Goal: Use online tool/utility: Utilize a website feature to perform a specific function

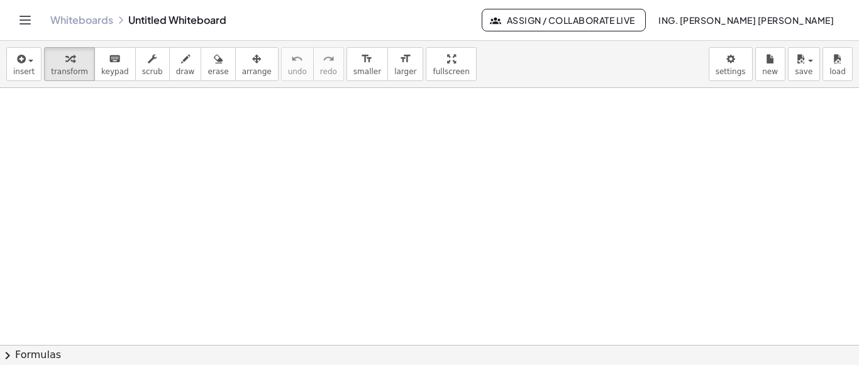
click at [58, 75] on span "transform" at bounding box center [69, 71] width 37 height 9
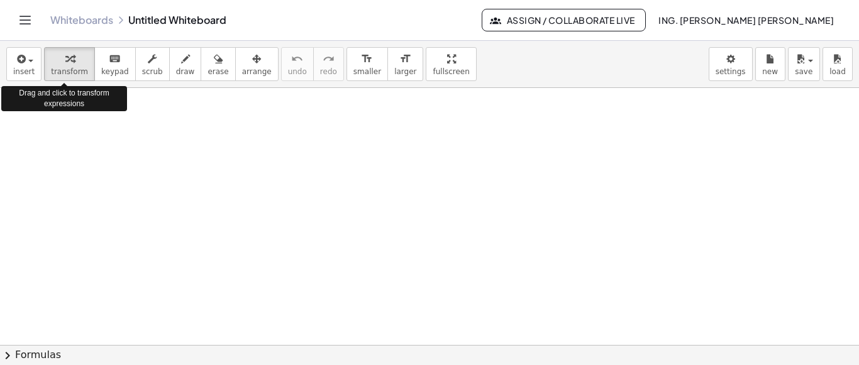
click at [58, 75] on span "transform" at bounding box center [69, 71] width 37 height 9
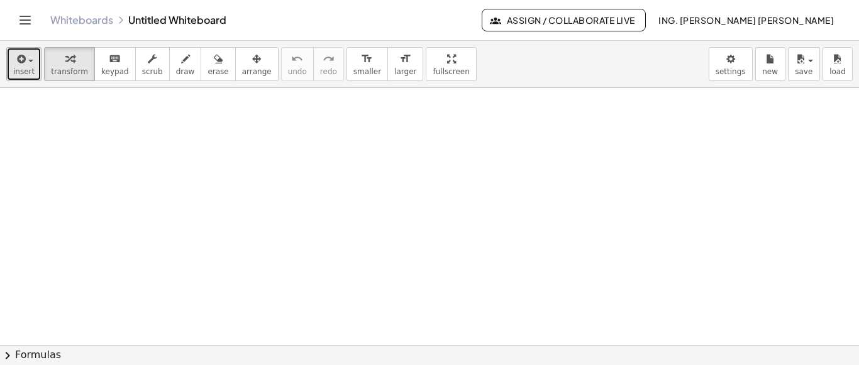
click at [10, 71] on button "insert" at bounding box center [23, 64] width 35 height 34
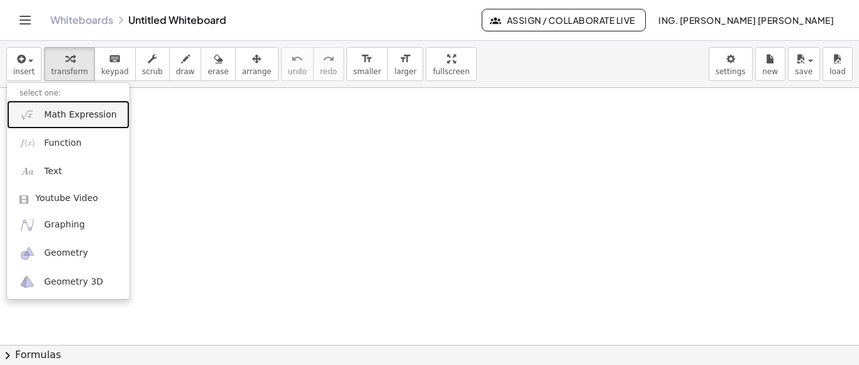
click at [74, 124] on link "Math Expression" at bounding box center [68, 115] width 123 height 28
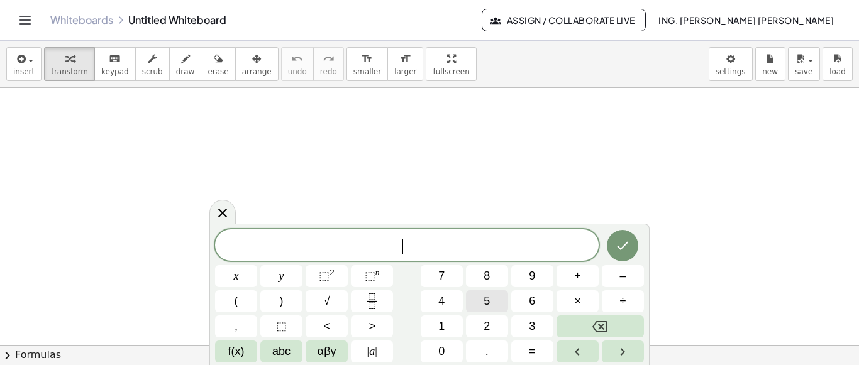
click at [480, 300] on button "5" at bounding box center [487, 301] width 42 height 22
click at [490, 296] on span "5" at bounding box center [486, 301] width 6 height 17
click at [446, 308] on button "4" at bounding box center [442, 301] width 42 height 22
click at [244, 280] on button "x" at bounding box center [236, 276] width 42 height 22
click at [628, 280] on button "–" at bounding box center [623, 276] width 42 height 22
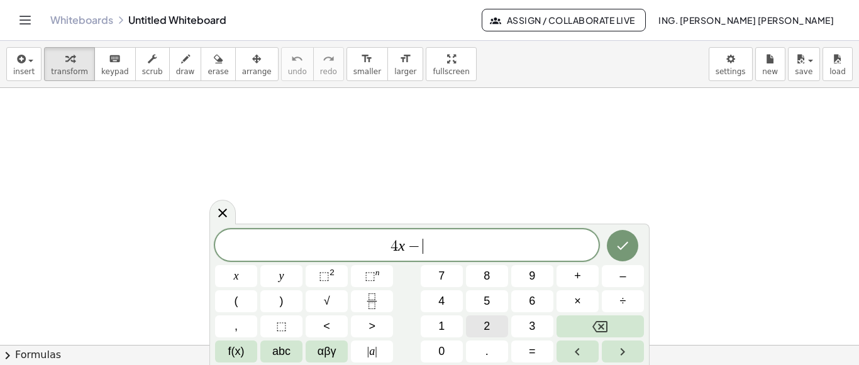
click at [490, 326] on button "2" at bounding box center [487, 327] width 42 height 22
click at [285, 281] on button "y" at bounding box center [281, 276] width 42 height 22
click at [539, 356] on button "=" at bounding box center [532, 352] width 42 height 22
click at [491, 284] on button "8" at bounding box center [487, 276] width 42 height 22
click at [631, 248] on button "Done" at bounding box center [622, 245] width 31 height 31
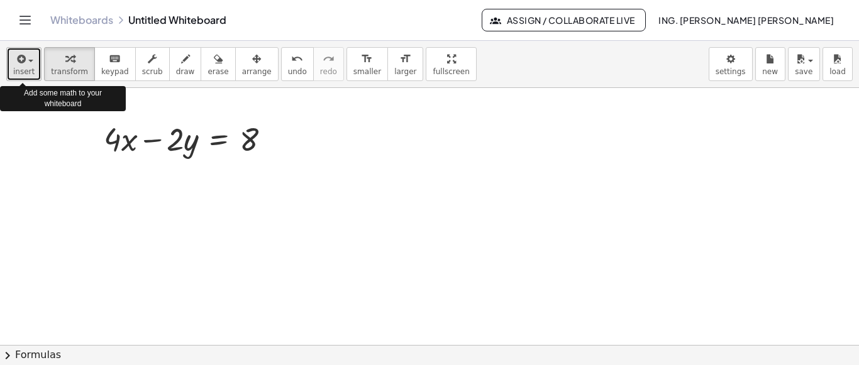
click at [26, 60] on span "button" at bounding box center [27, 60] width 3 height 9
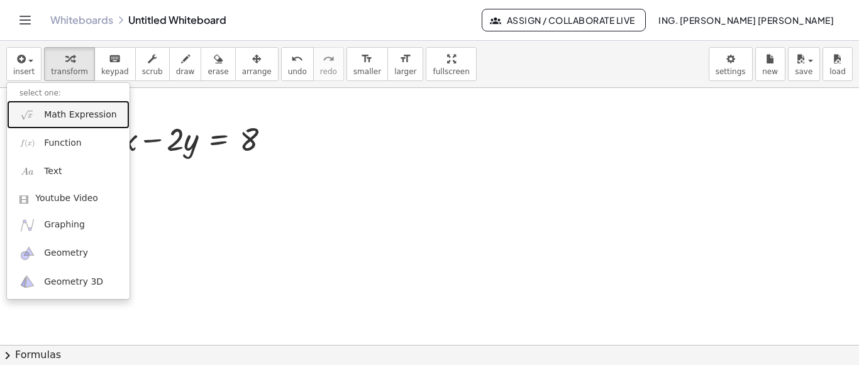
click at [89, 121] on link "Math Expression" at bounding box center [68, 115] width 123 height 28
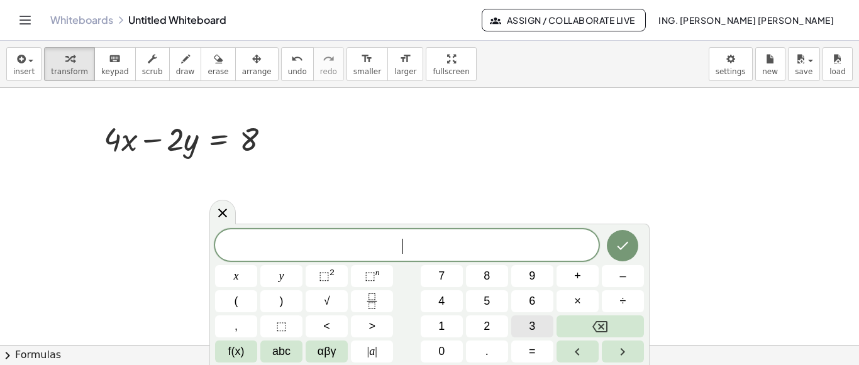
click at [526, 321] on button "3" at bounding box center [532, 327] width 42 height 22
click at [587, 302] on button "×" at bounding box center [577, 301] width 42 height 22
click at [570, 346] on icon "Left arrow" at bounding box center [577, 351] width 15 height 15
click at [234, 275] on span "x" at bounding box center [236, 276] width 5 height 17
click at [580, 277] on span "+" at bounding box center [577, 276] width 7 height 17
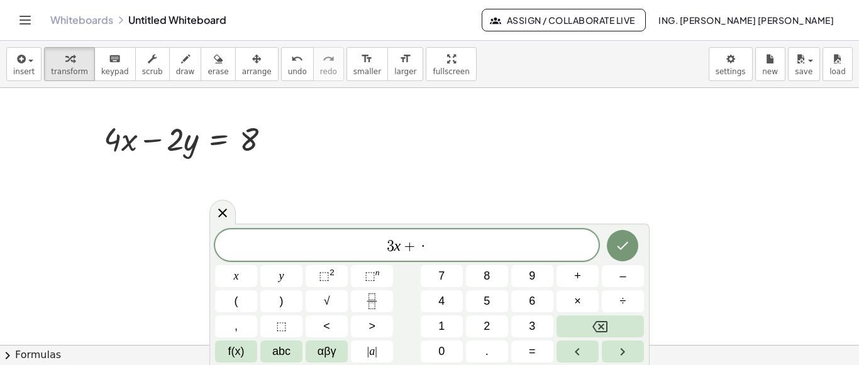
click at [442, 243] on span "3 x + ​ ·" at bounding box center [406, 247] width 383 height 18
click at [532, 351] on span "=" at bounding box center [532, 351] width 7 height 17
click at [493, 324] on button "2" at bounding box center [487, 327] width 42 height 22
click at [616, 250] on icon "Done" at bounding box center [622, 245] width 15 height 15
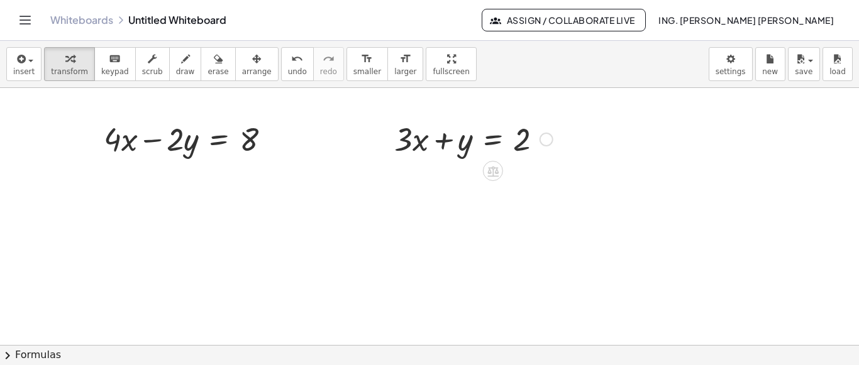
click at [439, 150] on div at bounding box center [473, 138] width 171 height 43
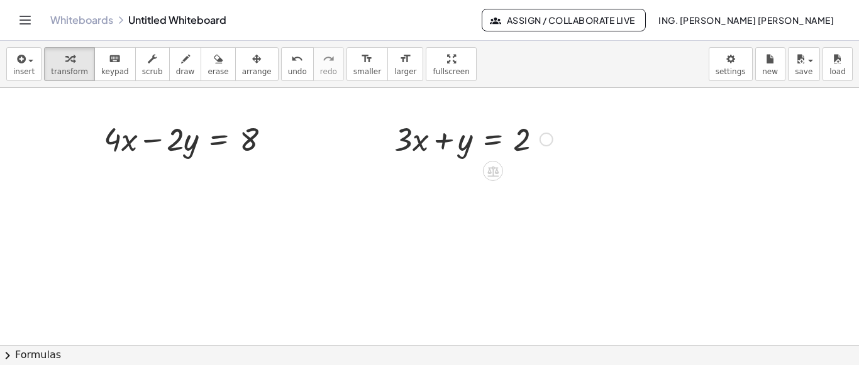
click at [410, 127] on div at bounding box center [473, 138] width 171 height 43
click at [390, 121] on div at bounding box center [384, 138] width 19 height 49
click at [398, 123] on div at bounding box center [473, 138] width 171 height 43
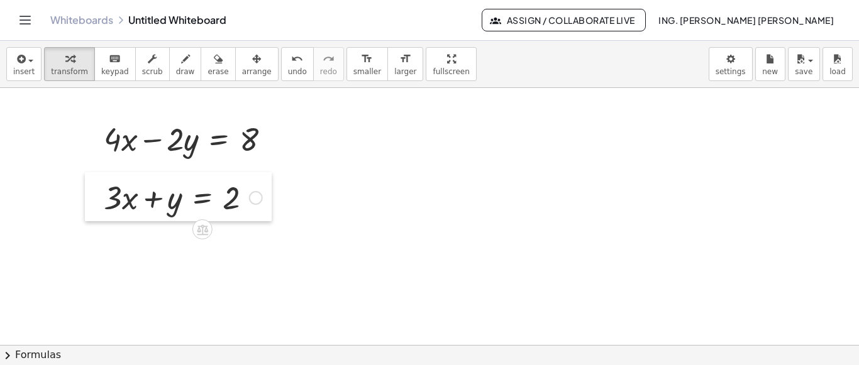
drag, startPoint x: 389, startPoint y: 129, endPoint x: 99, endPoint y: 187, distance: 296.2
click at [99, 187] on div at bounding box center [94, 196] width 19 height 49
click at [131, 154] on div at bounding box center [191, 138] width 189 height 43
click at [188, 138] on div at bounding box center [191, 138] width 189 height 43
click at [184, 123] on div at bounding box center [191, 138] width 189 height 43
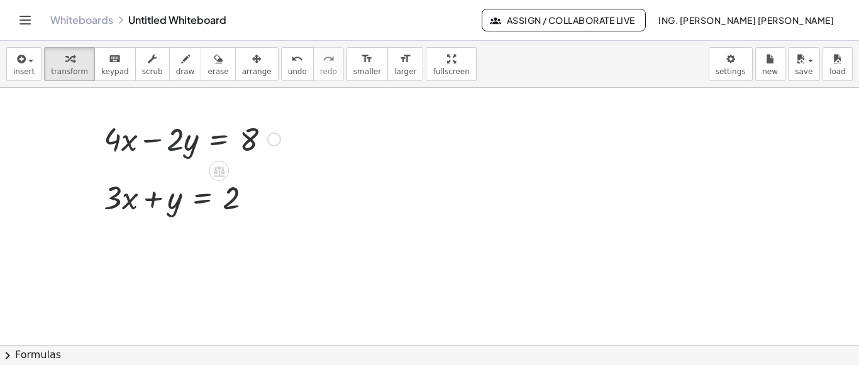
click at [170, 146] on div at bounding box center [191, 138] width 189 height 43
click at [163, 136] on div at bounding box center [191, 138] width 189 height 43
click at [187, 140] on div at bounding box center [191, 138] width 189 height 43
click at [167, 151] on div at bounding box center [191, 138] width 189 height 43
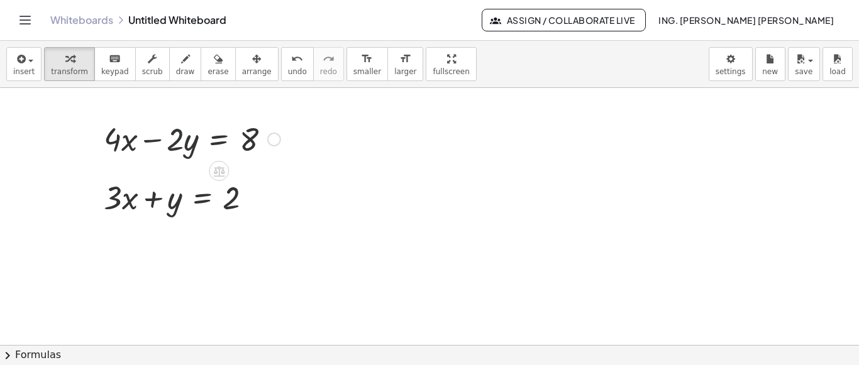
click at [167, 151] on div at bounding box center [191, 138] width 189 height 43
drag, startPoint x: 167, startPoint y: 151, endPoint x: 175, endPoint y: 143, distance: 11.6
click at [167, 150] on div at bounding box center [191, 138] width 189 height 43
click at [175, 142] on div at bounding box center [191, 138] width 189 height 43
drag, startPoint x: 175, startPoint y: 142, endPoint x: 238, endPoint y: 150, distance: 62.8
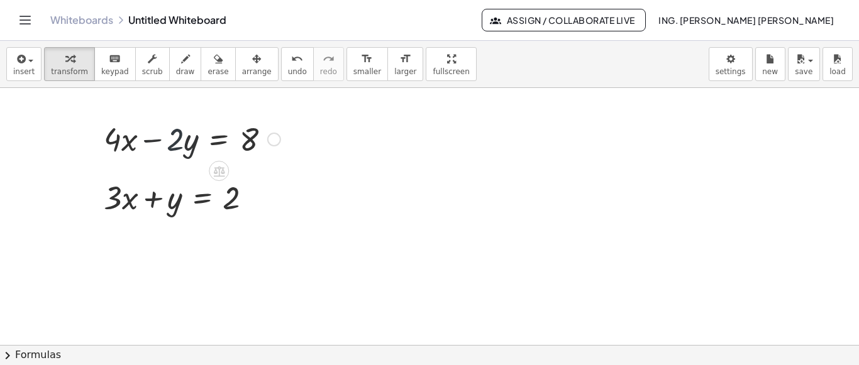
click at [176, 142] on div at bounding box center [191, 138] width 189 height 43
click at [214, 175] on icon at bounding box center [218, 171] width 11 height 11
click at [181, 61] on icon "button" at bounding box center [185, 59] width 9 height 15
drag, startPoint x: 355, startPoint y: 113, endPoint x: 367, endPoint y: 157, distance: 45.6
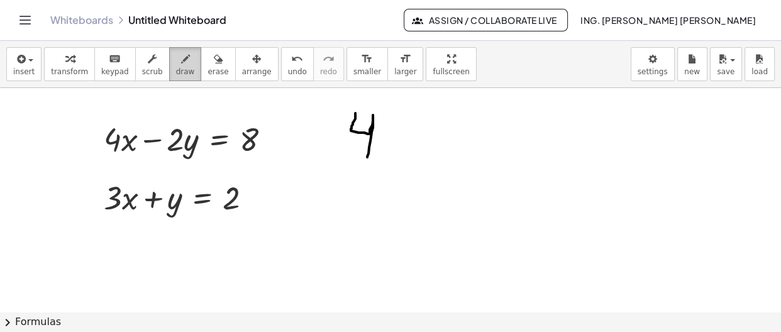
click at [181, 62] on icon "button" at bounding box center [185, 59] width 9 height 15
drag, startPoint x: 398, startPoint y: 131, endPoint x: 383, endPoint y: 156, distance: 29.3
drag, startPoint x: 389, startPoint y: 129, endPoint x: 418, endPoint y: 133, distance: 29.2
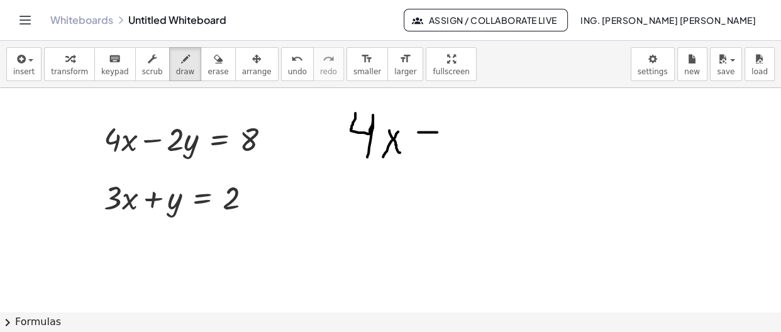
drag, startPoint x: 418, startPoint y: 131, endPoint x: 437, endPoint y: 131, distance: 18.9
drag, startPoint x: 429, startPoint y: 143, endPoint x: 442, endPoint y: 140, distance: 12.8
drag, startPoint x: 467, startPoint y: 123, endPoint x: 478, endPoint y: 142, distance: 21.7
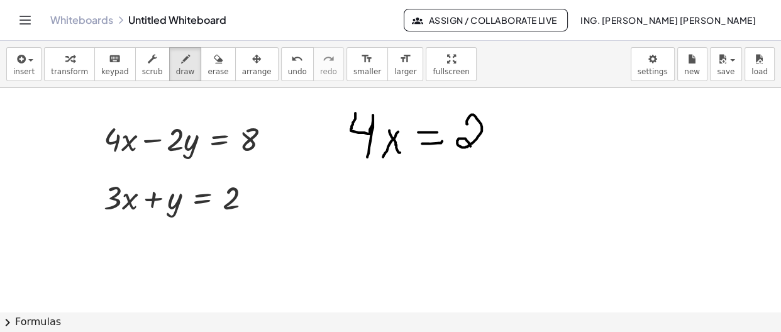
drag, startPoint x: 486, startPoint y: 131, endPoint x: 475, endPoint y: 175, distance: 45.4
drag, startPoint x: 516, startPoint y: 146, endPoint x: 537, endPoint y: 141, distance: 22.1
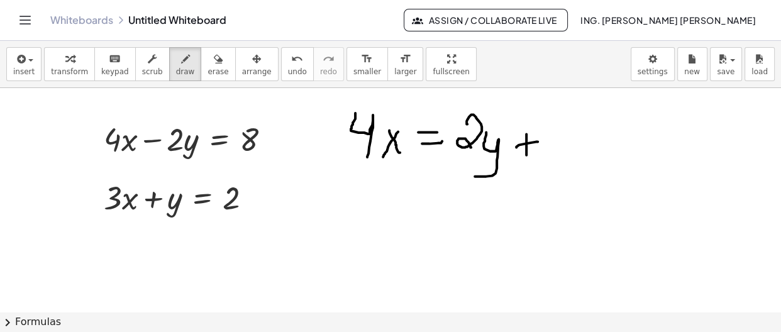
drag, startPoint x: 526, startPoint y: 133, endPoint x: 526, endPoint y: 154, distance: 20.7
drag, startPoint x: 552, startPoint y: 124, endPoint x: 546, endPoint y: 128, distance: 6.8
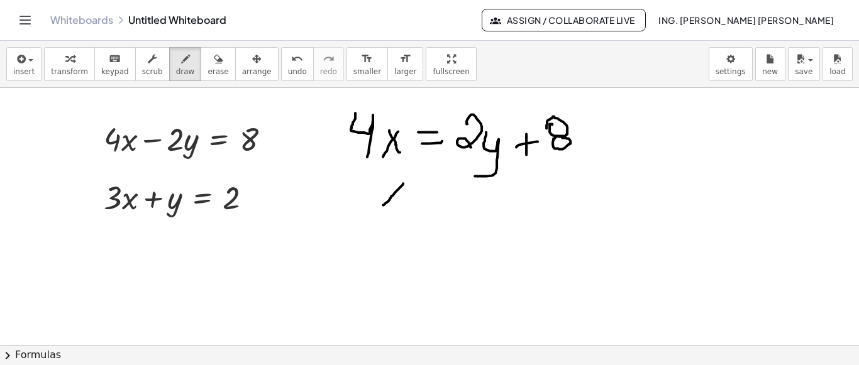
drag, startPoint x: 403, startPoint y: 183, endPoint x: 384, endPoint y: 202, distance: 26.7
drag, startPoint x: 387, startPoint y: 184, endPoint x: 402, endPoint y: 206, distance: 26.3
drag, startPoint x: 420, startPoint y: 188, endPoint x: 439, endPoint y: 187, distance: 18.9
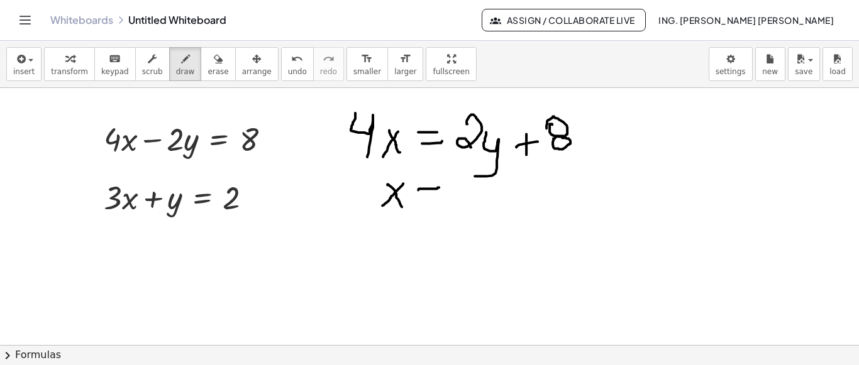
drag, startPoint x: 421, startPoint y: 202, endPoint x: 443, endPoint y: 199, distance: 22.1
drag, startPoint x: 352, startPoint y: 160, endPoint x: 414, endPoint y: 159, distance: 62.2
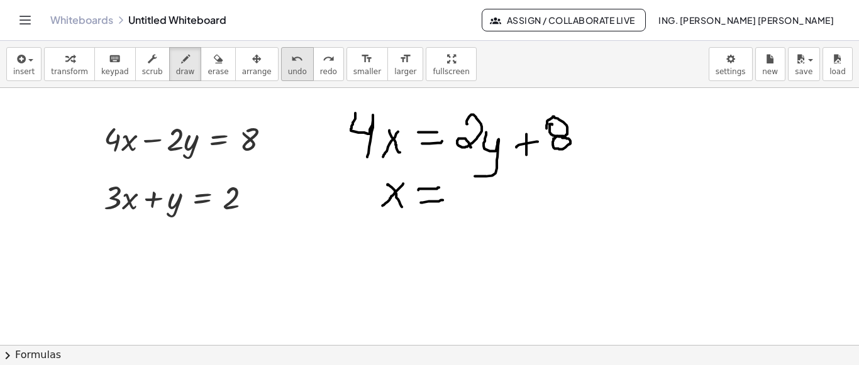
click at [288, 70] on span "undo" at bounding box center [297, 71] width 19 height 9
drag, startPoint x: 463, startPoint y: 188, endPoint x: 488, endPoint y: 202, distance: 28.1
drag, startPoint x: 490, startPoint y: 188, endPoint x: 511, endPoint y: 199, distance: 24.2
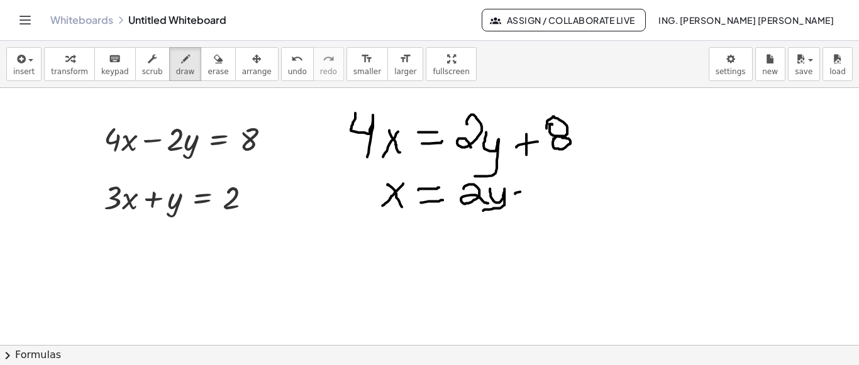
drag, startPoint x: 515, startPoint y: 193, endPoint x: 534, endPoint y: 190, distance: 19.0
drag, startPoint x: 527, startPoint y: 183, endPoint x: 524, endPoint y: 196, distance: 13.7
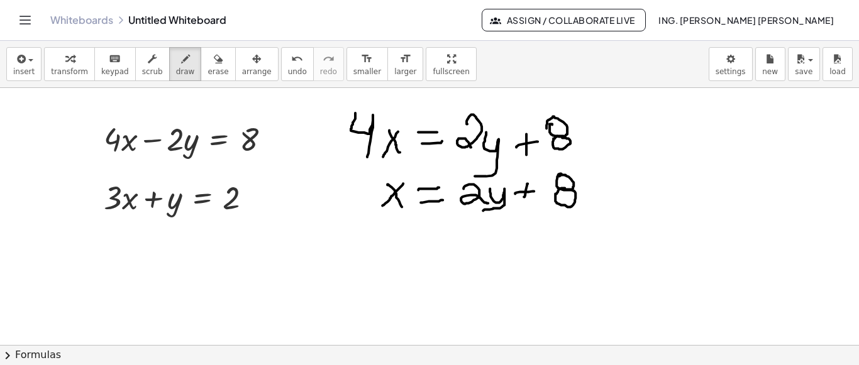
drag, startPoint x: 564, startPoint y: 187, endPoint x: 527, endPoint y: 208, distance: 42.5
drag, startPoint x: 456, startPoint y: 226, endPoint x: 600, endPoint y: 209, distance: 144.3
drag, startPoint x: 505, startPoint y: 232, endPoint x: 519, endPoint y: 258, distance: 29.0
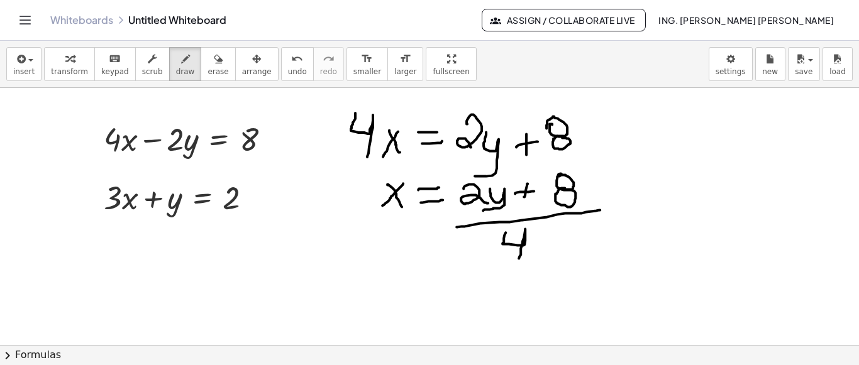
drag, startPoint x: 167, startPoint y: 193, endPoint x: 158, endPoint y: 206, distance: 15.9
click at [288, 73] on span "undo" at bounding box center [297, 71] width 19 height 9
drag, startPoint x: 656, startPoint y: 123, endPoint x: 648, endPoint y: 152, distance: 29.9
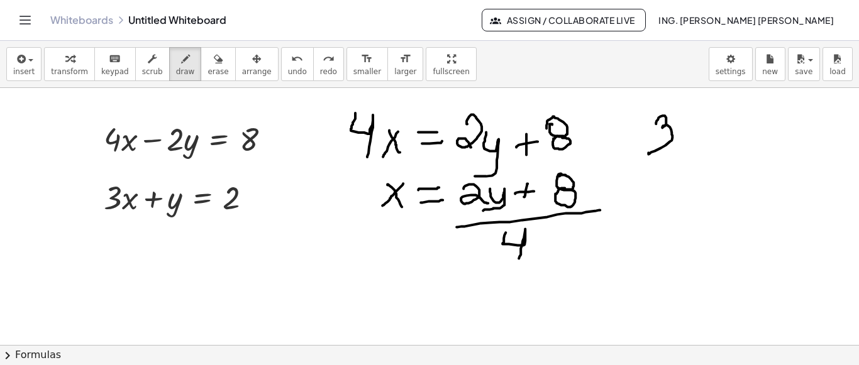
drag, startPoint x: 703, startPoint y: 115, endPoint x: 683, endPoint y: 138, distance: 30.3
drag, startPoint x: 689, startPoint y: 131, endPoint x: 694, endPoint y: 141, distance: 11.2
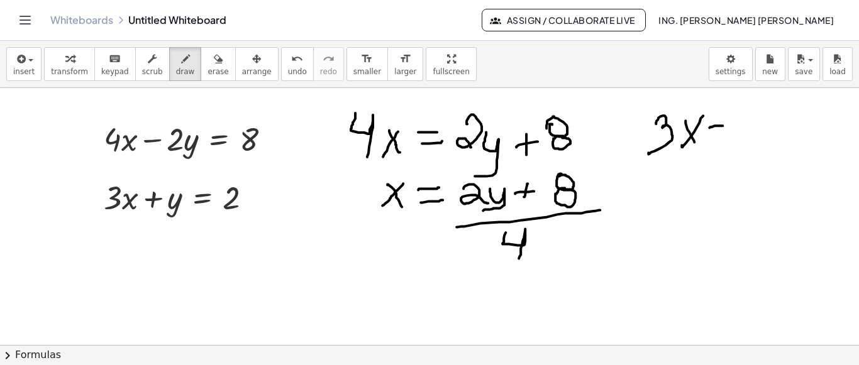
drag, startPoint x: 709, startPoint y: 127, endPoint x: 722, endPoint y: 125, distance: 13.3
drag, startPoint x: 711, startPoint y: 137, endPoint x: 729, endPoint y: 135, distance: 18.4
drag, startPoint x: 739, startPoint y: 125, endPoint x: 755, endPoint y: 124, distance: 15.8
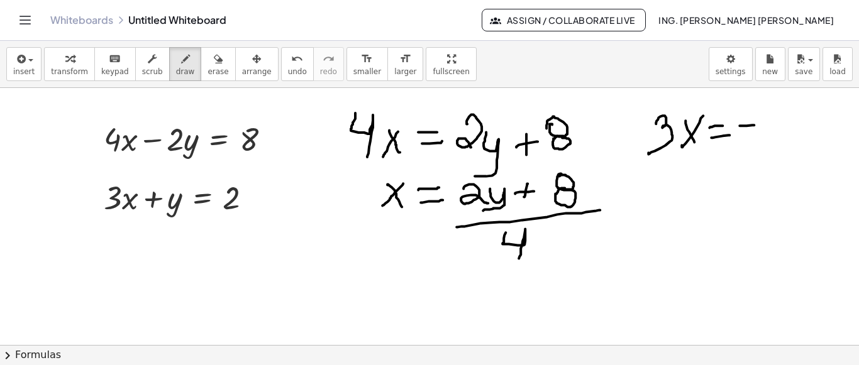
drag, startPoint x: 764, startPoint y: 113, endPoint x: 753, endPoint y: 151, distance: 40.4
drag, startPoint x: 781, startPoint y: 129, endPoint x: 799, endPoint y: 124, distance: 18.3
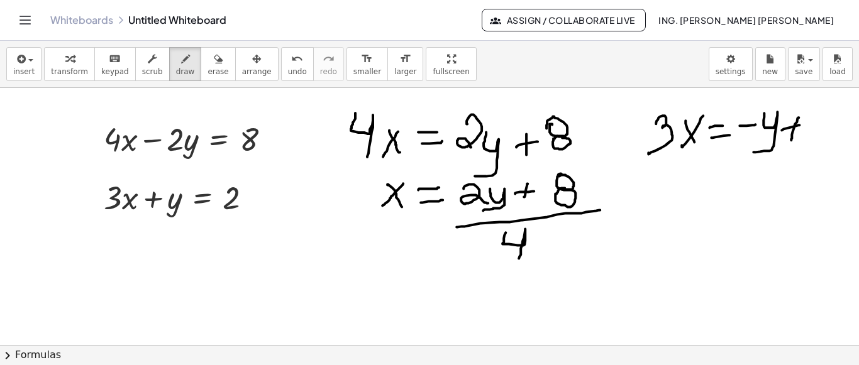
drag, startPoint x: 798, startPoint y: 117, endPoint x: 791, endPoint y: 140, distance: 23.9
drag, startPoint x: 812, startPoint y: 121, endPoint x: 827, endPoint y: 132, distance: 18.0
drag, startPoint x: 688, startPoint y: 165, endPoint x: 664, endPoint y: 195, distance: 38.6
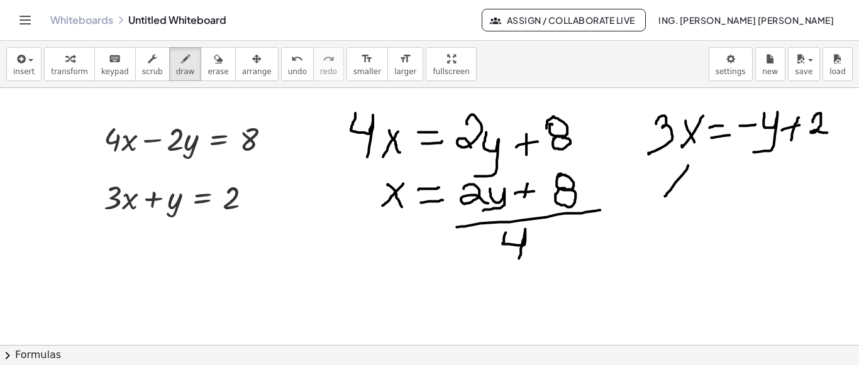
drag, startPoint x: 668, startPoint y: 176, endPoint x: 679, endPoint y: 194, distance: 21.5
drag
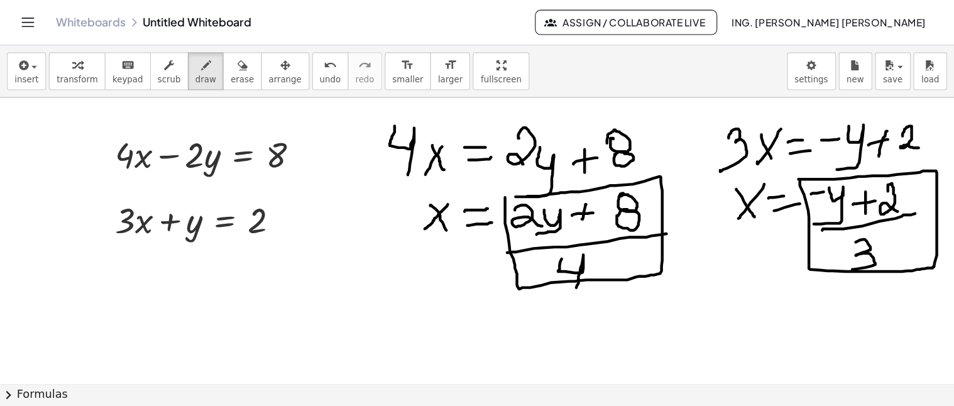
scroll to position [63, 0]
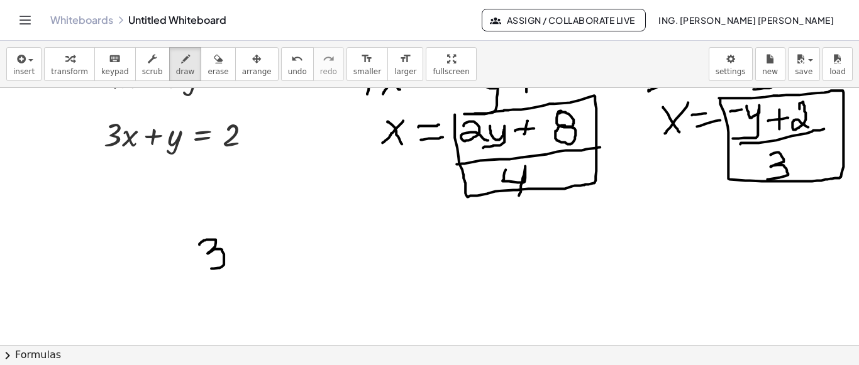
click at [206, 264] on div at bounding box center [429, 323] width 859 height 596
click at [253, 269] on div at bounding box center [429, 323] width 859 height 596
click at [280, 260] on div at bounding box center [429, 323] width 859 height 596
click at [281, 276] on div at bounding box center [429, 323] width 859 height 596
click at [330, 241] on div at bounding box center [429, 323] width 859 height 596
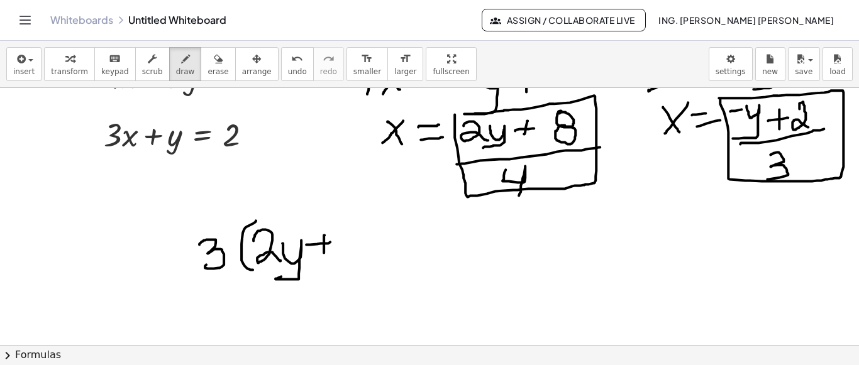
click at [324, 252] on div at bounding box center [429, 323] width 859 height 596
click at [357, 233] on div at bounding box center [429, 323] width 859 height 596
click at [360, 236] on div at bounding box center [429, 323] width 859 height 596
click at [373, 250] on div at bounding box center [429, 323] width 859 height 596
click at [419, 233] on div at bounding box center [429, 323] width 859 height 596
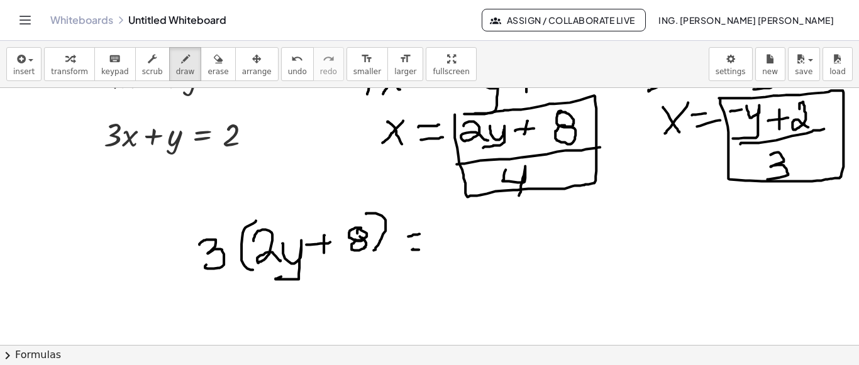
click at [419, 249] on div at bounding box center [429, 323] width 859 height 596
click at [449, 253] on div at bounding box center [429, 323] width 859 height 596
click at [476, 251] on div at bounding box center [429, 323] width 859 height 596
click at [489, 234] on div at bounding box center [429, 323] width 859 height 596
click at [504, 257] on div at bounding box center [429, 323] width 859 height 596
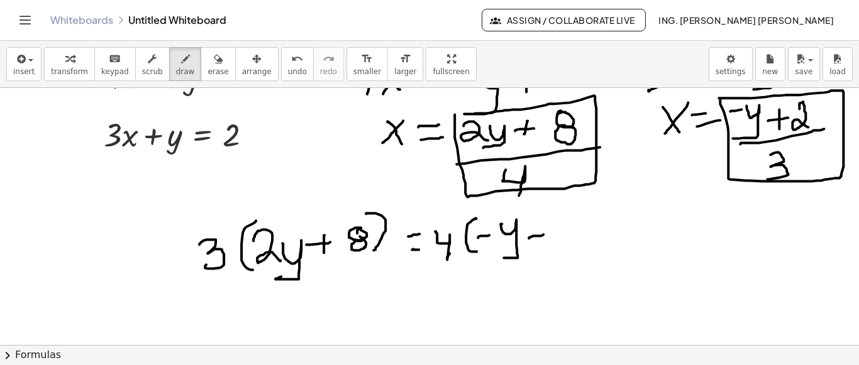
click at [547, 234] on div at bounding box center [429, 323] width 859 height 596
click at [546, 255] on div at bounding box center [429, 323] width 859 height 596
click at [571, 244] on div at bounding box center [429, 323] width 859 height 596
click at [582, 256] on div at bounding box center [429, 323] width 859 height 596
click at [286, 228] on div at bounding box center [429, 323] width 859 height 596
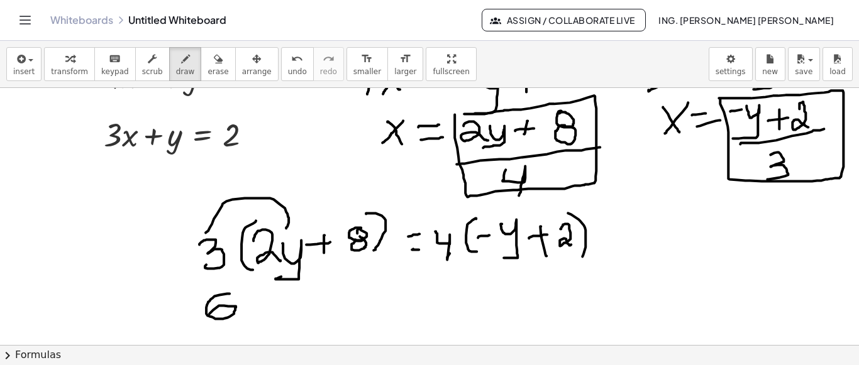
click at [207, 316] on div at bounding box center [429, 323] width 859 height 596
click at [248, 333] on div at bounding box center [429, 323] width 859 height 596
click at [305, 306] on div at bounding box center [429, 323] width 859 height 596
click at [298, 316] on div at bounding box center [429, 323] width 859 height 596
click at [340, 312] on div at bounding box center [429, 323] width 859 height 596
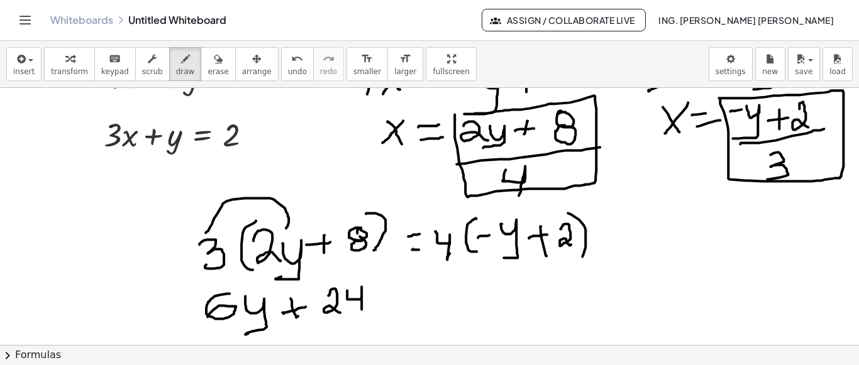
click at [363, 309] on div at bounding box center [429, 323] width 859 height 596
click at [394, 289] on div at bounding box center [429, 323] width 859 height 596
click at [395, 300] on div at bounding box center [429, 323] width 859 height 596
click at [421, 287] on div at bounding box center [429, 323] width 859 height 596
click at [436, 302] on div at bounding box center [429, 323] width 859 height 596
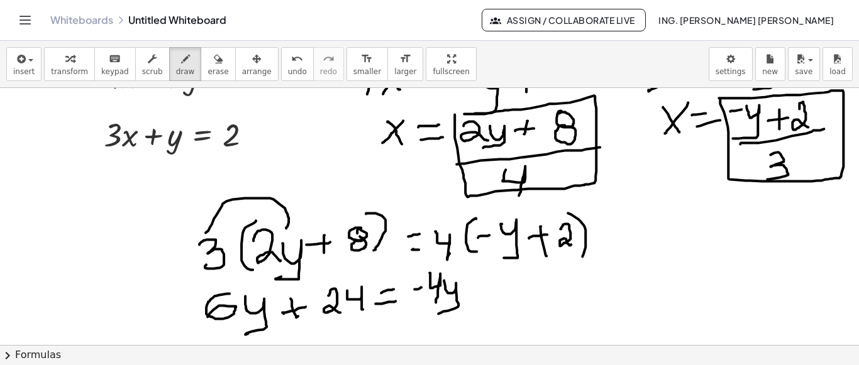
click at [439, 312] on div at bounding box center [429, 323] width 859 height 596
click at [487, 285] on div at bounding box center [429, 323] width 859 height 596
click at [480, 302] on div at bounding box center [429, 323] width 859 height 596
click at [527, 282] on div at bounding box center [429, 323] width 859 height 596
click at [524, 295] on div at bounding box center [429, 323] width 859 height 596
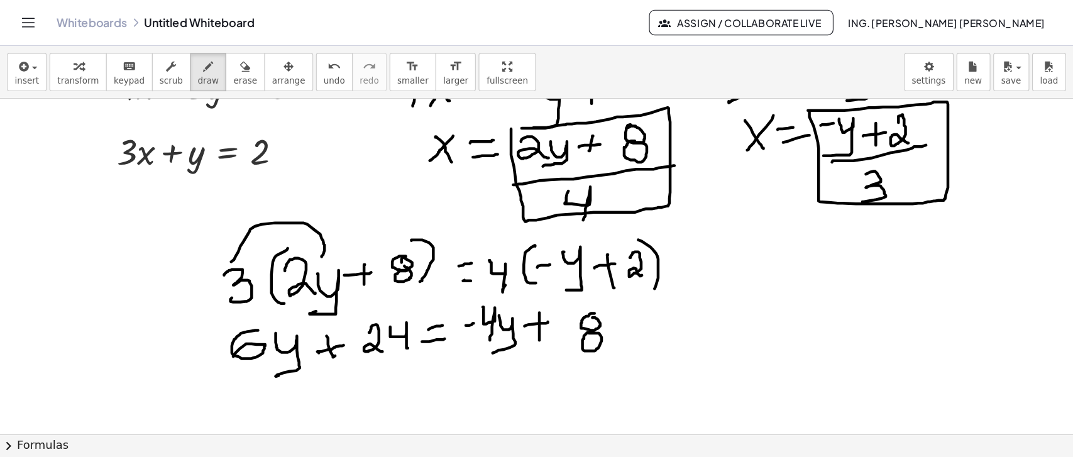
scroll to position [62, 0]
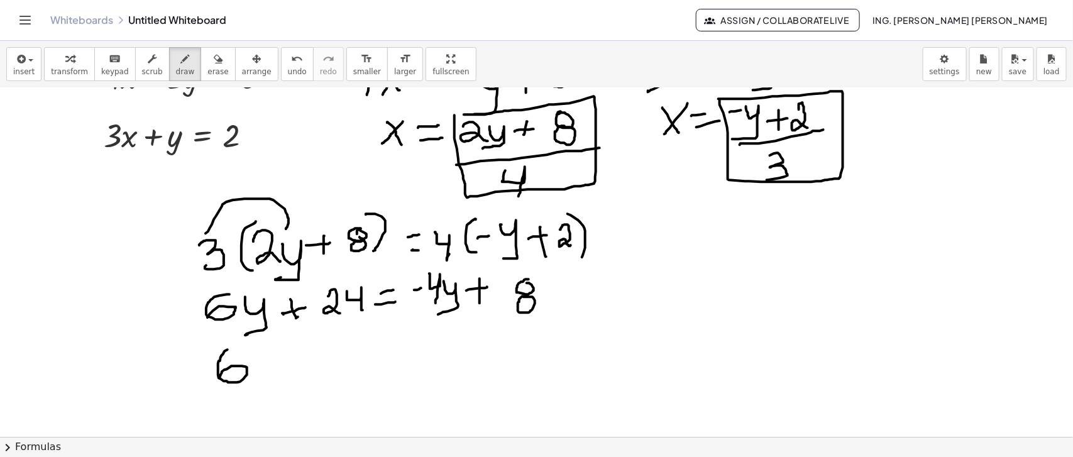
click at [220, 365] on div at bounding box center [536, 375] width 1073 height 698
click at [247, 365] on div at bounding box center [536, 375] width 1073 height 698
click at [325, 358] on div at bounding box center [536, 375] width 1073 height 698
click at [319, 365] on div at bounding box center [536, 375] width 1073 height 698
click at [355, 365] on div at bounding box center [536, 375] width 1073 height 698
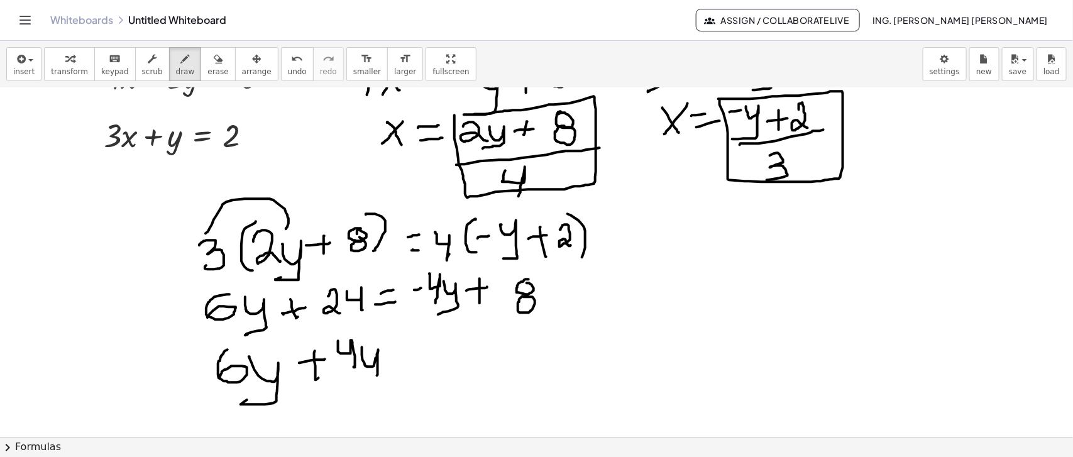
click at [355, 365] on div at bounding box center [536, 375] width 1073 height 698
click at [407, 349] on div at bounding box center [536, 375] width 1073 height 698
click at [412, 360] on div at bounding box center [536, 375] width 1073 height 698
click at [451, 344] on div at bounding box center [536, 375] width 1073 height 698
click at [478, 363] on div at bounding box center [536, 375] width 1073 height 698
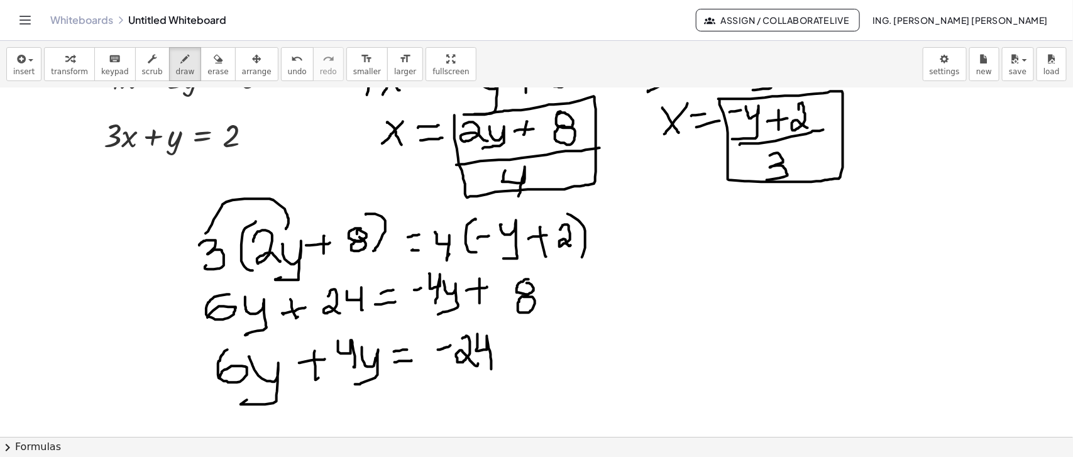
click at [492, 365] on div at bounding box center [536, 375] width 1073 height 698
click at [520, 353] on div at bounding box center [536, 375] width 1073 height 698
click at [515, 363] on div at bounding box center [536, 375] width 1073 height 698
click at [551, 341] on div at bounding box center [536, 375] width 1073 height 698
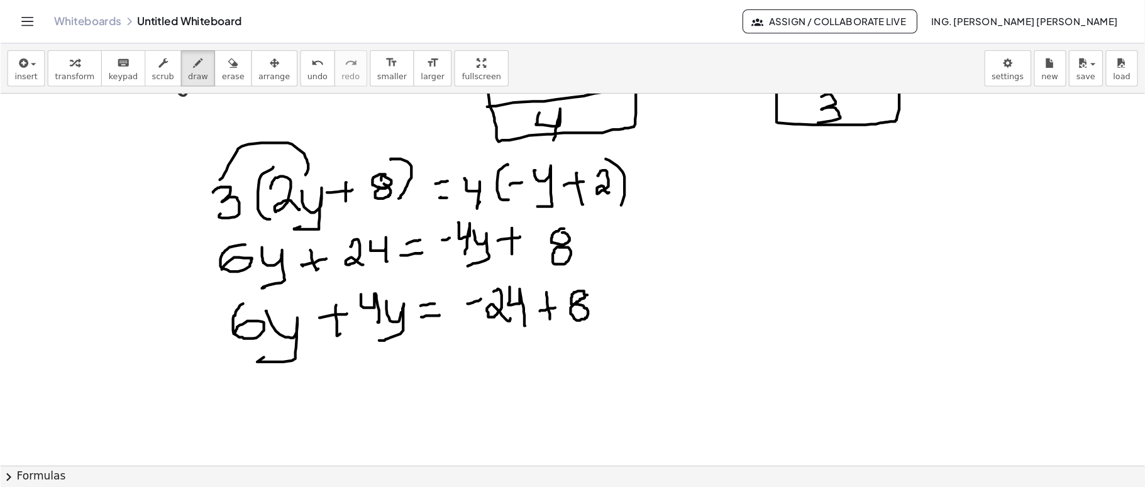
scroll to position [141, 0]
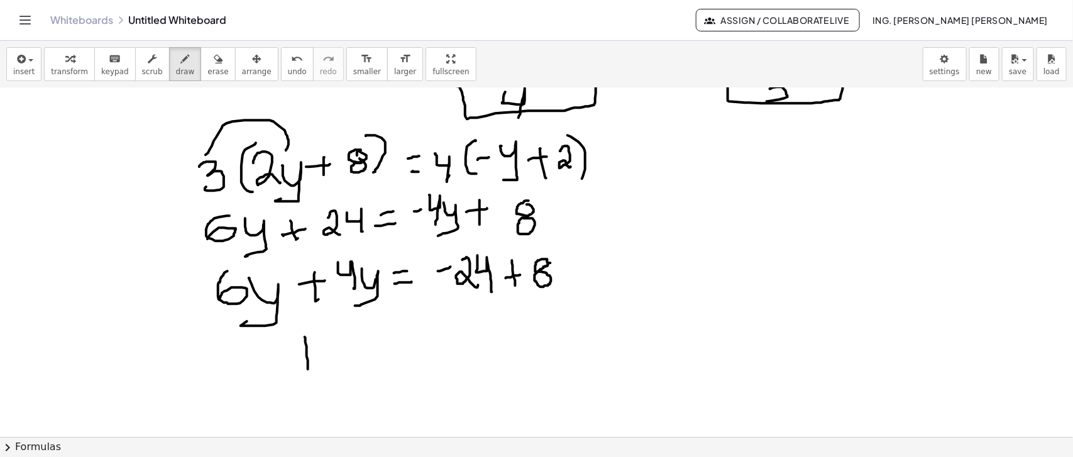
drag, startPoint x: 305, startPoint y: 336, endPoint x: 308, endPoint y: 368, distance: 32.2
click at [308, 365] on div at bounding box center [536, 296] width 1073 height 698
drag, startPoint x: 331, startPoint y: 322, endPoint x: 338, endPoint y: 330, distance: 10.3
click at [328, 328] on div at bounding box center [536, 296] width 1073 height 698
drag, startPoint x: 366, startPoint y: 330, endPoint x: 407, endPoint y: 337, distance: 41.4
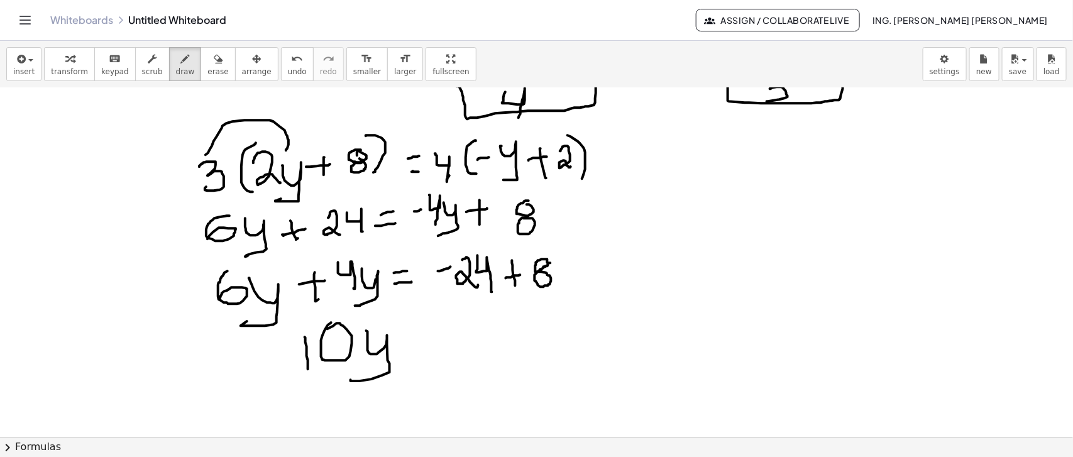
click at [356, 365] on div at bounding box center [536, 296] width 1073 height 698
drag, startPoint x: 409, startPoint y: 332, endPoint x: 440, endPoint y: 326, distance: 31.4
click at [440, 326] on div at bounding box center [536, 296] width 1073 height 698
drag, startPoint x: 410, startPoint y: 344, endPoint x: 444, endPoint y: 338, distance: 34.5
click at [444, 338] on div at bounding box center [536, 296] width 1073 height 698
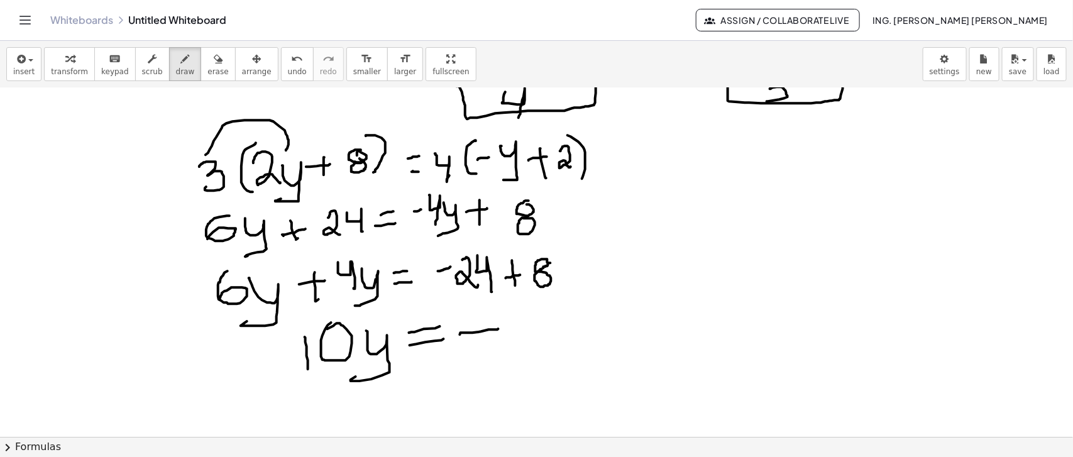
drag, startPoint x: 460, startPoint y: 334, endPoint x: 498, endPoint y: 328, distance: 38.8
click at [498, 328] on div at bounding box center [536, 296] width 1073 height 698
click at [511, 348] on div at bounding box center [536, 296] width 1073 height 698
click at [532, 341] on div at bounding box center [536, 296] width 1073 height 698
drag, startPoint x: 375, startPoint y: 393, endPoint x: 406, endPoint y: 393, distance: 31.4
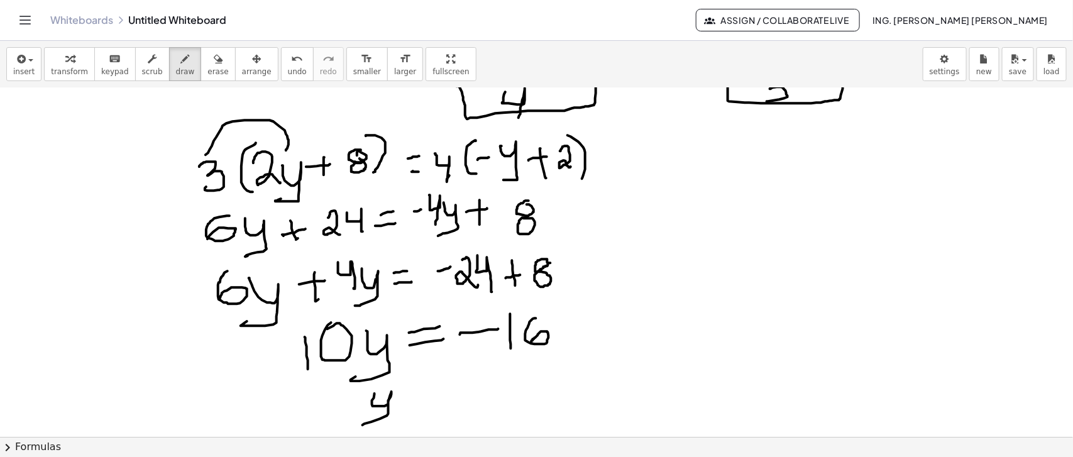
click at [363, 365] on div at bounding box center [536, 296] width 1073 height 698
drag, startPoint x: 406, startPoint y: 391, endPoint x: 413, endPoint y: 401, distance: 12.2
click at [429, 365] on div at bounding box center [536, 296] width 1073 height 698
drag, startPoint x: 406, startPoint y: 406, endPoint x: 429, endPoint y: 400, distance: 23.3
click at [428, 365] on div at bounding box center [536, 296] width 1073 height 698
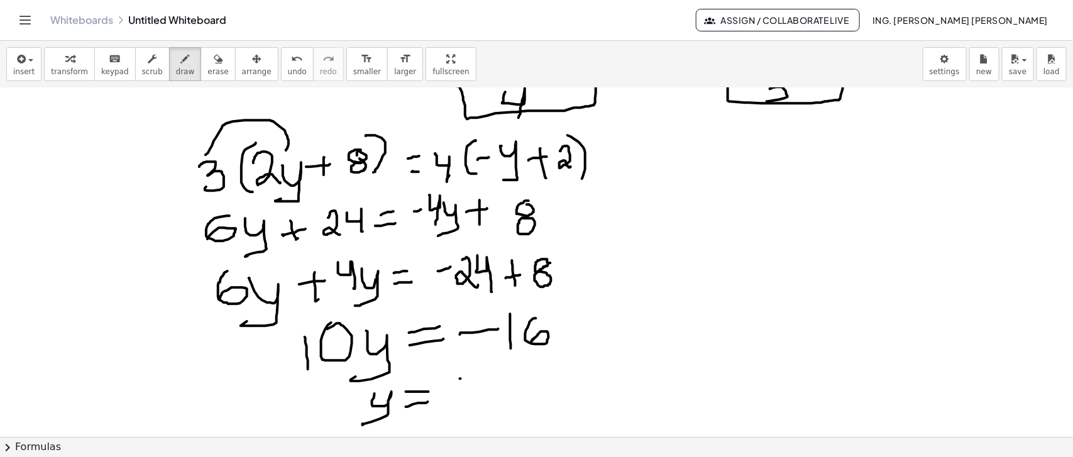
drag, startPoint x: 460, startPoint y: 378, endPoint x: 478, endPoint y: 378, distance: 18.2
click at [478, 365] on div at bounding box center [536, 296] width 1073 height 698
drag, startPoint x: 495, startPoint y: 363, endPoint x: 495, endPoint y: 387, distance: 23.9
click at [495, 365] on div at bounding box center [536, 296] width 1073 height 698
drag, startPoint x: 513, startPoint y: 363, endPoint x: 514, endPoint y: 378, distance: 15.1
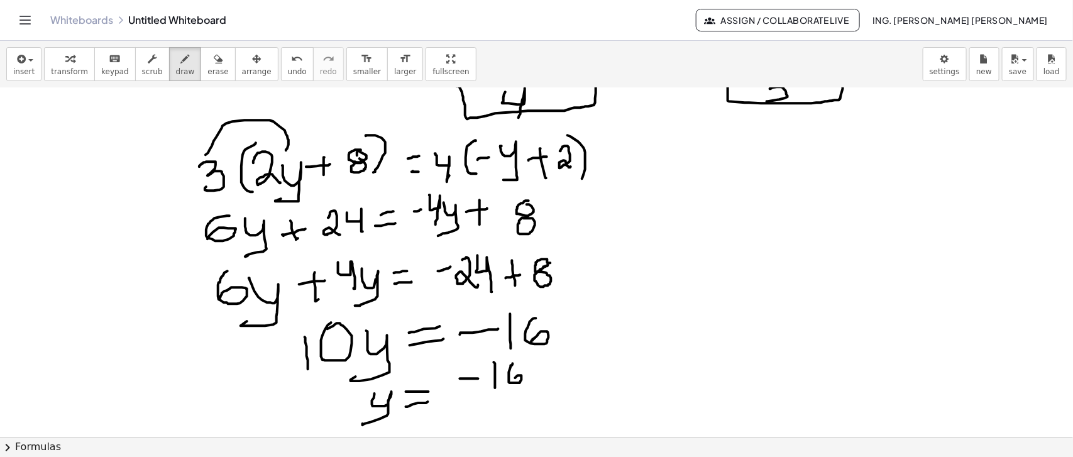
click at [514, 365] on div at bounding box center [536, 296] width 1073 height 698
drag, startPoint x: 485, startPoint y: 391, endPoint x: 542, endPoint y: 390, distance: 57.2
click at [542, 365] on div at bounding box center [536, 296] width 1073 height 698
drag, startPoint x: 514, startPoint y: 404, endPoint x: 513, endPoint y: 419, distance: 15.1
click at [513, 365] on div at bounding box center [536, 296] width 1073 height 698
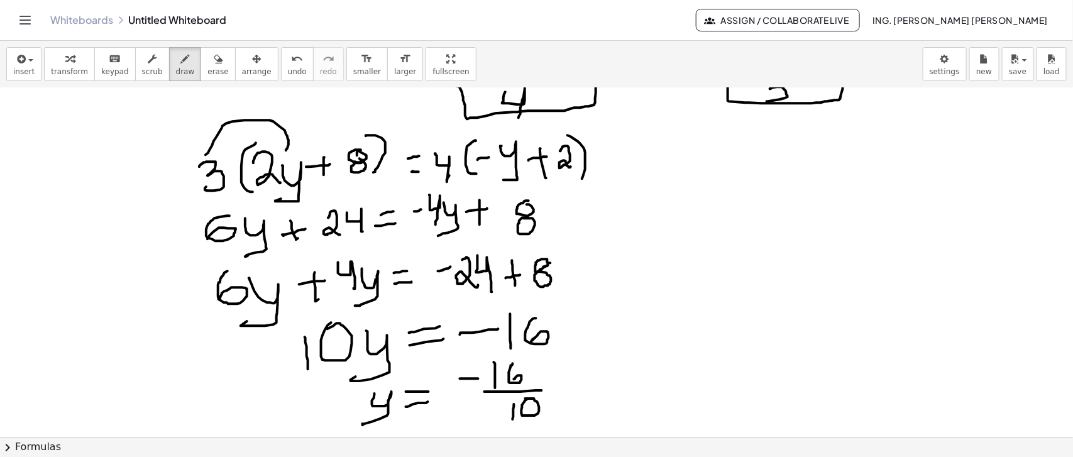
click at [523, 365] on div at bounding box center [536, 296] width 1073 height 698
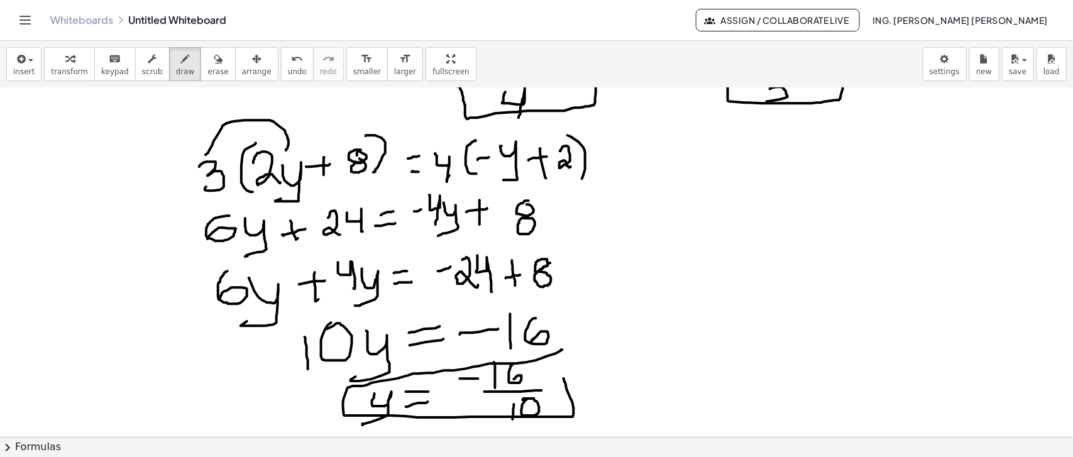
drag, startPoint x: 561, startPoint y: 349, endPoint x: 564, endPoint y: 378, distance: 29.0
click at [564, 365] on div at bounding box center [536, 296] width 1073 height 698
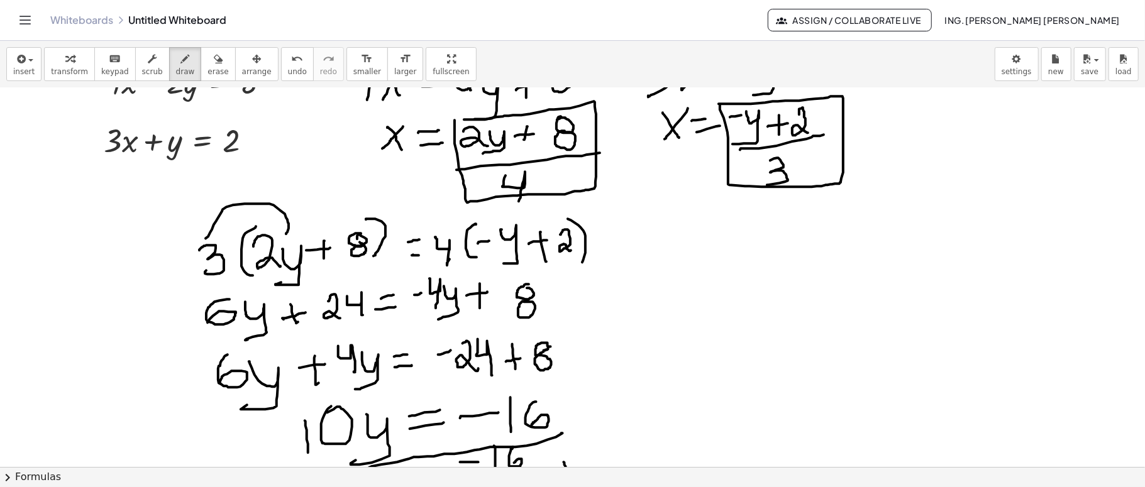
scroll to position [0, 0]
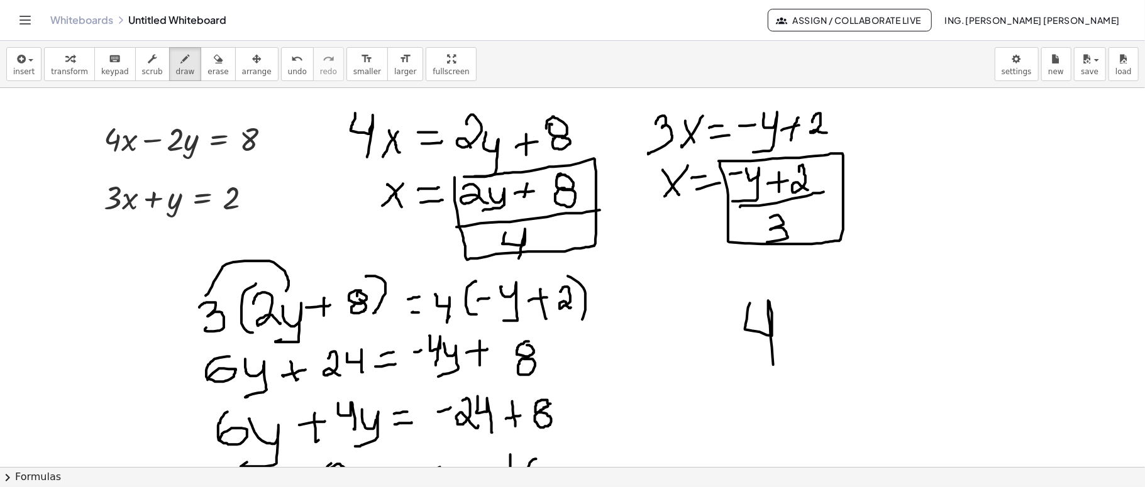
drag, startPoint x: 750, startPoint y: 303, endPoint x: 792, endPoint y: 338, distance: 54.5
click at [778, 360] on div at bounding box center [572, 467] width 1145 height 758
drag, startPoint x: 803, startPoint y: 333, endPoint x: 793, endPoint y: 360, distance: 28.3
click at [793, 360] on div at bounding box center [572, 467] width 1145 height 758
drag, startPoint x: 787, startPoint y: 330, endPoint x: 815, endPoint y: 361, distance: 41.4
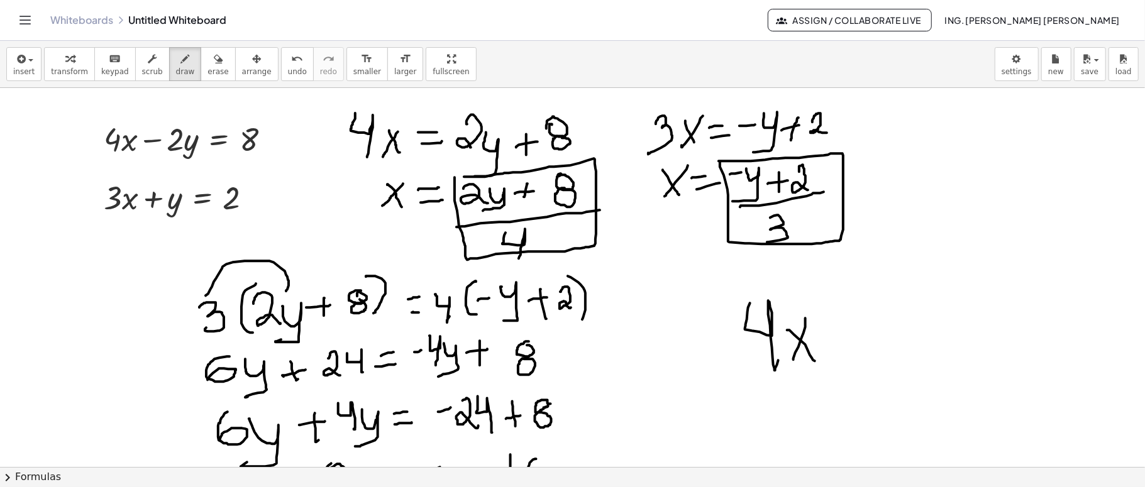
click at [815, 361] on div at bounding box center [572, 467] width 1145 height 758
drag, startPoint x: 821, startPoint y: 347, endPoint x: 853, endPoint y: 339, distance: 32.9
click at [853, 339] on div at bounding box center [572, 467] width 1145 height 758
drag, startPoint x: 858, startPoint y: 331, endPoint x: 883, endPoint y: 351, distance: 31.7
click at [858, 351] on div at bounding box center [572, 467] width 1145 height 758
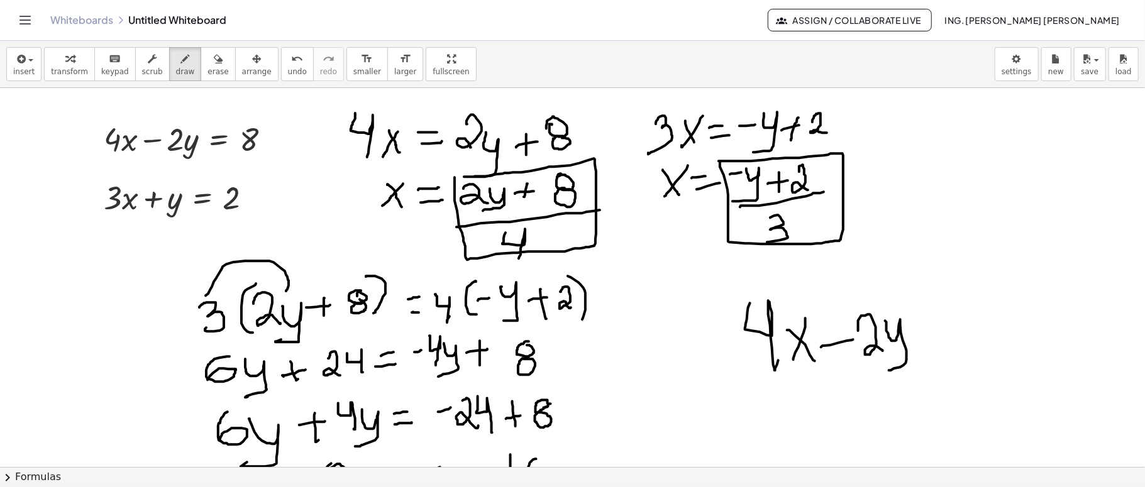
drag, startPoint x: 885, startPoint y: 321, endPoint x: 923, endPoint y: 344, distance: 44.6
click at [858, 365] on div at bounding box center [572, 467] width 1145 height 758
drag, startPoint x: 923, startPoint y: 334, endPoint x: 933, endPoint y: 339, distance: 10.7
click at [858, 333] on div at bounding box center [572, 467] width 1145 height 758
drag, startPoint x: 928, startPoint y: 343, endPoint x: 944, endPoint y: 342, distance: 15.8
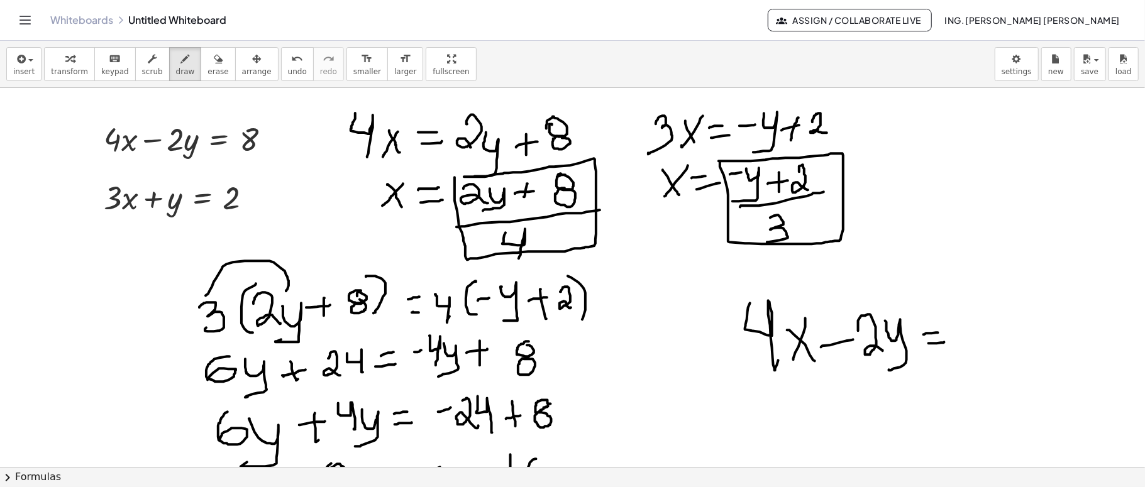
click at [858, 342] on div at bounding box center [572, 467] width 1145 height 758
click at [858, 309] on div at bounding box center [572, 467] width 1145 height 758
drag, startPoint x: 744, startPoint y: 375, endPoint x: 1005, endPoint y: 363, distance: 260.5
click at [858, 363] on div at bounding box center [572, 467] width 1145 height 758
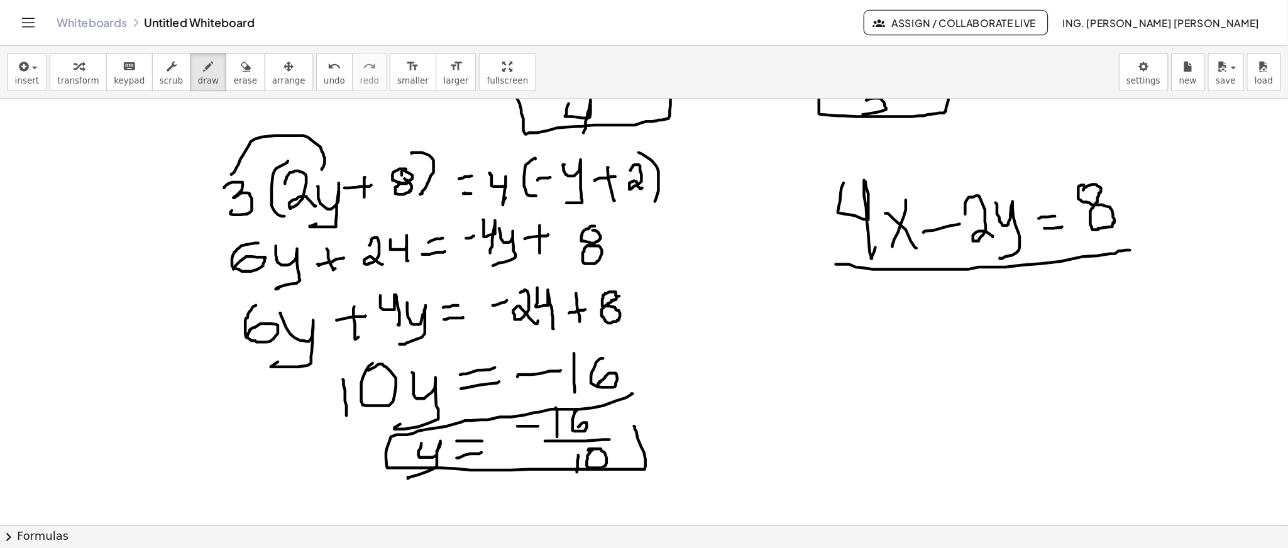
scroll to position [167, 0]
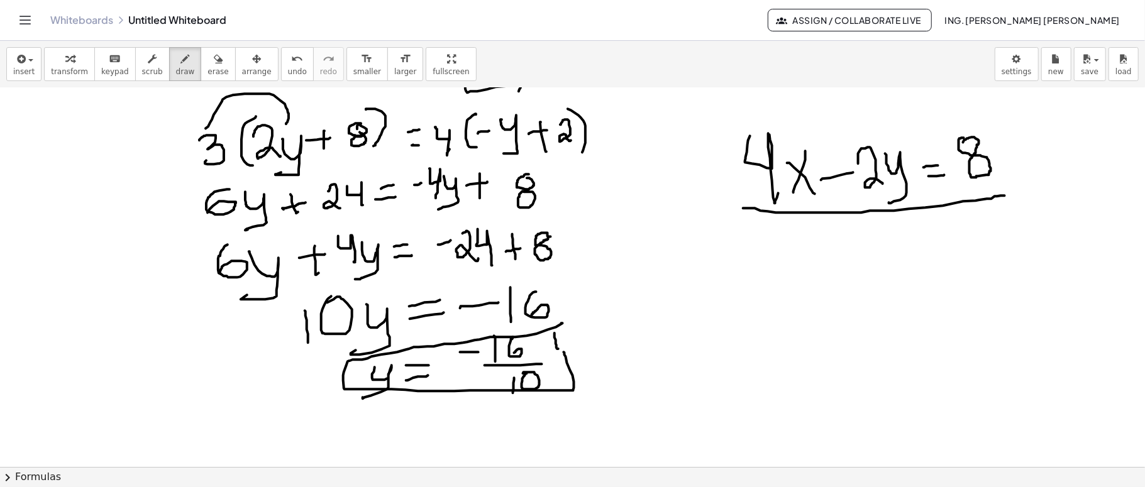
drag, startPoint x: 554, startPoint y: 333, endPoint x: 558, endPoint y: 348, distance: 16.2
click at [558, 348] on div at bounding box center [572, 300] width 1145 height 758
drag, startPoint x: 834, startPoint y: 264, endPoint x: 865, endPoint y: 264, distance: 31.4
click at [858, 264] on div at bounding box center [572, 300] width 1145 height 758
drag, startPoint x: 872, startPoint y: 249, endPoint x: 896, endPoint y: 244, distance: 24.4
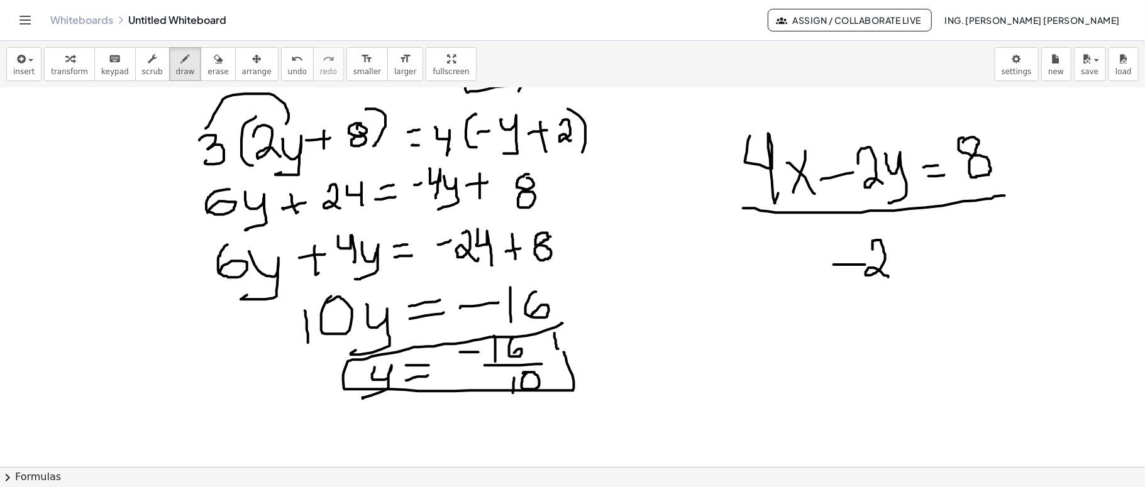
click at [858, 275] on div at bounding box center [572, 300] width 1145 height 758
drag, startPoint x: 901, startPoint y: 228, endPoint x: 914, endPoint y: 290, distance: 63.6
click at [858, 302] on div at bounding box center [572, 300] width 1145 height 758
drag, startPoint x: 905, startPoint y: 250, endPoint x: 915, endPoint y: 250, distance: 10.1
click at [858, 250] on div at bounding box center [572, 300] width 1145 height 758
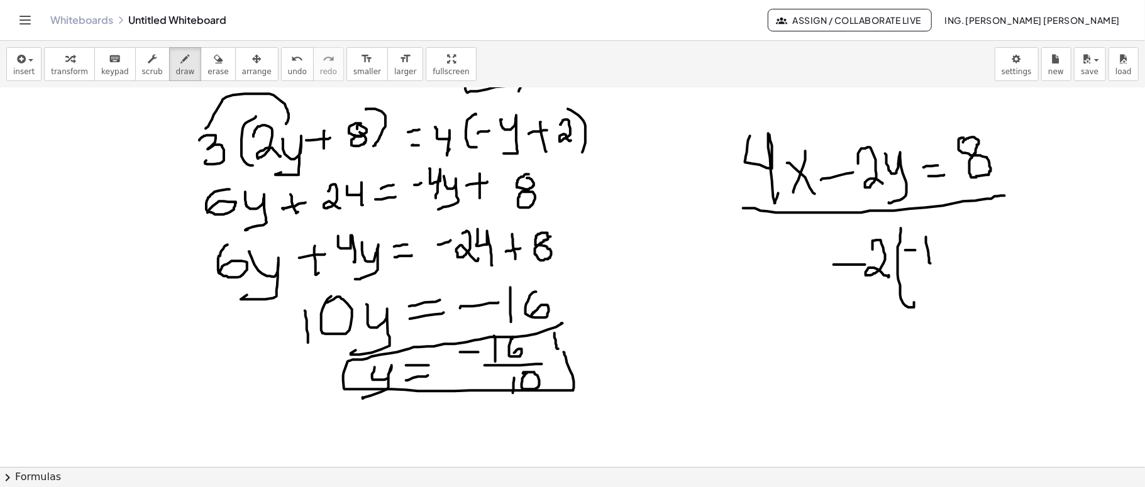
drag, startPoint x: 926, startPoint y: 236, endPoint x: 930, endPoint y: 263, distance: 26.8
click at [858, 263] on div at bounding box center [572, 300] width 1145 height 758
drag, startPoint x: 946, startPoint y: 233, endPoint x: 945, endPoint y: 255, distance: 22.6
click at [858, 255] on div at bounding box center [572, 300] width 1145 height 758
drag, startPoint x: 921, startPoint y: 279, endPoint x: 966, endPoint y: 275, distance: 44.8
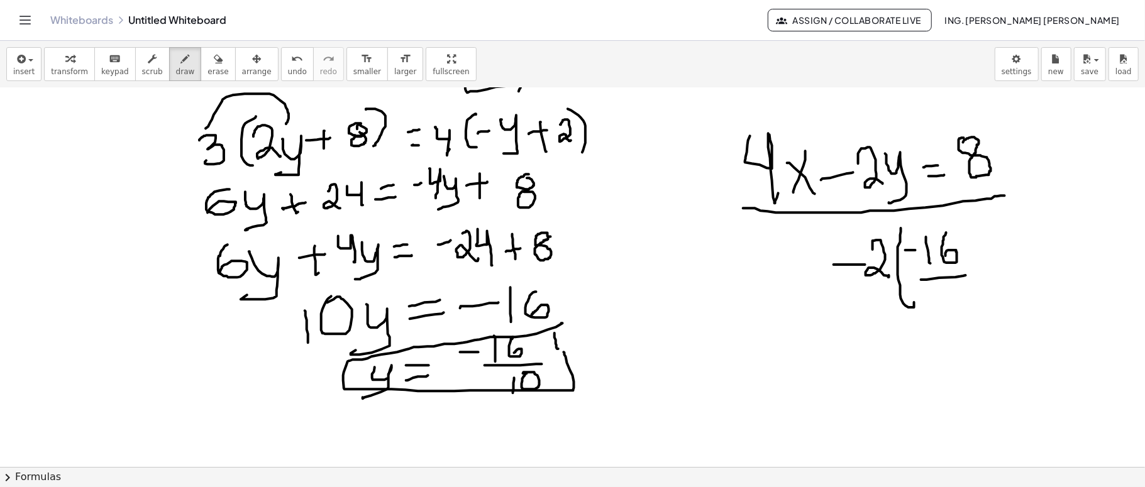
click at [858, 275] on div at bounding box center [572, 300] width 1145 height 758
drag, startPoint x: 944, startPoint y: 290, endPoint x: 942, endPoint y: 312, distance: 21.5
click at [858, 312] on div at bounding box center [572, 300] width 1145 height 758
drag, startPoint x: 955, startPoint y: 287, endPoint x: 951, endPoint y: 295, distance: 9.8
click at [858, 295] on div at bounding box center [572, 300] width 1145 height 758
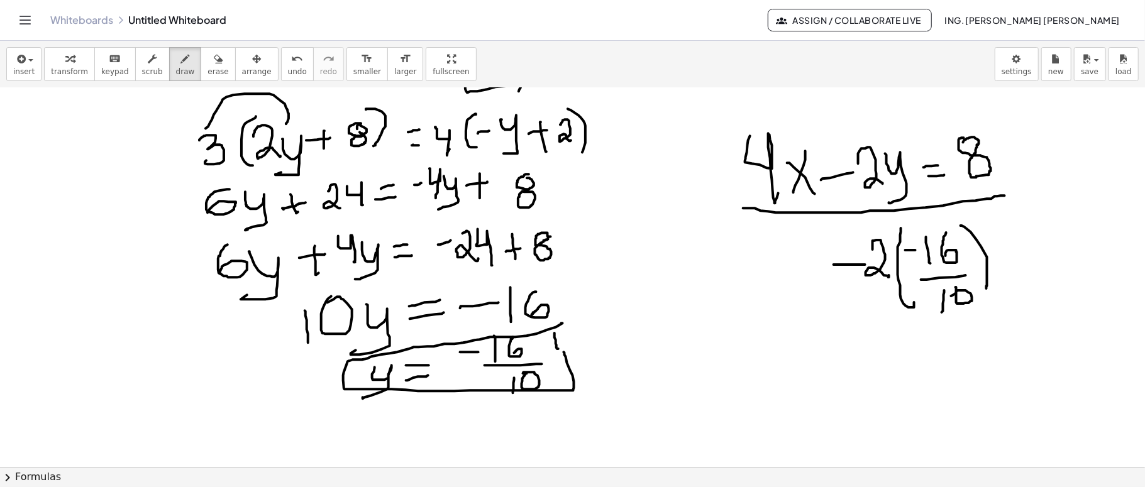
drag, startPoint x: 960, startPoint y: 225, endPoint x: 986, endPoint y: 289, distance: 69.1
click at [858, 289] on div at bounding box center [572, 300] width 1145 height 758
drag, startPoint x: 996, startPoint y: 253, endPoint x: 1016, endPoint y: 250, distance: 20.3
click at [858, 250] on div at bounding box center [572, 300] width 1145 height 758
drag, startPoint x: 1001, startPoint y: 264, endPoint x: 1019, endPoint y: 261, distance: 17.8
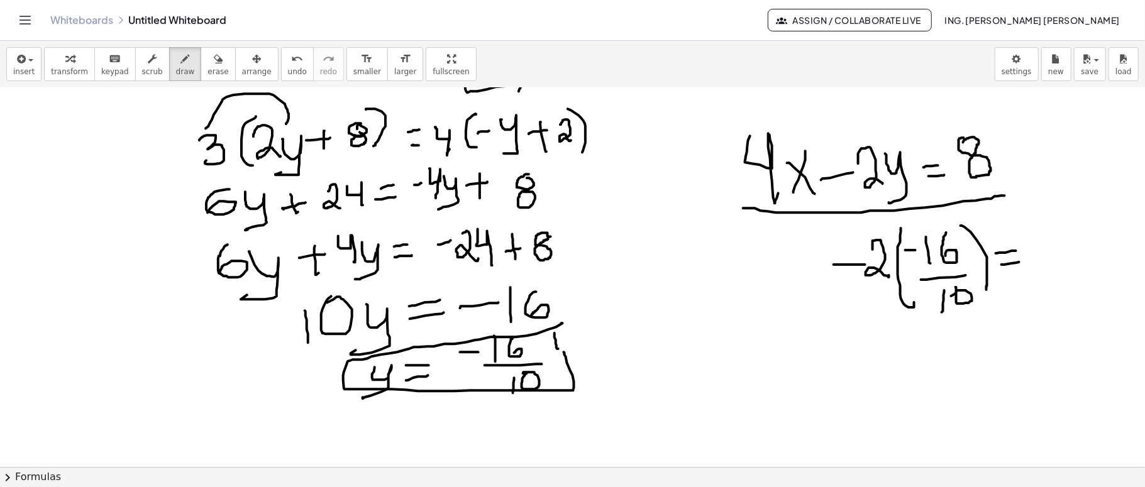
click at [858, 261] on div at bounding box center [572, 300] width 1145 height 758
click at [858, 219] on div at bounding box center [572, 300] width 1145 height 758
drag, startPoint x: 774, startPoint y: 251, endPoint x: 817, endPoint y: 262, distance: 44.1
click at [803, 294] on div at bounding box center [572, 300] width 1145 height 758
drag, startPoint x: 822, startPoint y: 252, endPoint x: 808, endPoint y: 288, distance: 38.4
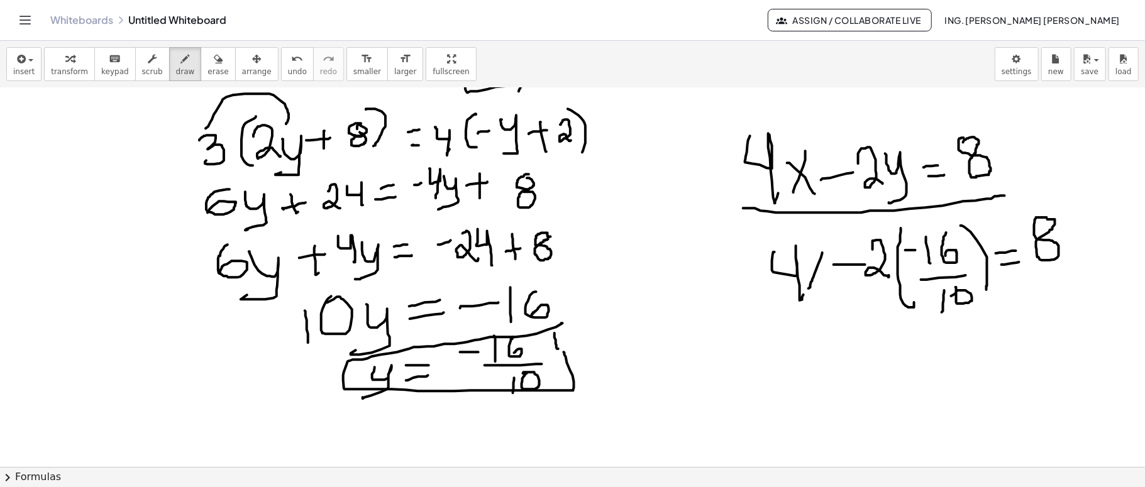
click at [808, 288] on div at bounding box center [572, 300] width 1145 height 758
drag, startPoint x: 810, startPoint y: 261, endPoint x: 828, endPoint y: 293, distance: 36.3
click at [828, 293] on div at bounding box center [572, 300] width 1145 height 758
drag, startPoint x: 868, startPoint y: 290, endPoint x: 896, endPoint y: 285, distance: 28.1
click at [858, 285] on div at bounding box center [572, 300] width 1145 height 758
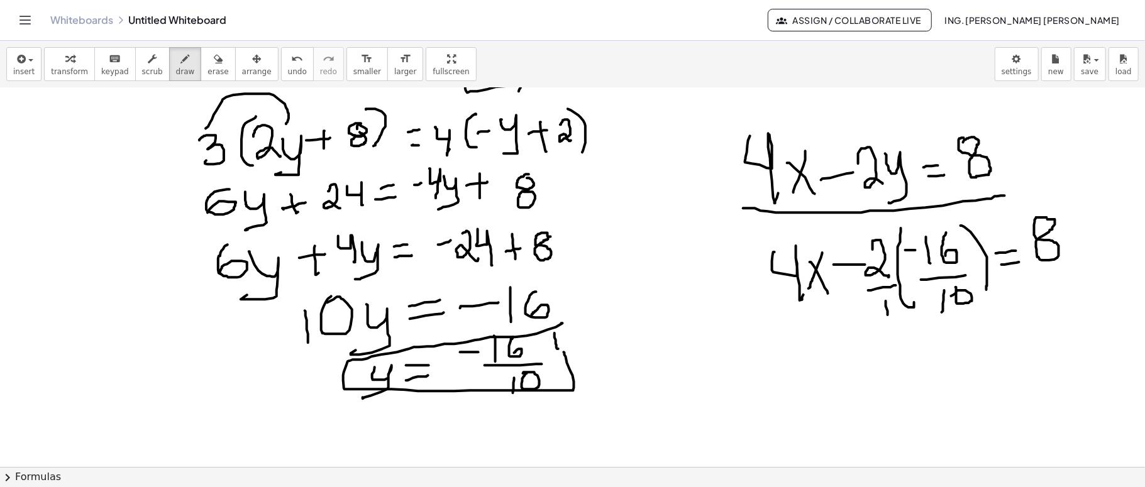
drag, startPoint x: 886, startPoint y: 302, endPoint x: 889, endPoint y: 318, distance: 16.0
click at [858, 318] on div at bounding box center [572, 300] width 1145 height 758
drag, startPoint x: 777, startPoint y: 329, endPoint x: 788, endPoint y: 361, distance: 33.4
click at [788, 361] on div at bounding box center [572, 300] width 1145 height 758
drag, startPoint x: 820, startPoint y: 328, endPoint x: 806, endPoint y: 339, distance: 18.4
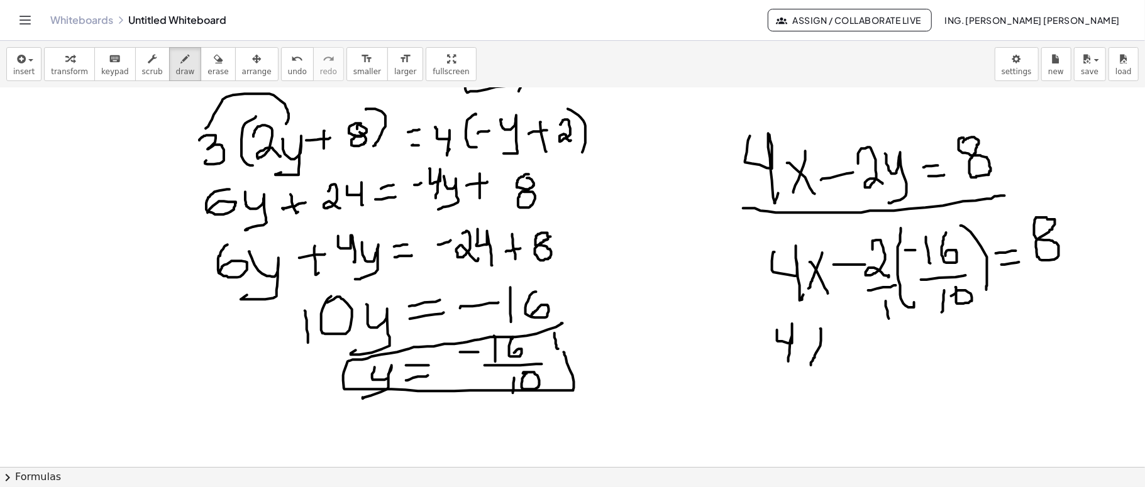
click at [810, 363] on div at bounding box center [572, 300] width 1145 height 758
drag, startPoint x: 806, startPoint y: 338, endPoint x: 828, endPoint y: 363, distance: 33.9
click at [828, 363] on div at bounding box center [572, 300] width 1145 height 758
click at [858, 343] on div at bounding box center [572, 300] width 1145 height 758
click at [853, 363] on div at bounding box center [572, 300] width 1145 height 758
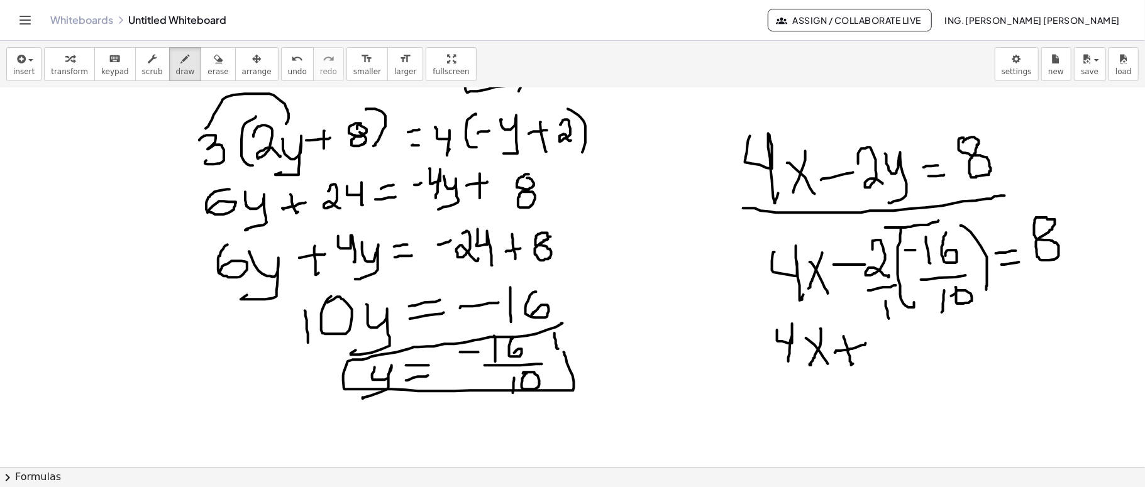
drag, startPoint x: 885, startPoint y: 227, endPoint x: 938, endPoint y: 220, distance: 53.9
click at [858, 220] on div at bounding box center [572, 300] width 1145 height 758
drag, startPoint x: 901, startPoint y: 329, endPoint x: 971, endPoint y: 329, distance: 69.1
click at [858, 329] on div at bounding box center [572, 300] width 1145 height 758
click at [858, 270] on div at bounding box center [572, 300] width 1145 height 758
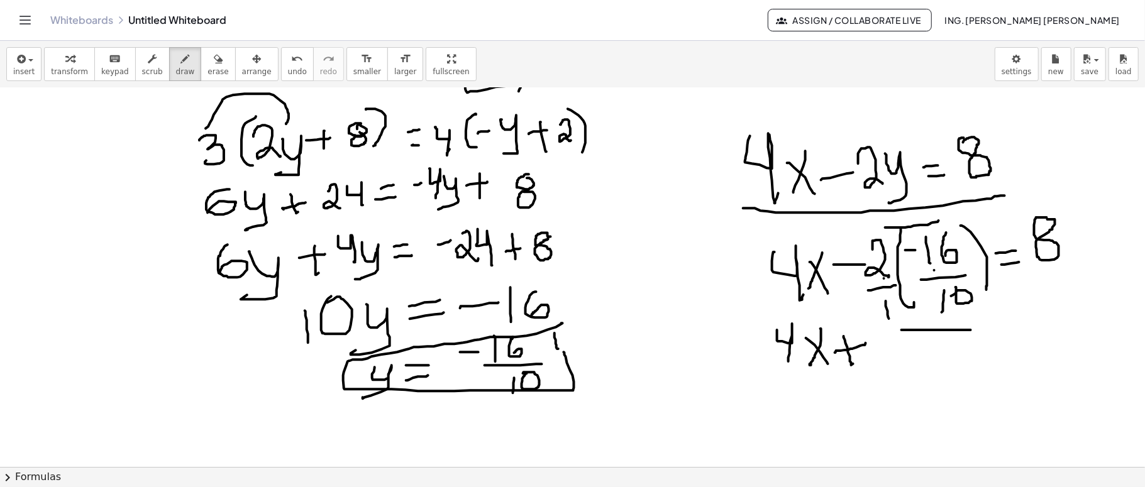
click at [858, 278] on div at bounding box center [572, 300] width 1145 height 758
drag, startPoint x: 878, startPoint y: 337, endPoint x: 876, endPoint y: 365, distance: 27.7
click at [858, 365] on div at bounding box center [572, 300] width 1145 height 758
drag, startPoint x: 903, startPoint y: 333, endPoint x: 934, endPoint y: 356, distance: 38.2
click at [858, 356] on div at bounding box center [572, 300] width 1145 height 758
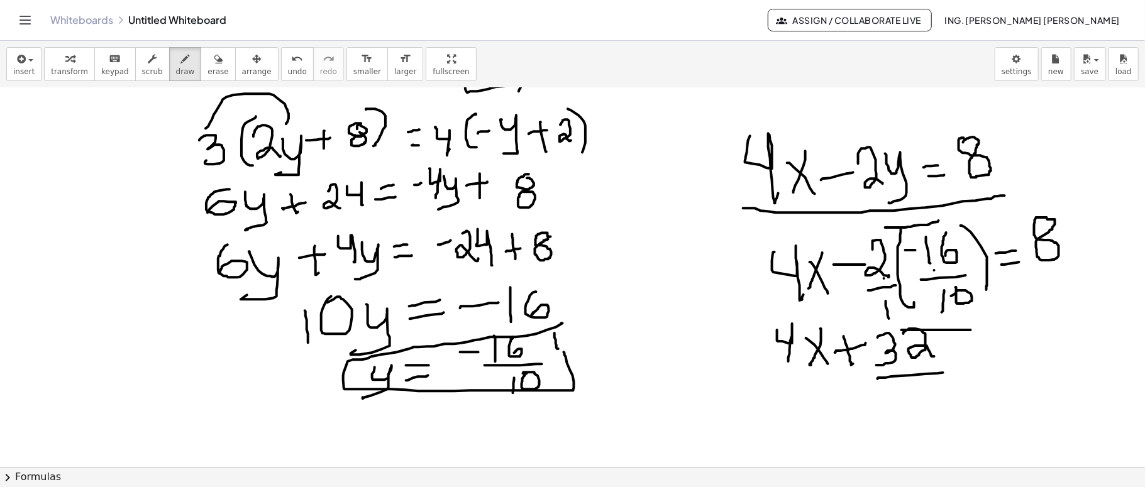
drag, startPoint x: 878, startPoint y: 378, endPoint x: 943, endPoint y: 372, distance: 65.7
click at [858, 365] on div at bounding box center [572, 300] width 1145 height 758
drag, startPoint x: 906, startPoint y: 420, endPoint x: 918, endPoint y: 403, distance: 21.1
click at [858, 365] on div at bounding box center [572, 300] width 1145 height 758
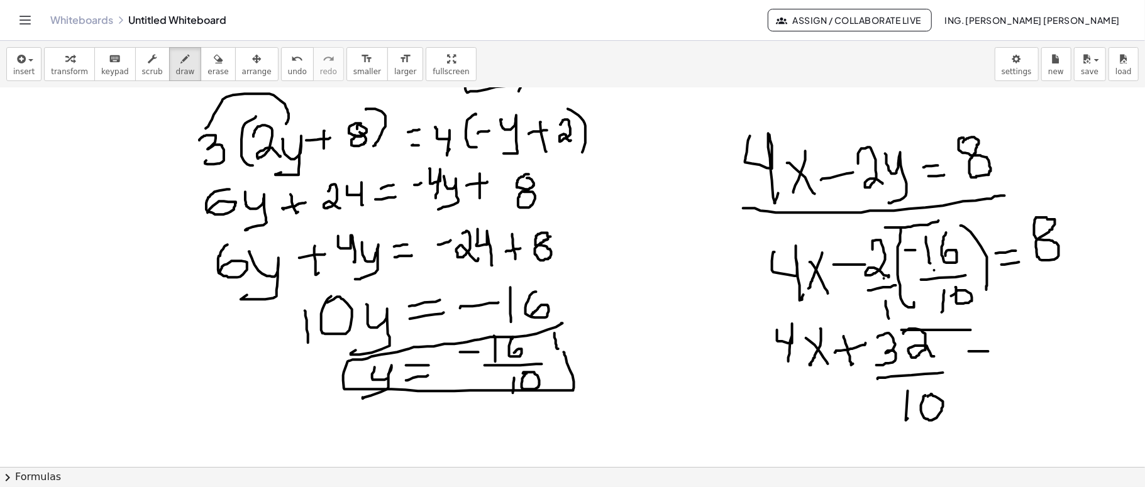
drag, startPoint x: 973, startPoint y: 351, endPoint x: 988, endPoint y: 351, distance: 15.1
click at [858, 351] on div at bounding box center [572, 300] width 1145 height 758
click at [858, 363] on div at bounding box center [572, 300] width 1145 height 758
click at [858, 328] on div at bounding box center [572, 300] width 1145 height 758
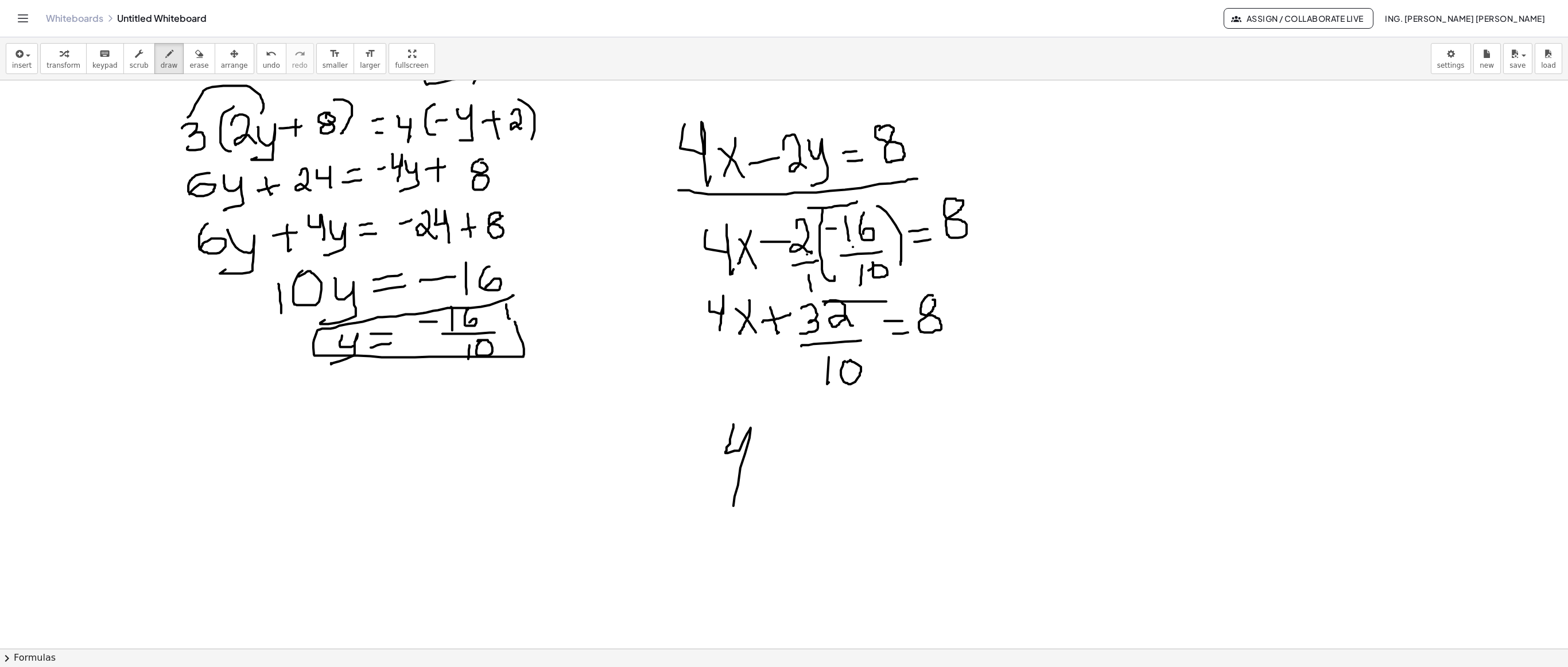
click at [738, 334] on div at bounding box center [784, 496] width 1568 height 1137
click at [763, 334] on div at bounding box center [784, 496] width 1568 height 1137
click at [784, 334] on div at bounding box center [784, 496] width 1568 height 1137
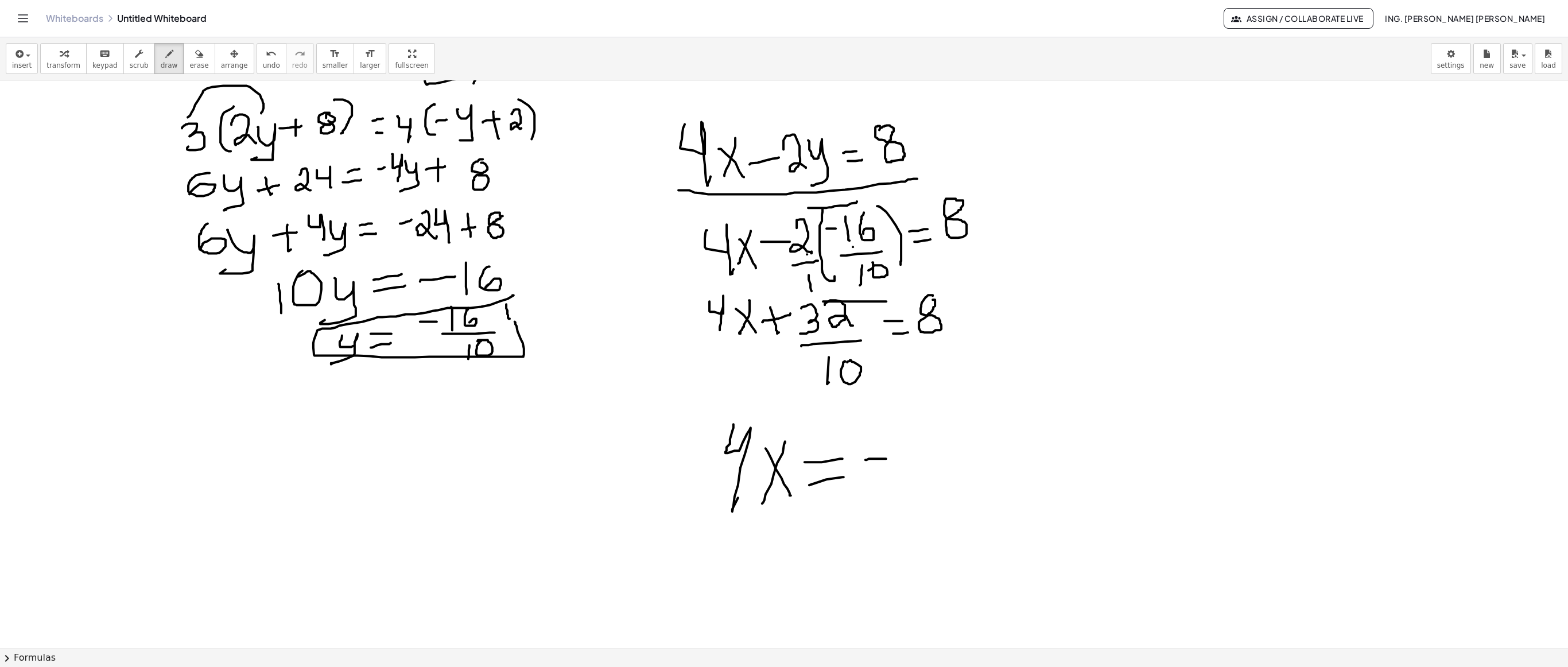
click at [784, 334] on div at bounding box center [784, 496] width 1568 height 1137
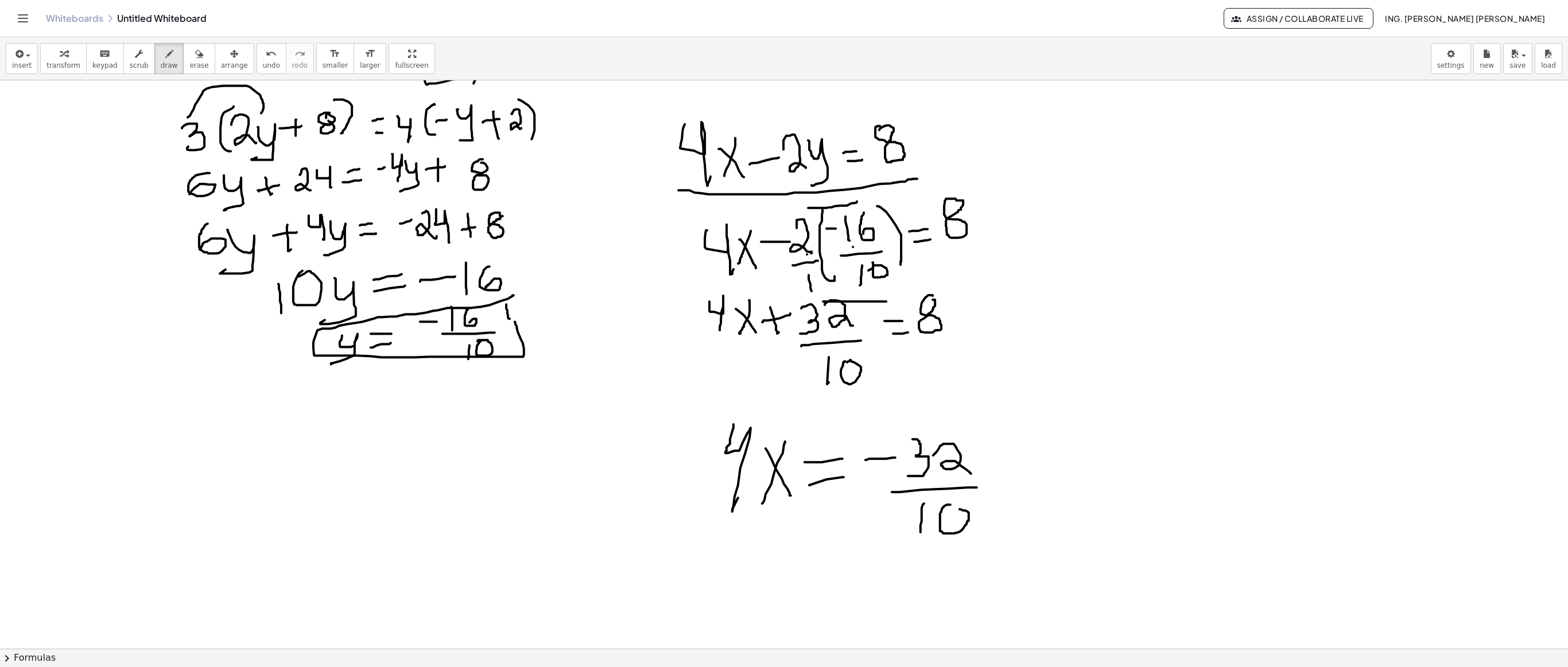
click at [784, 334] on div at bounding box center [784, 496] width 1568 height 1137
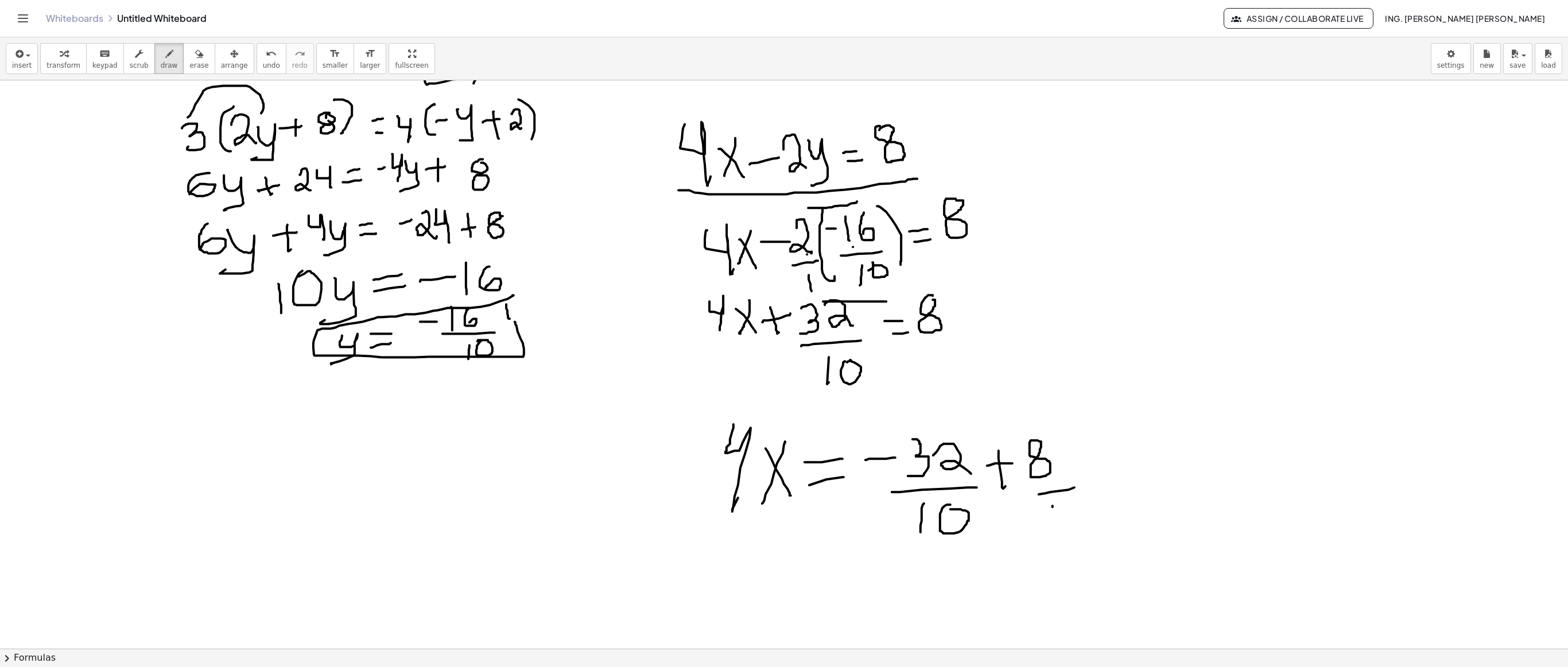
click at [784, 334] on div at bounding box center [784, 496] width 1568 height 1137
click at [263, 62] on span "undo" at bounding box center [271, 65] width 17 height 8
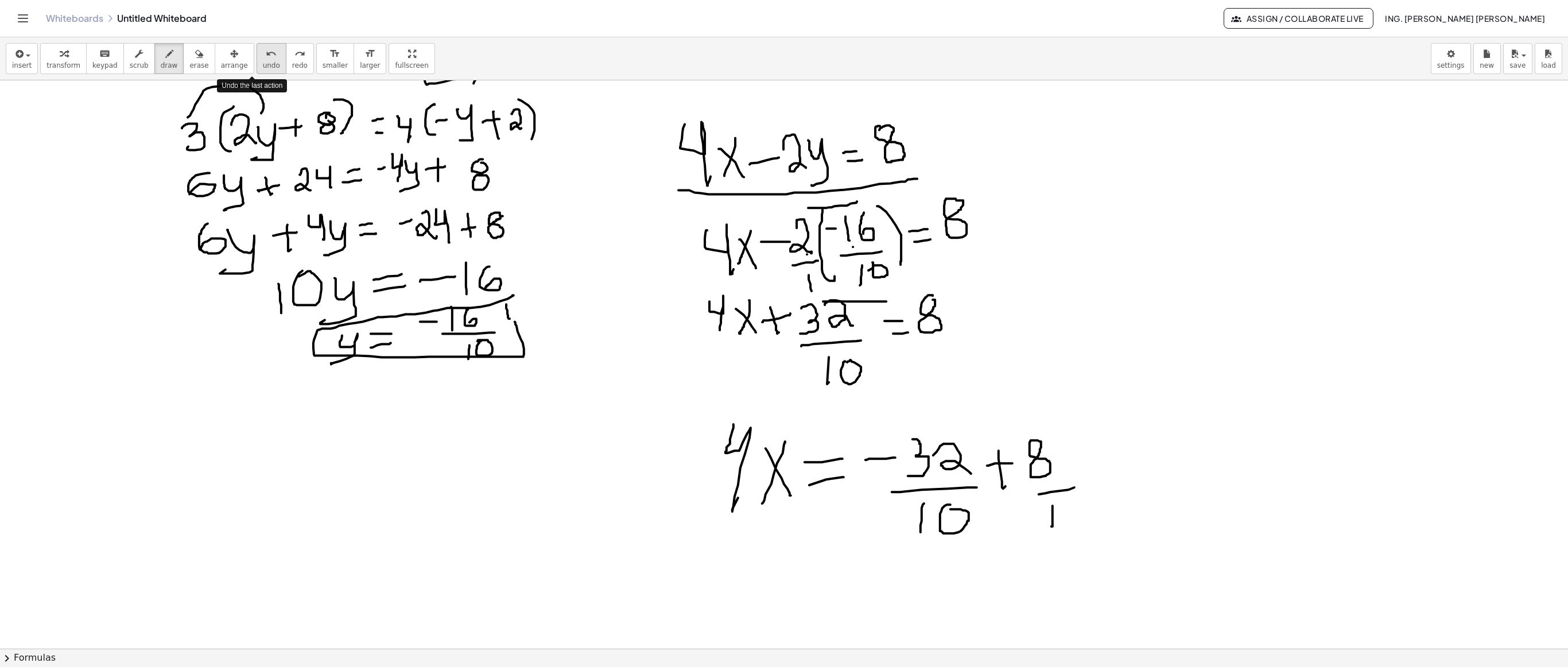
click at [263, 62] on span "undo" at bounding box center [271, 65] width 17 height 8
click at [784, 193] on div at bounding box center [784, 496] width 1568 height 1137
click at [784, 178] on div at bounding box center [784, 496] width 1568 height 1137
click at [784, 208] on div at bounding box center [784, 496] width 1568 height 1137
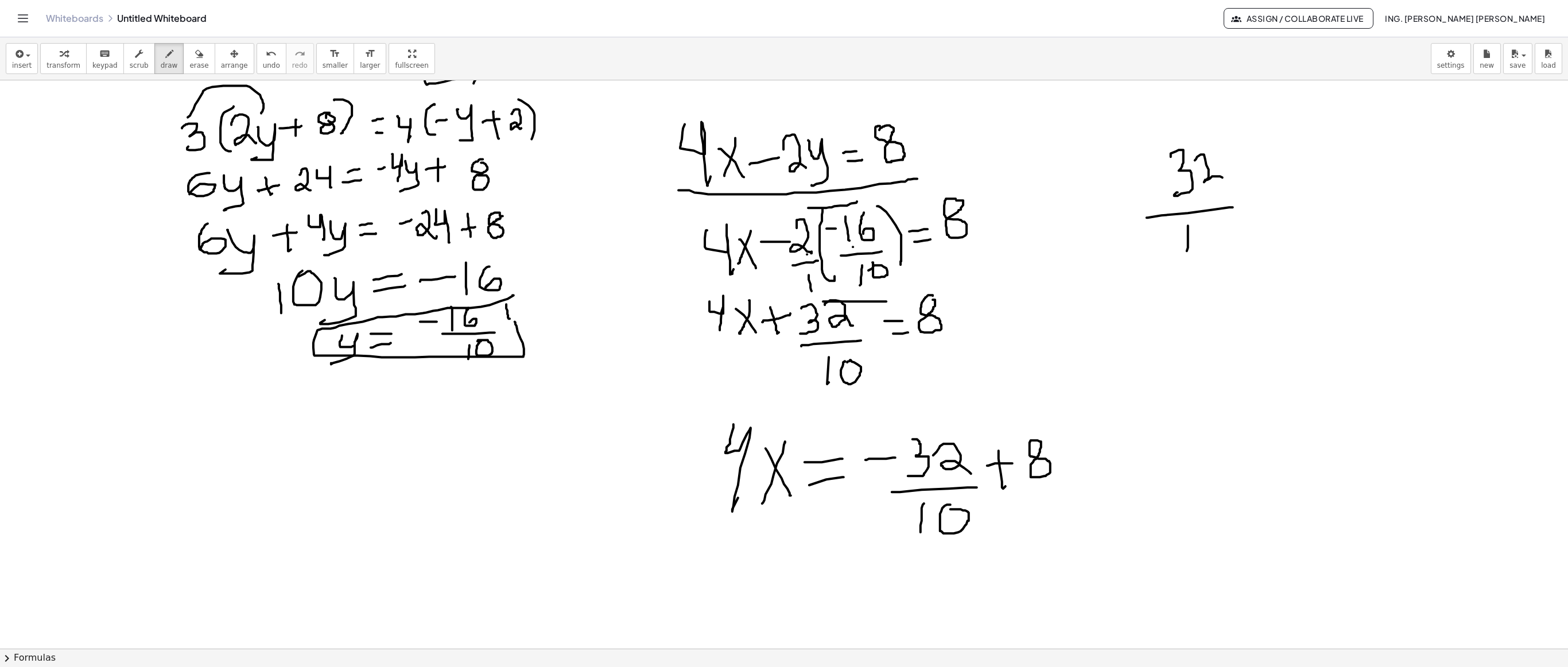
click at [784, 254] on div at bounding box center [784, 496] width 1568 height 1137
click at [784, 223] on div at bounding box center [784, 496] width 1568 height 1137
click at [784, 186] on div at bounding box center [784, 496] width 1568 height 1137
click at [784, 175] on div at bounding box center [784, 496] width 1568 height 1137
click at [784, 196] on div at bounding box center [784, 496] width 1568 height 1137
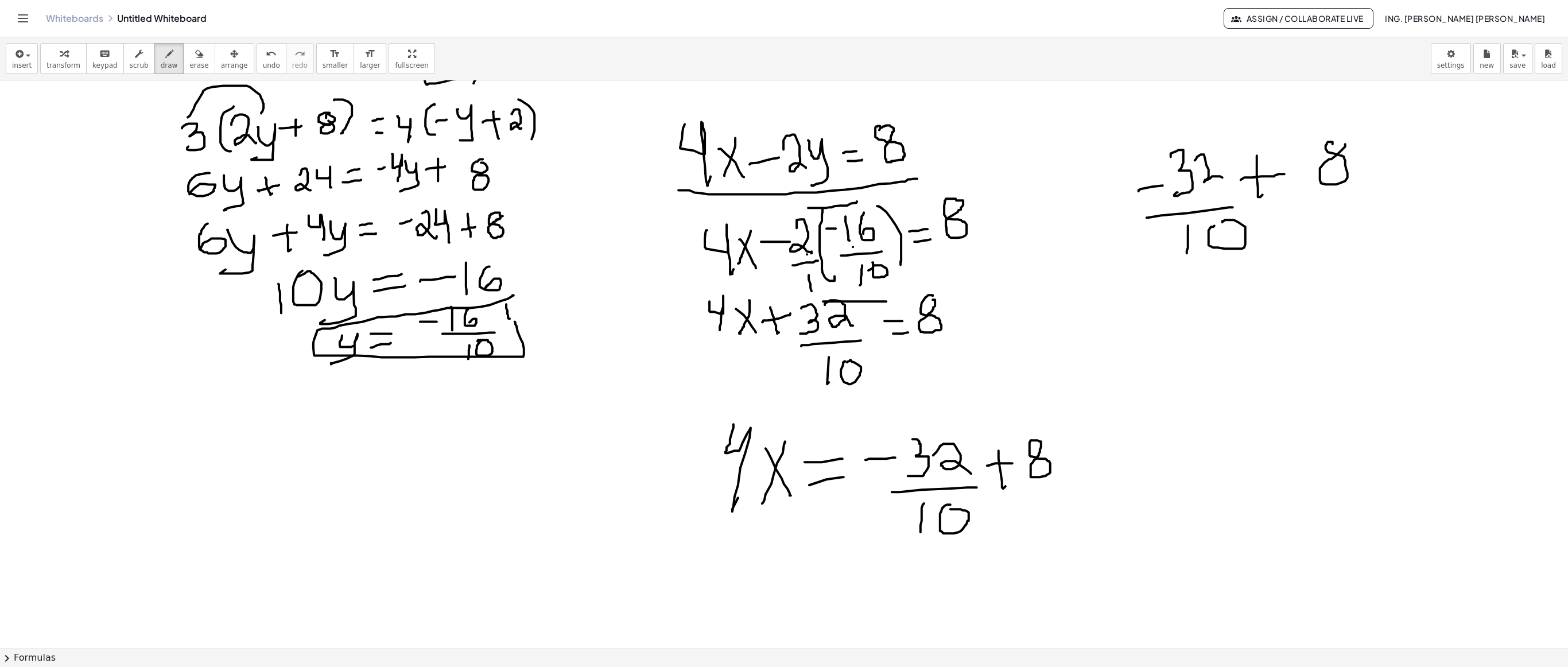
click at [784, 144] on div at bounding box center [784, 496] width 1568 height 1137
click at [784, 196] on div at bounding box center [784, 496] width 1568 height 1137
click at [784, 234] on div at bounding box center [784, 496] width 1568 height 1137
click at [784, 182] on div at bounding box center [784, 496] width 1568 height 1137
click at [784, 194] on div at bounding box center [784, 496] width 1568 height 1137
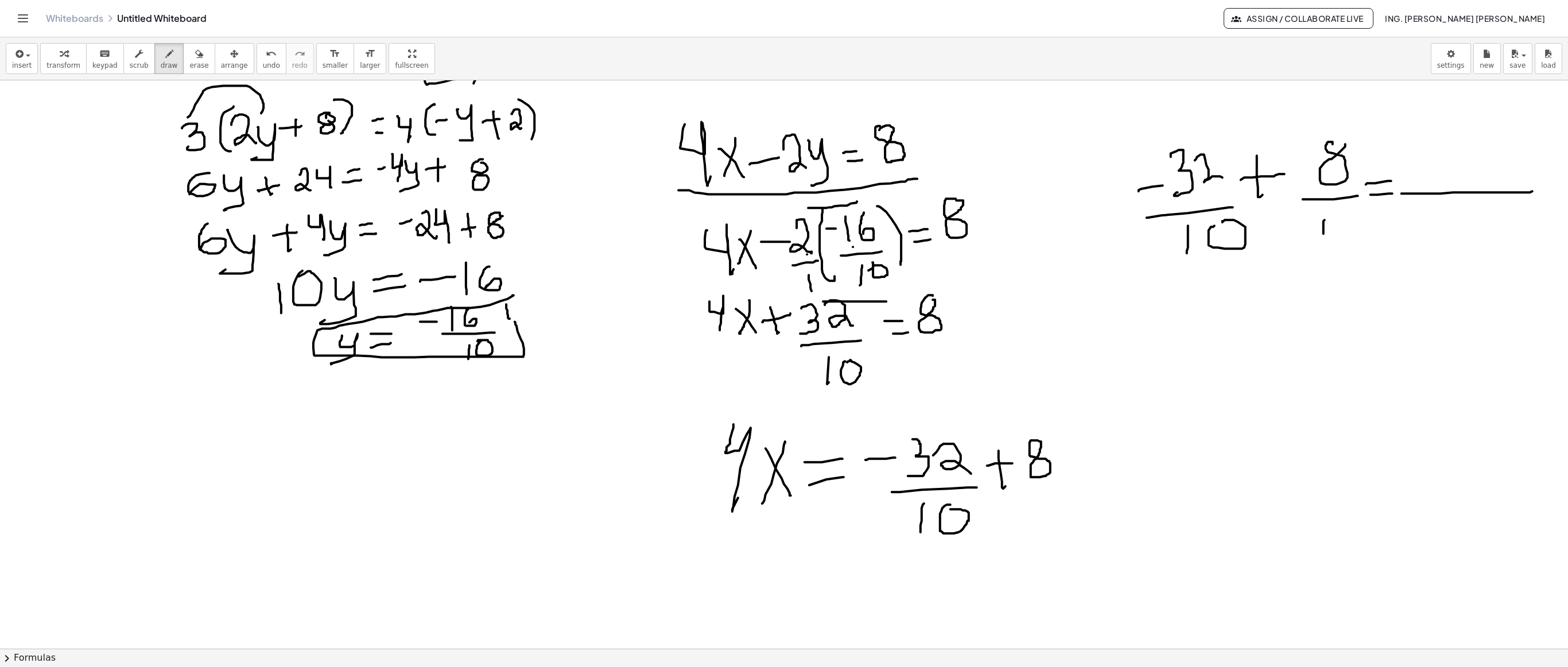
click at [784, 192] on div at bounding box center [784, 496] width 1568 height 1137
click at [784, 244] on div at bounding box center [784, 496] width 1568 height 1137
click at [784, 213] on div at bounding box center [784, 496] width 1568 height 1137
click at [784, 182] on div at bounding box center [784, 496] width 1568 height 1137
click at [784, 168] on div at bounding box center [784, 496] width 1568 height 1137
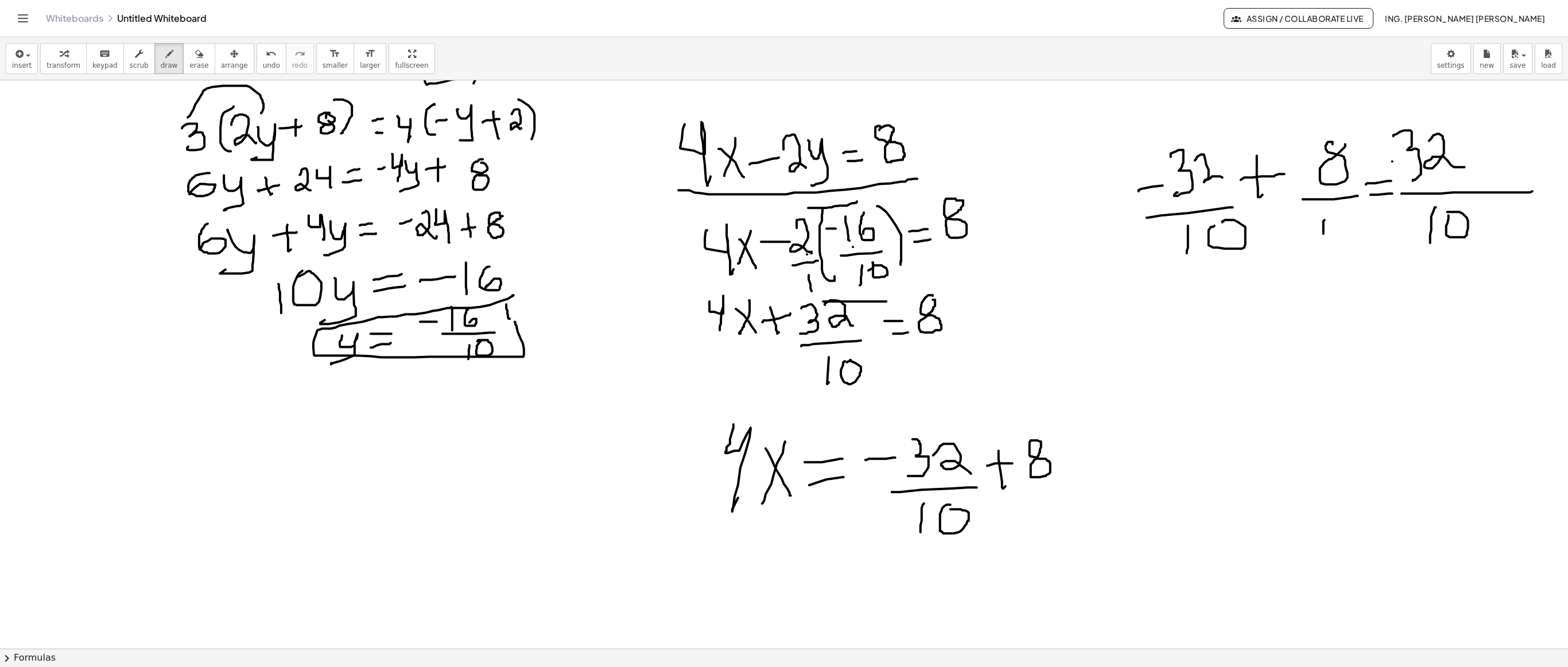
click at [784, 161] on div at bounding box center [784, 496] width 1568 height 1137
click at [784, 156] on div at bounding box center [784, 496] width 1568 height 1137
click at [784, 178] on div at bounding box center [784, 496] width 1568 height 1137
click at [784, 147] on div at bounding box center [784, 496] width 1568 height 1137
click at [784, 142] on div at bounding box center [784, 496] width 1568 height 1137
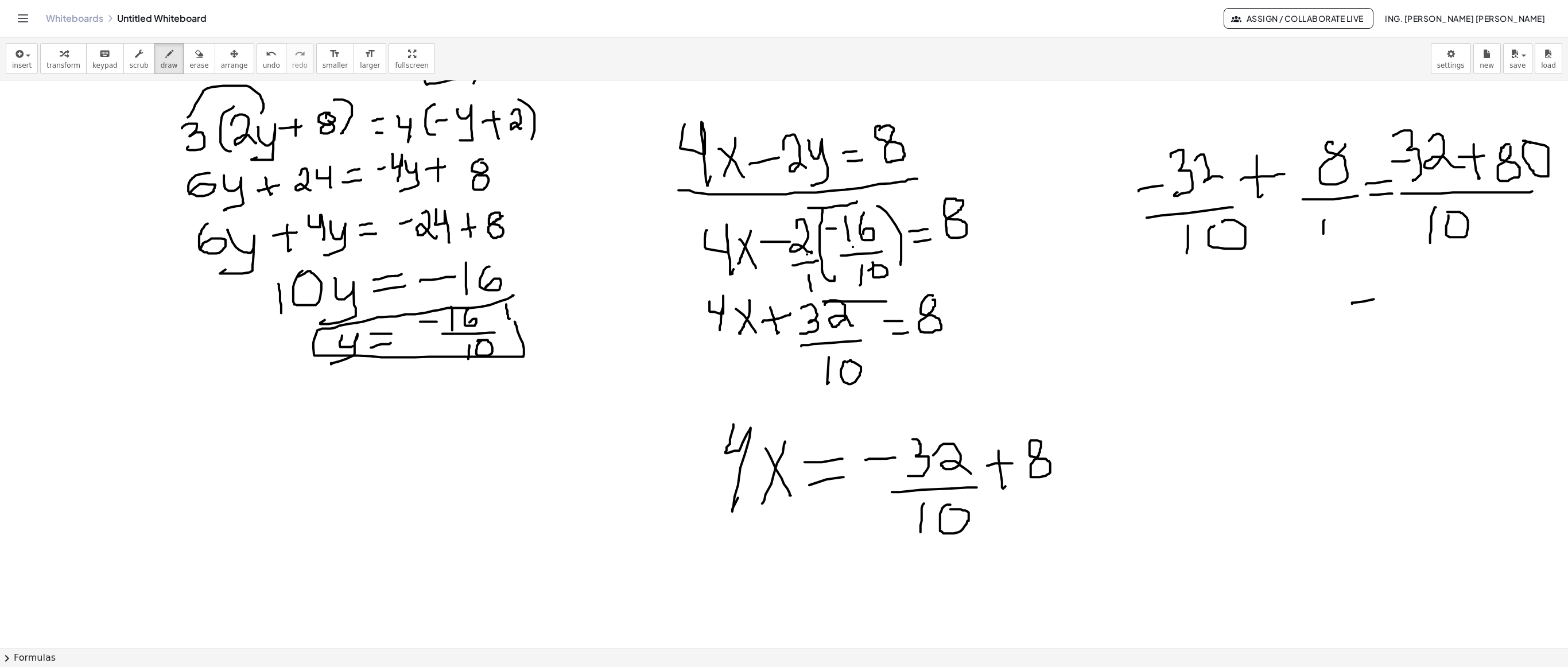
click at [784, 300] on div at bounding box center [784, 496] width 1568 height 1137
click at [784, 310] on div at bounding box center [784, 496] width 1568 height 1137
click at [784, 334] on div at bounding box center [784, 496] width 1568 height 1137
click at [784, 289] on div at bounding box center [784, 496] width 1568 height 1137
click at [784, 323] on div at bounding box center [784, 496] width 1568 height 1137
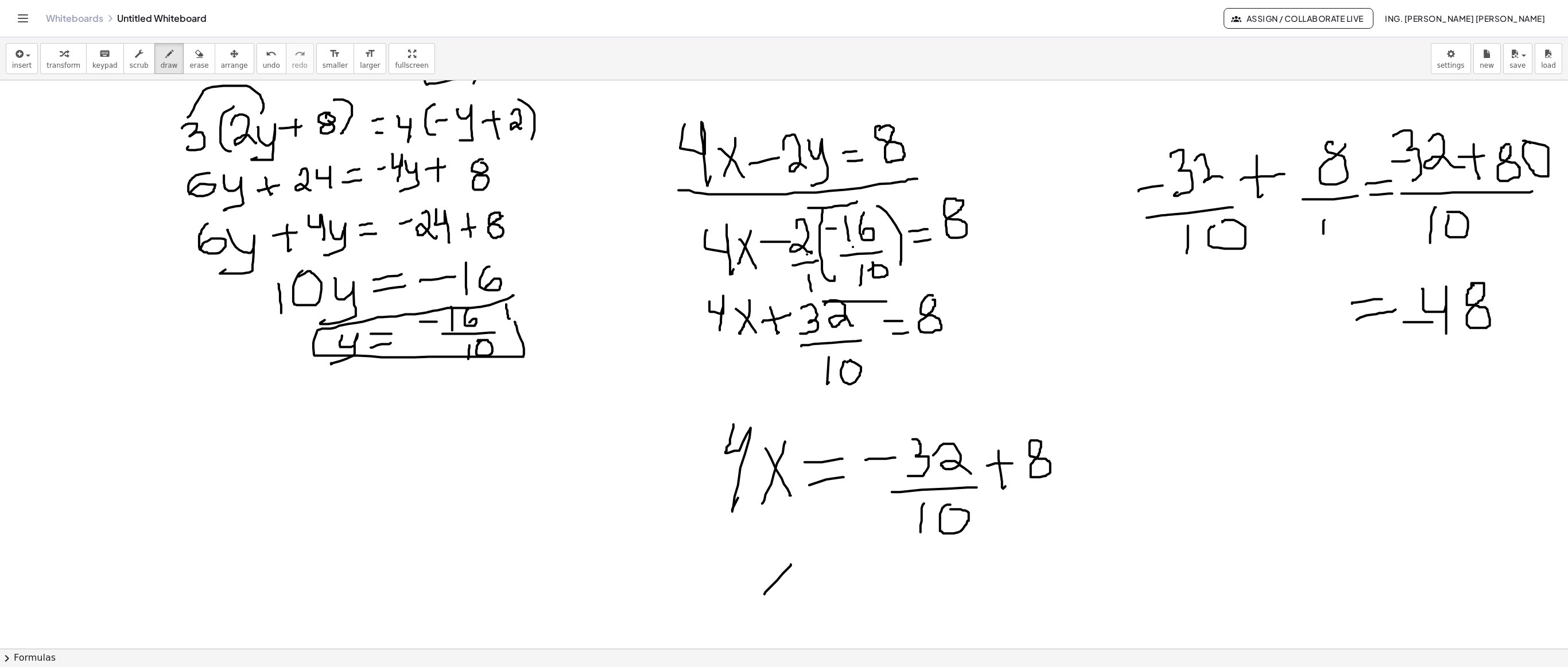
click at [764, 334] on div at bounding box center [784, 496] width 1568 height 1137
click at [784, 334] on div at bounding box center [784, 496] width 1568 height 1137
click at [784, 165] on div at bounding box center [784, 496] width 1568 height 1137
click at [262, 64] on button "undo undo" at bounding box center [271, 58] width 30 height 31
click at [784, 334] on div at bounding box center [784, 496] width 1568 height 1137
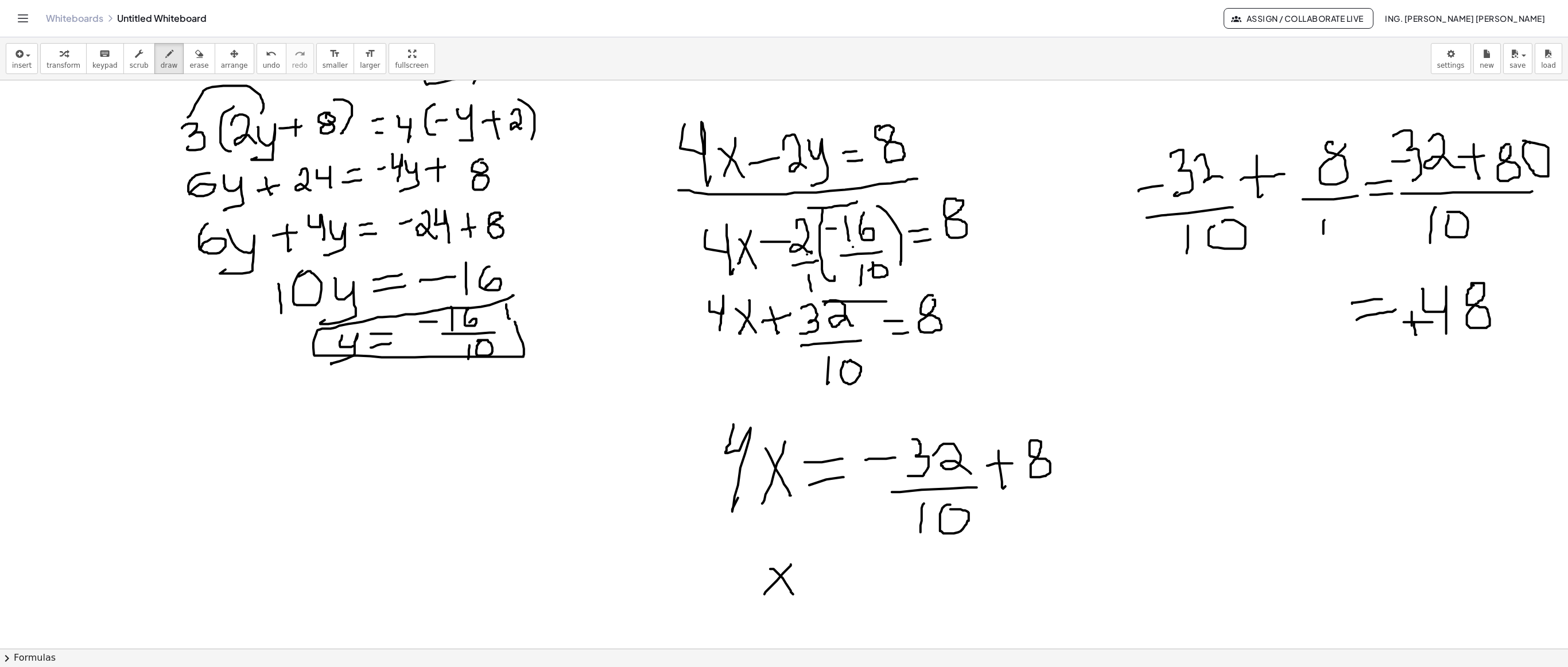
drag, startPoint x: 1412, startPoint y: 312, endPoint x: 1412, endPoint y: 329, distance: 17.0
click at [784, 329] on div at bounding box center [784, 496] width 1568 height 1137
click at [784, 334] on div at bounding box center [784, 496] width 1568 height 1137
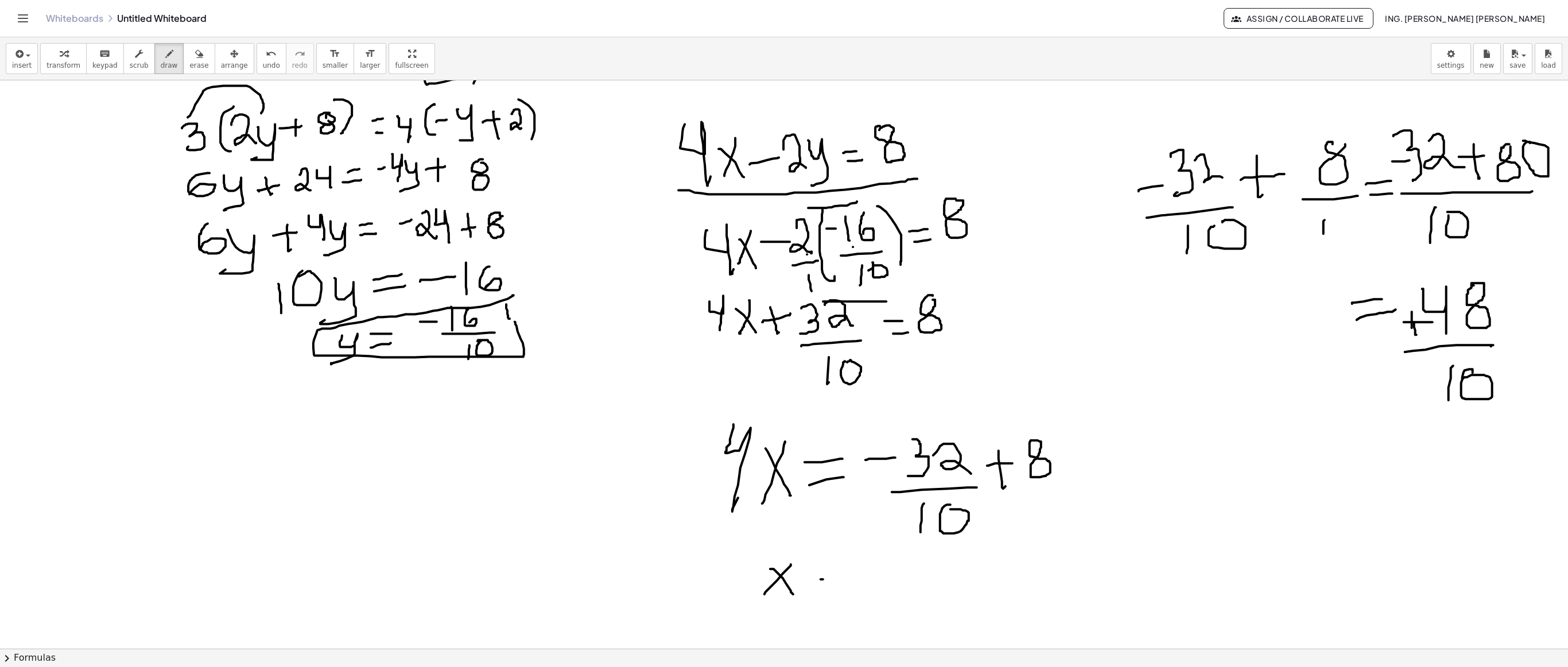
click at [784, 334] on div at bounding box center [784, 496] width 1568 height 1137
drag, startPoint x: 879, startPoint y: 554, endPoint x: 897, endPoint y: 589, distance: 39.4
click at [784, 334] on div at bounding box center [784, 496] width 1568 height 1137
drag, startPoint x: 919, startPoint y: 554, endPoint x: 921, endPoint y: 562, distance: 8.2
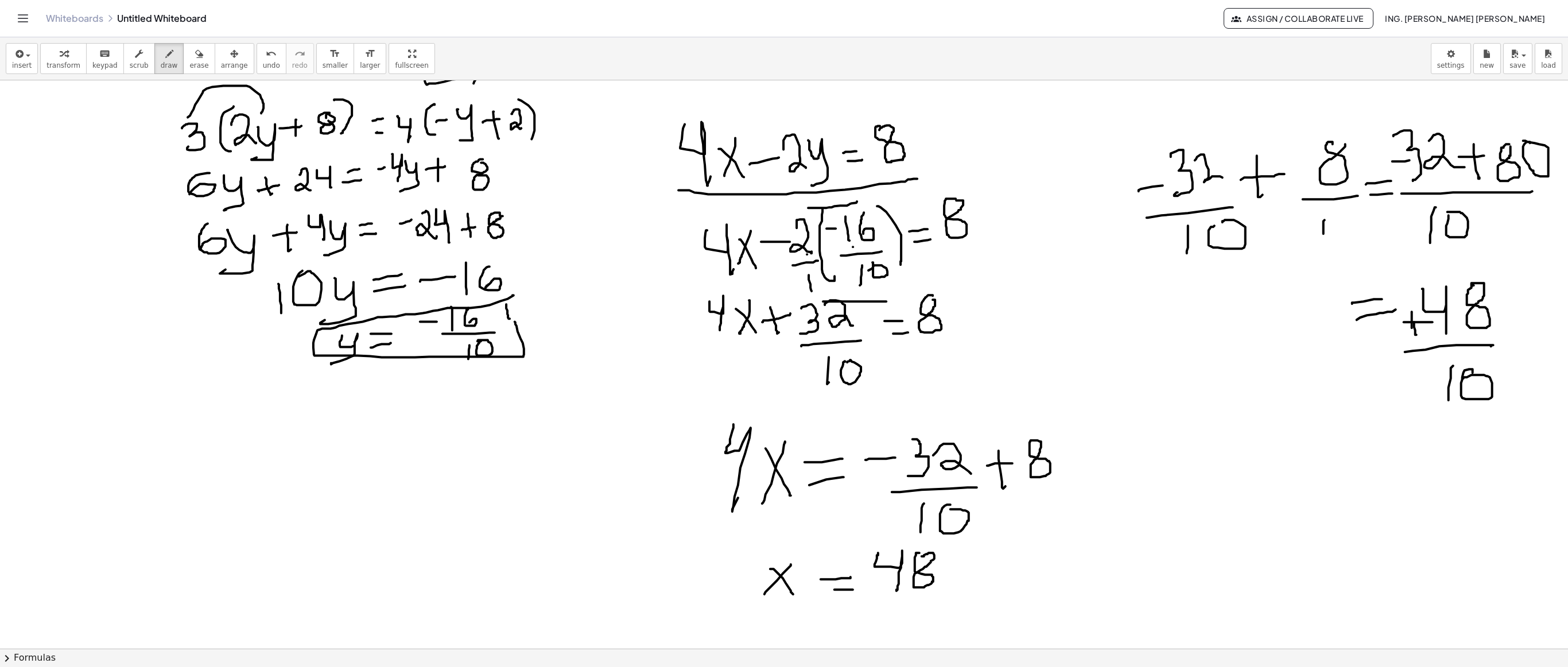
click at [784, 334] on div at bounding box center [784, 496] width 1568 height 1137
drag, startPoint x: 891, startPoint y: 595, endPoint x: 929, endPoint y: 594, distance: 38.0
click at [784, 334] on div at bounding box center [784, 496] width 1568 height 1137
drag, startPoint x: 903, startPoint y: 610, endPoint x: 901, endPoint y: 633, distance: 23.1
click at [784, 334] on div at bounding box center [784, 496] width 1568 height 1137
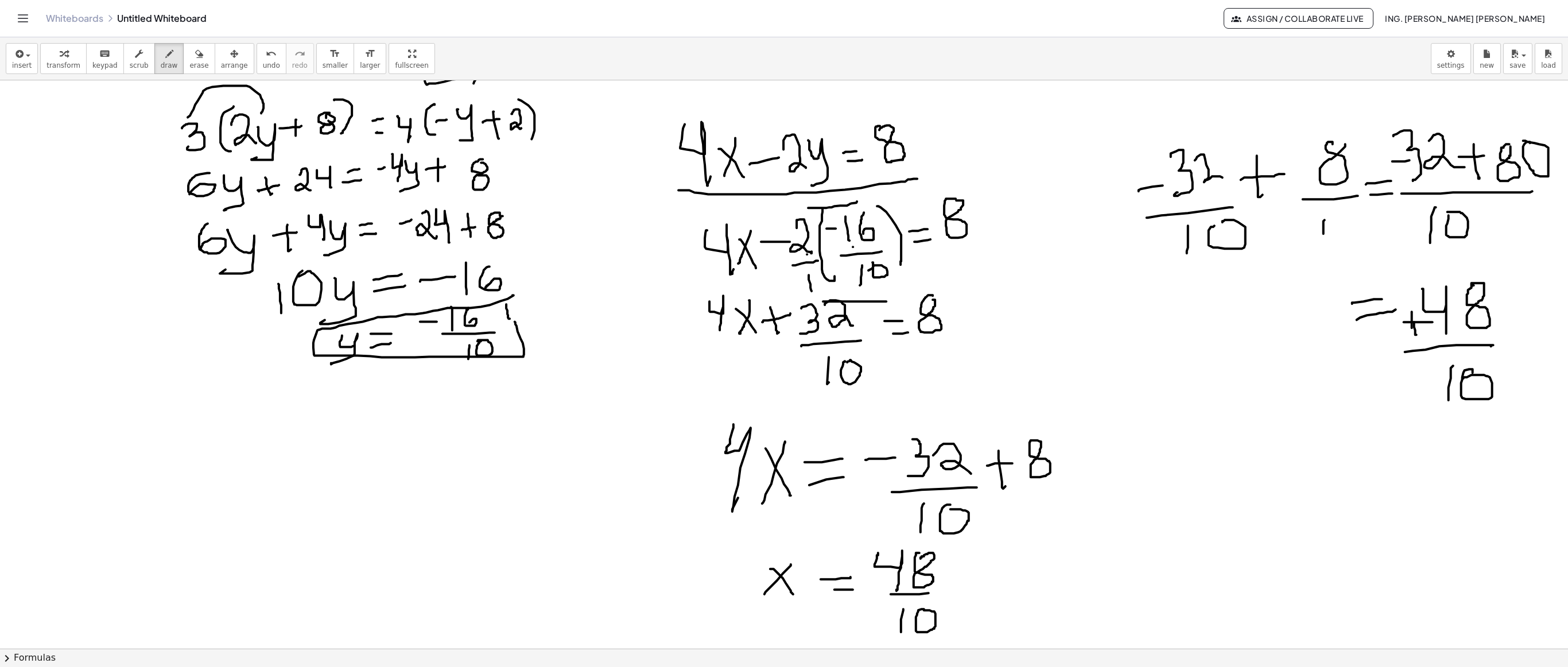
click at [784, 334] on div at bounding box center [784, 496] width 1568 height 1137
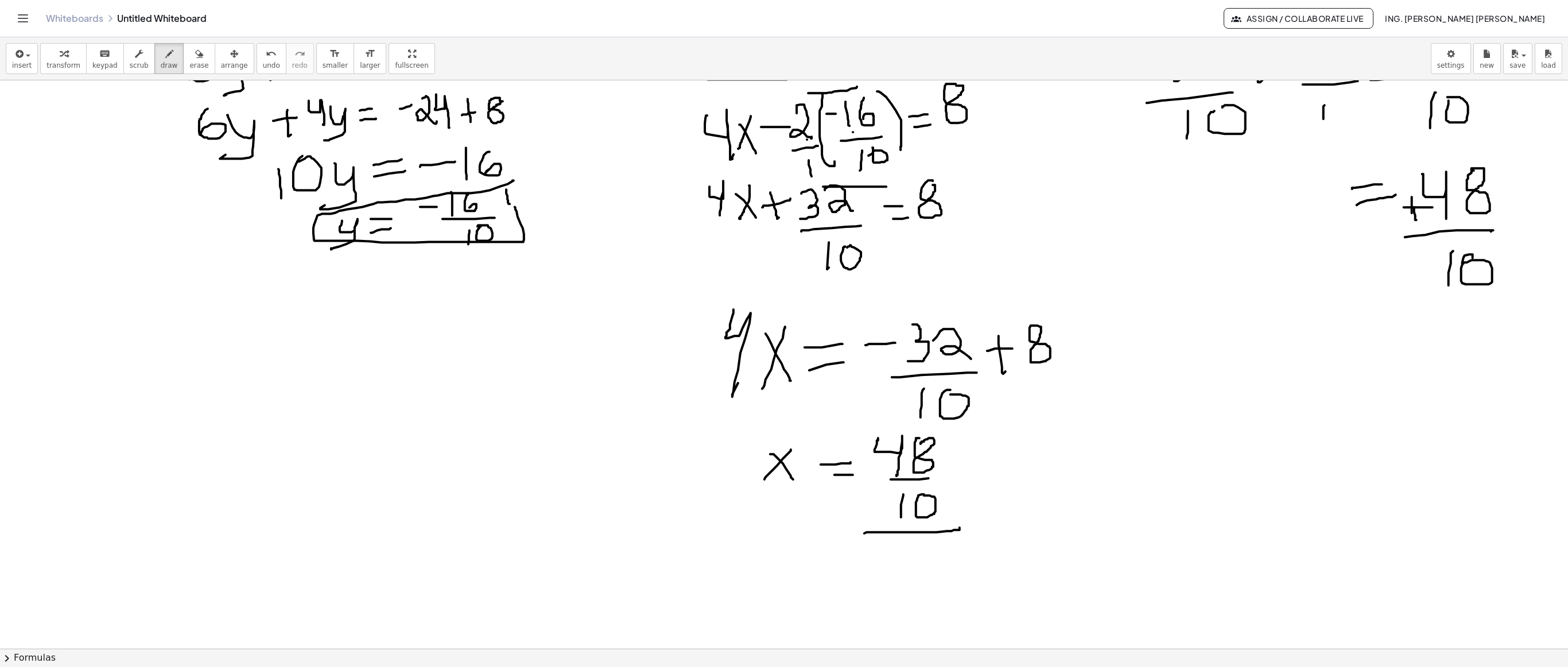
drag, startPoint x: 871, startPoint y: 533, endPoint x: 923, endPoint y: 546, distance: 53.6
click at [784, 334] on div at bounding box center [784, 381] width 1568 height 1137
drag, startPoint x: 914, startPoint y: 548, endPoint x: 930, endPoint y: 584, distance: 39.4
click at [784, 334] on div at bounding box center [784, 381] width 1568 height 1137
click at [9, 53] on button "insert" at bounding box center [21, 58] width 32 height 31
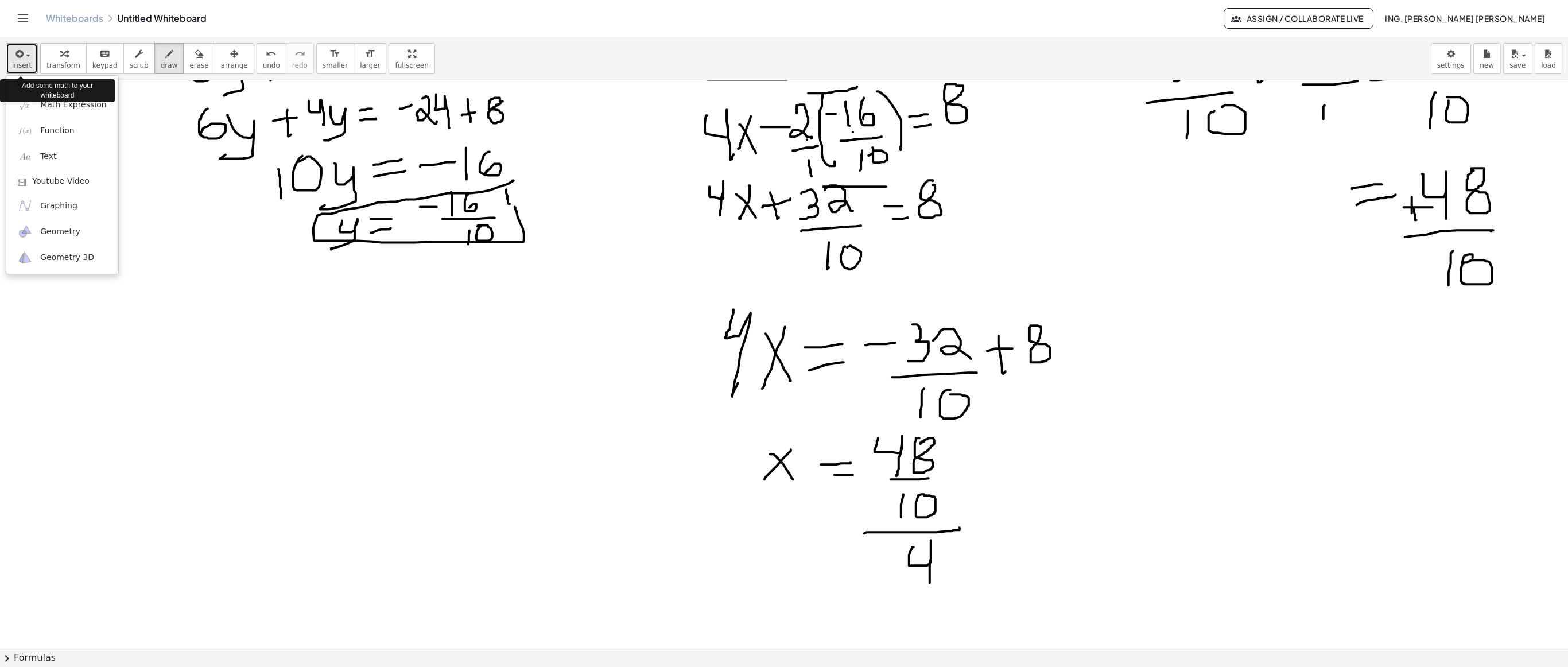
click at [9, 53] on button "insert" at bounding box center [21, 58] width 32 height 31
drag, startPoint x: 900, startPoint y: 595, endPoint x: 954, endPoint y: 595, distance: 54.0
click at [784, 334] on div at bounding box center [784, 381] width 1568 height 1137
drag, startPoint x: 932, startPoint y: 607, endPoint x: 932, endPoint y: 630, distance: 23.0
click at [784, 334] on div at bounding box center [784, 381] width 1568 height 1137
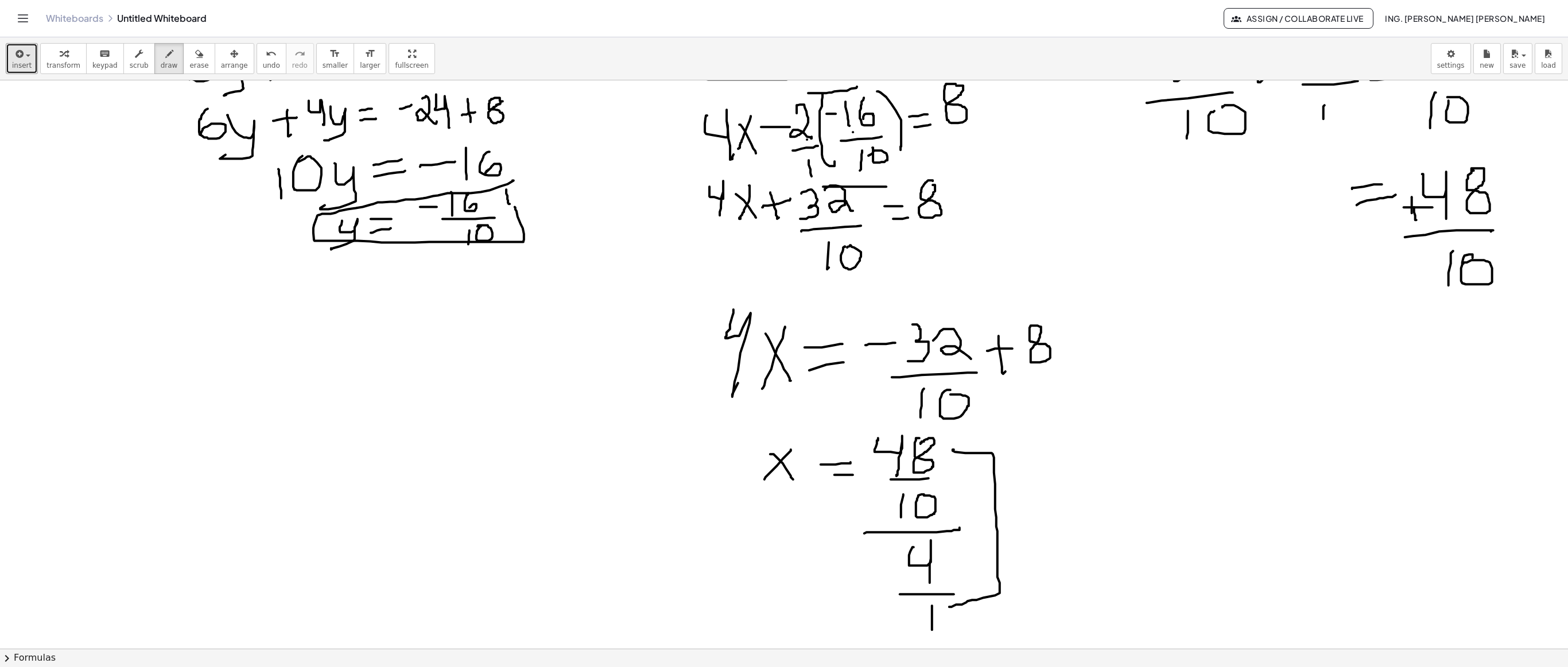
drag, startPoint x: 954, startPoint y: 450, endPoint x: 950, endPoint y: 608, distance: 158.1
click at [784, 334] on div at bounding box center [784, 381] width 1568 height 1137
drag, startPoint x: 1047, startPoint y: 522, endPoint x: 1072, endPoint y: 515, distance: 26.0
click at [784, 334] on div at bounding box center [784, 381] width 1568 height 1137
drag, startPoint x: 1049, startPoint y: 527, endPoint x: 1086, endPoint y: 526, distance: 37.0
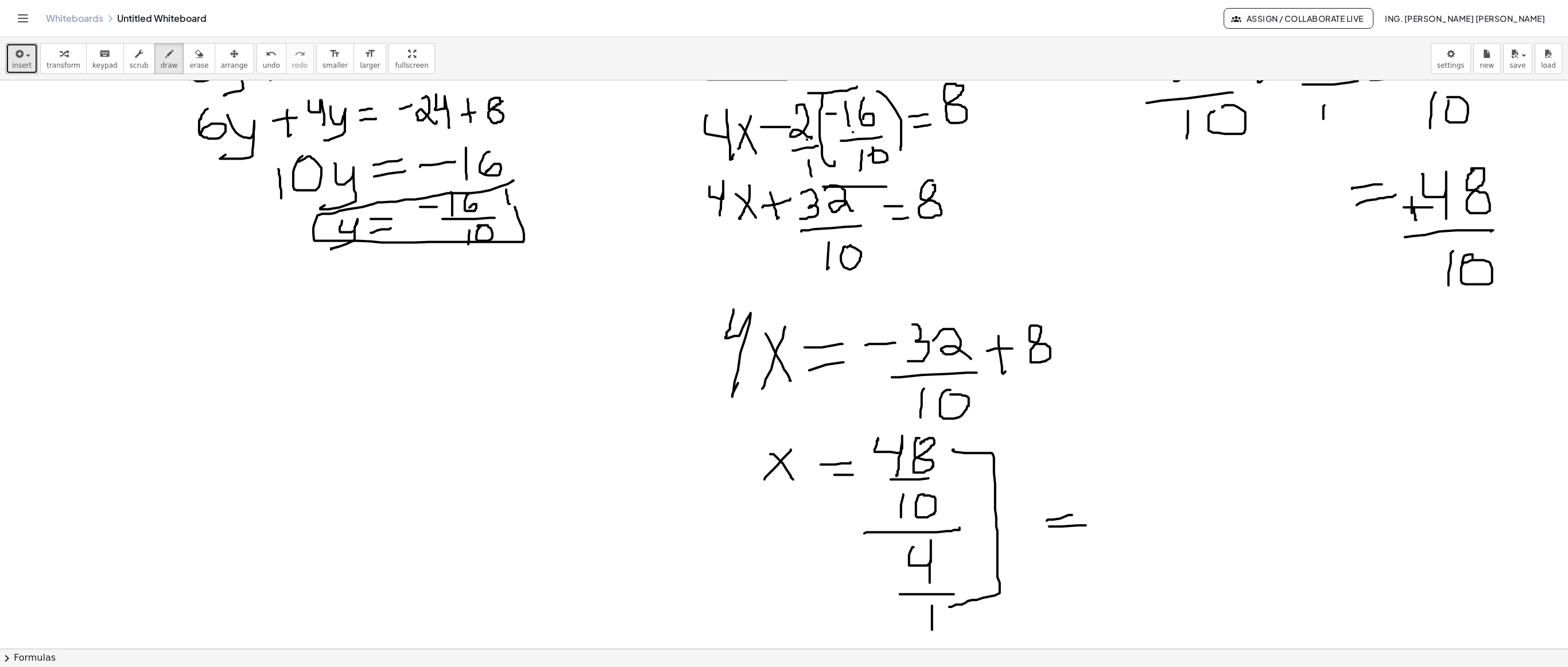
click at [784, 334] on div at bounding box center [784, 381] width 1568 height 1137
drag, startPoint x: 1119, startPoint y: 452, endPoint x: 1173, endPoint y: 461, distance: 54.7
click at [784, 334] on div at bounding box center [784, 381] width 1568 height 1137
drag, startPoint x: 1173, startPoint y: 454, endPoint x: 1164, endPoint y: 471, distance: 19.2
click at [784, 334] on div at bounding box center [784, 381] width 1568 height 1137
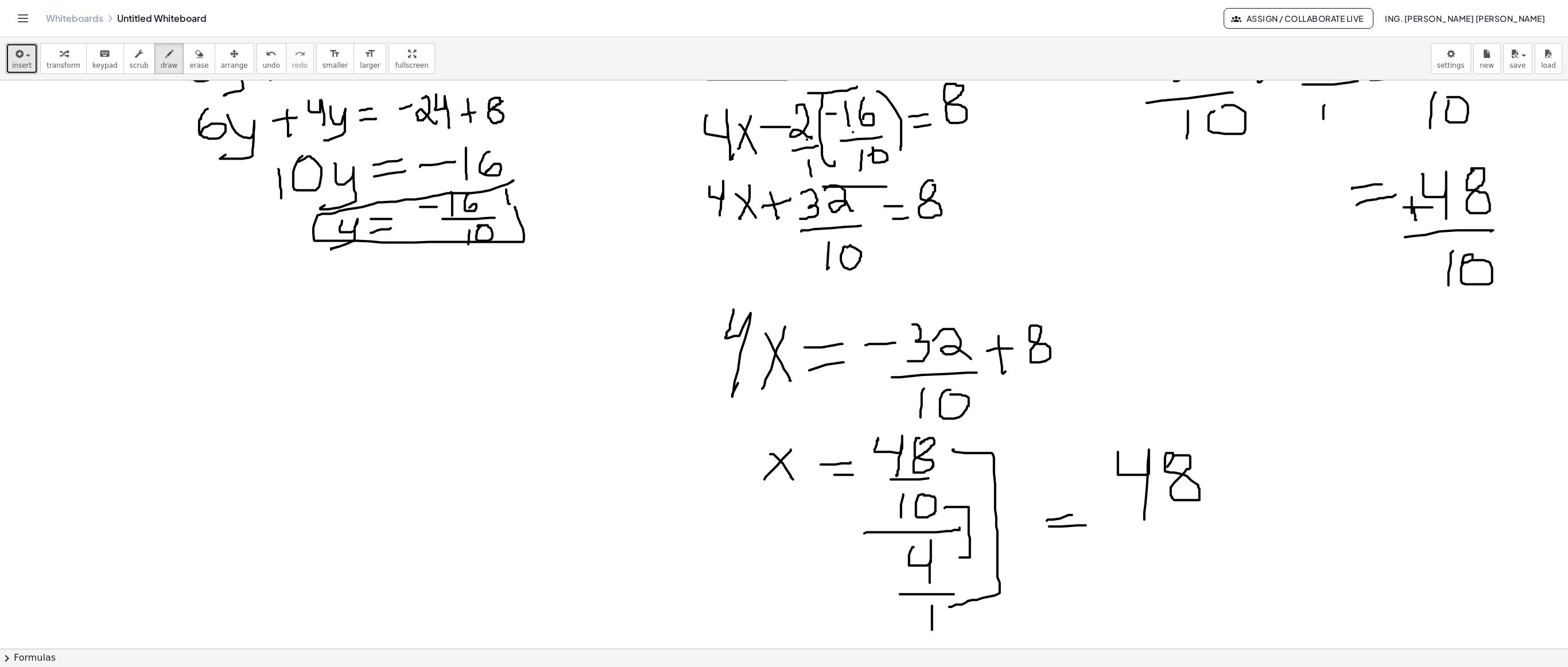
drag, startPoint x: 945, startPoint y: 509, endPoint x: 955, endPoint y: 558, distance: 50.0
click at [784, 334] on div at bounding box center [784, 381] width 1568 height 1137
drag, startPoint x: 1119, startPoint y: 544, endPoint x: 1241, endPoint y: 531, distance: 122.7
click at [784, 334] on div at bounding box center [784, 381] width 1568 height 1137
drag, startPoint x: 1171, startPoint y: 550, endPoint x: 1189, endPoint y: 589, distance: 43.0
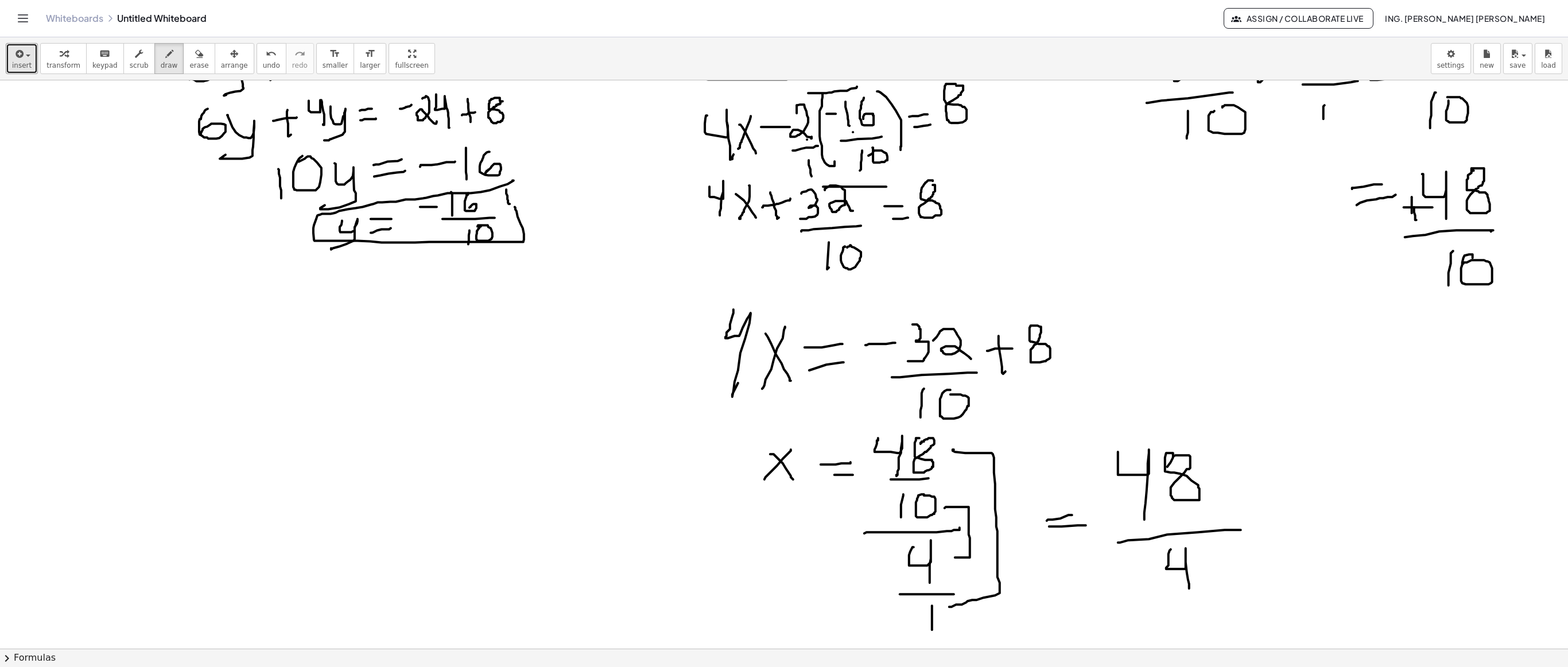
click at [784, 334] on div at bounding box center [784, 381] width 1568 height 1137
drag, startPoint x: 1202, startPoint y: 563, endPoint x: 1196, endPoint y: 558, distance: 7.8
click at [784, 334] on div at bounding box center [784, 381] width 1568 height 1137
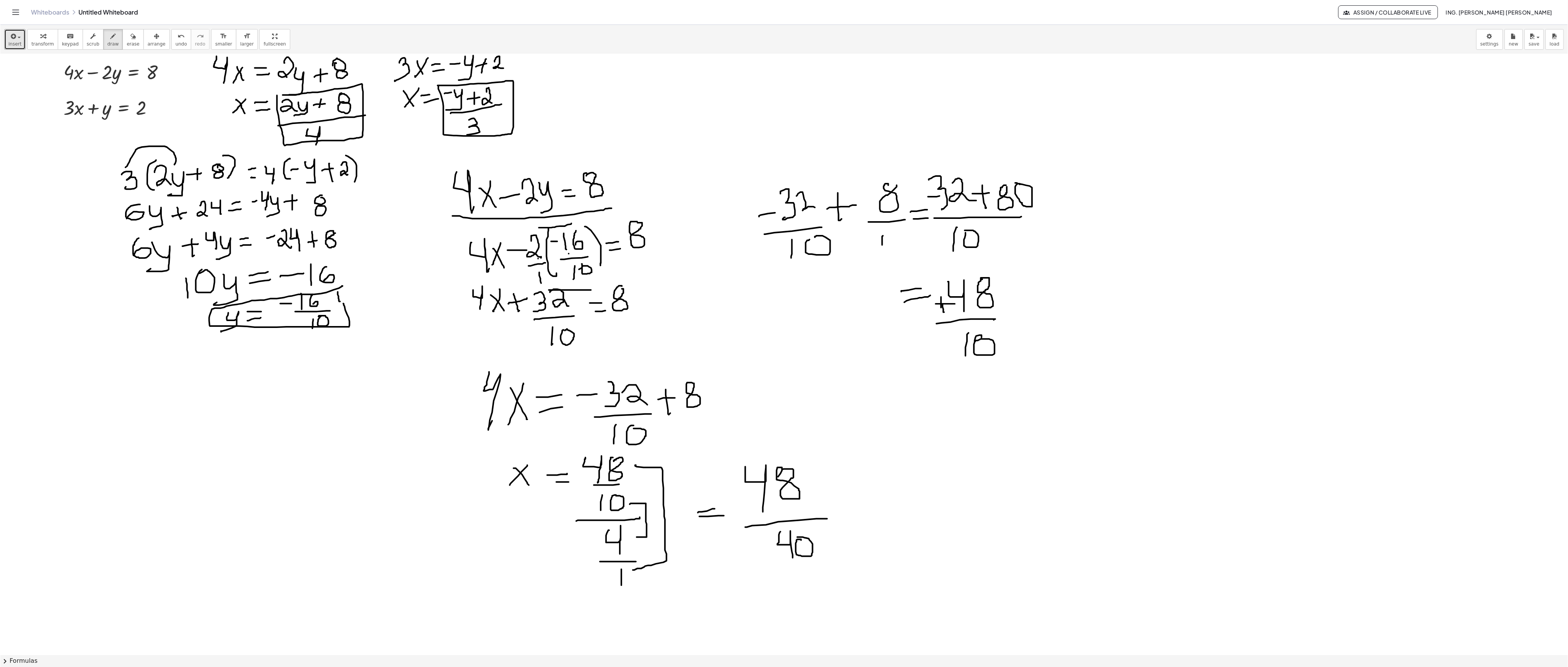
scroll to position [0, 0]
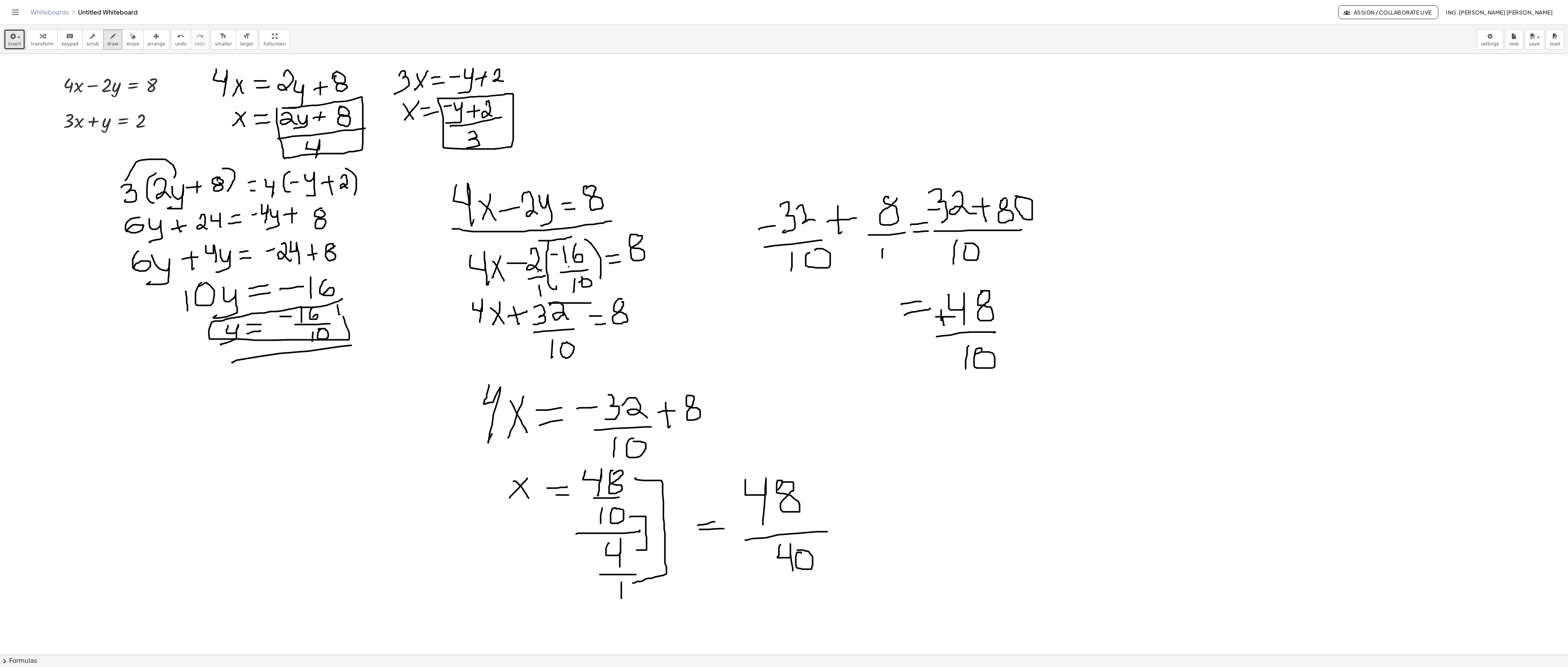
drag, startPoint x: 233, startPoint y: 364, endPoint x: 351, endPoint y: 347, distance: 119.2
click at [351, 222] on div at bounding box center [784, 655] width 1568 height 1202
drag, startPoint x: 206, startPoint y: 385, endPoint x: 355, endPoint y: 369, distance: 149.9
click at [355, 222] on div at bounding box center [784, 655] width 1568 height 1202
drag, startPoint x: 351, startPoint y: 388, endPoint x: 547, endPoint y: 183, distance: 283.6
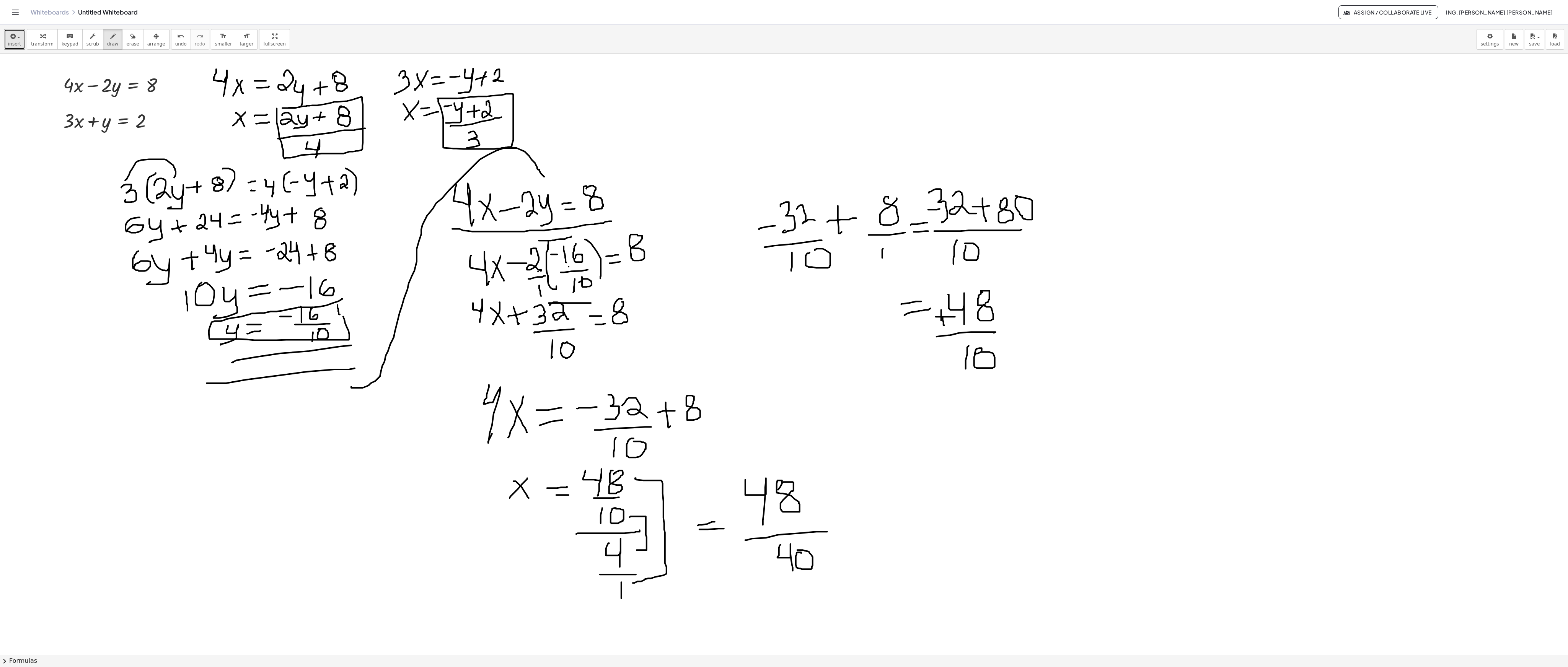
click at [522, 183] on div at bounding box center [784, 655] width 1568 height 1202
drag, startPoint x: 534, startPoint y: 179, endPoint x: 551, endPoint y: 154, distance: 30.2
click at [522, 154] on div at bounding box center [784, 655] width 1568 height 1202
drag, startPoint x: 232, startPoint y: 326, endPoint x: 245, endPoint y: 332, distance: 14.3
click at [245, 222] on div at bounding box center [784, 655] width 1568 height 1202
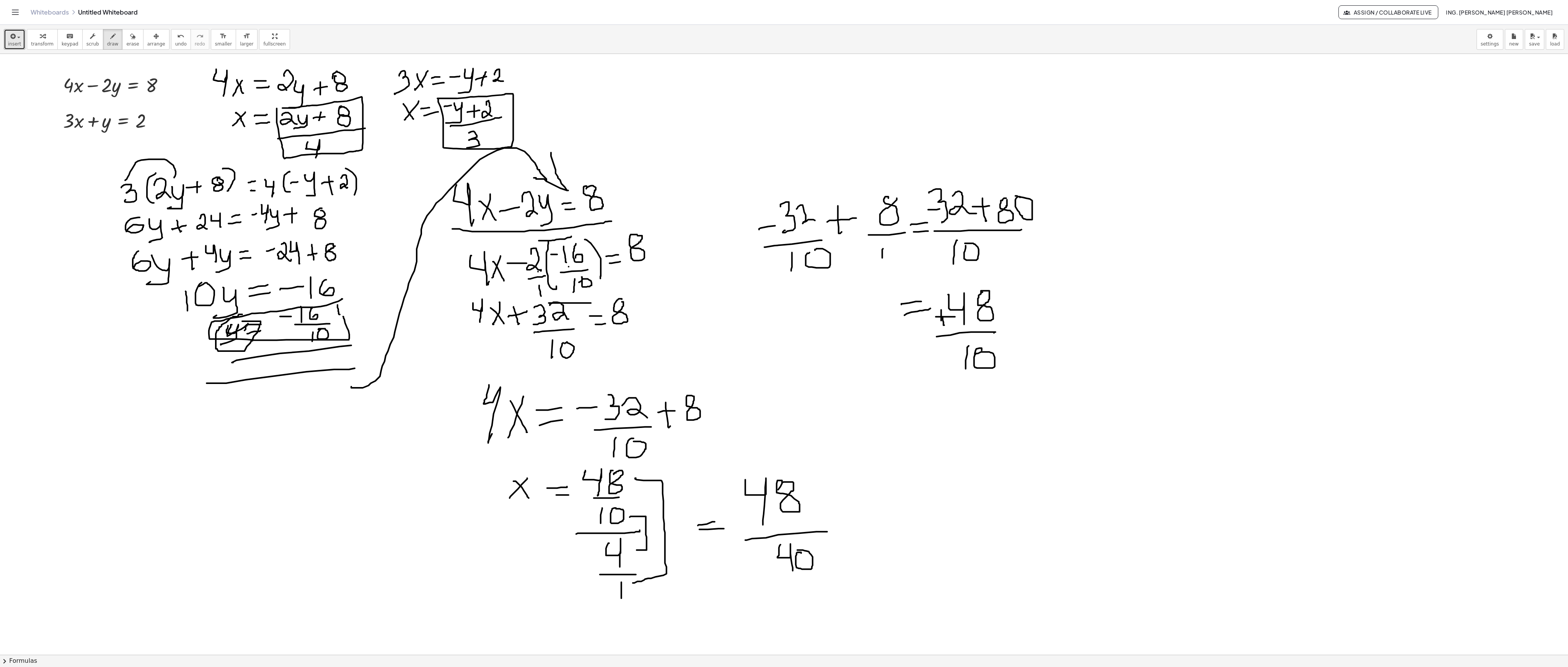
drag, startPoint x: 242, startPoint y: 316, endPoint x: 242, endPoint y: 323, distance: 7.0
click at [242, 222] on div at bounding box center [784, 655] width 1568 height 1202
drag, startPoint x: 550, startPoint y: 295, endPoint x: 593, endPoint y: 285, distance: 44.1
click at [522, 222] on div at bounding box center [784, 655] width 1568 height 1202
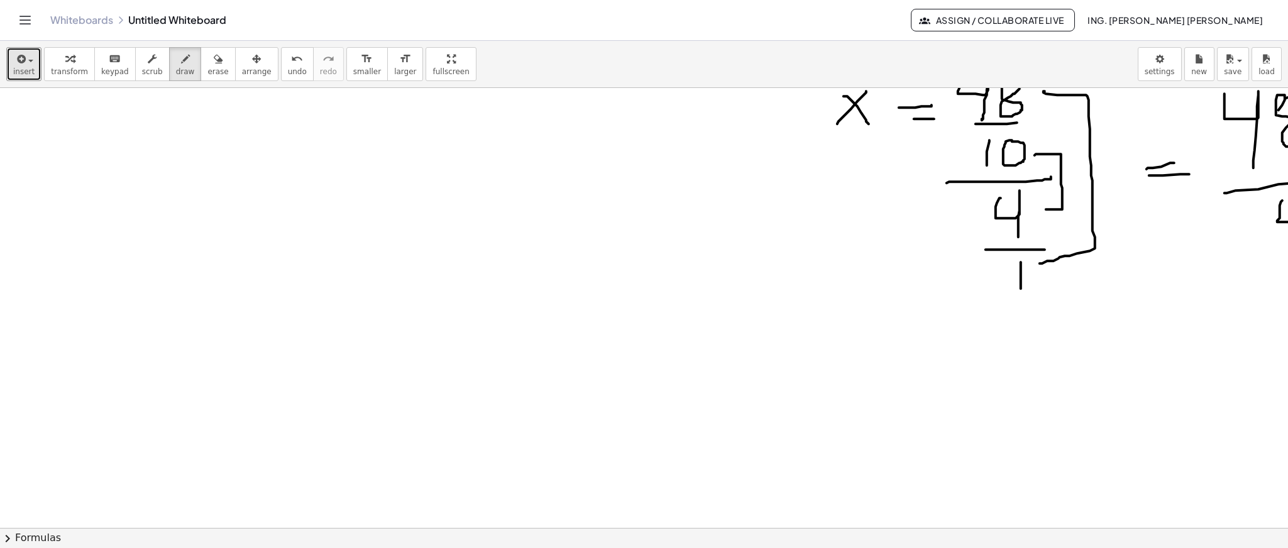
scroll to position [723, 0]
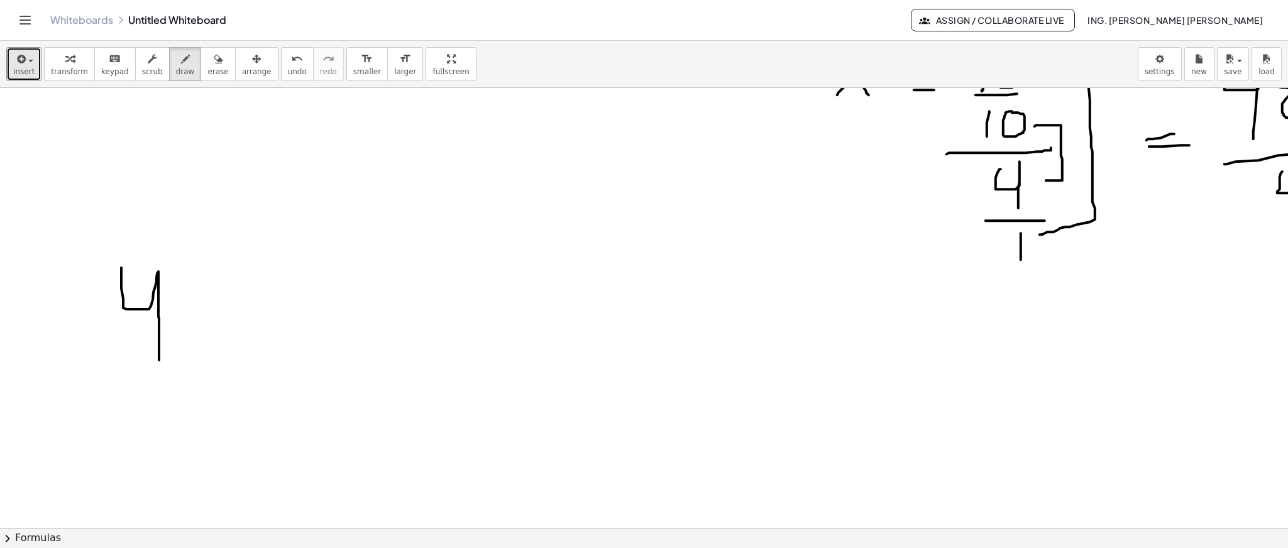
drag, startPoint x: 121, startPoint y: 268, endPoint x: 212, endPoint y: 321, distance: 104.8
click at [162, 353] on div at bounding box center [644, 25] width 1288 height 1320
drag, startPoint x: 223, startPoint y: 313, endPoint x: 232, endPoint y: 323, distance: 13.4
click at [239, 336] on div at bounding box center [644, 25] width 1288 height 1320
drag, startPoint x: 132, startPoint y: 245, endPoint x: 208, endPoint y: 313, distance: 102.0
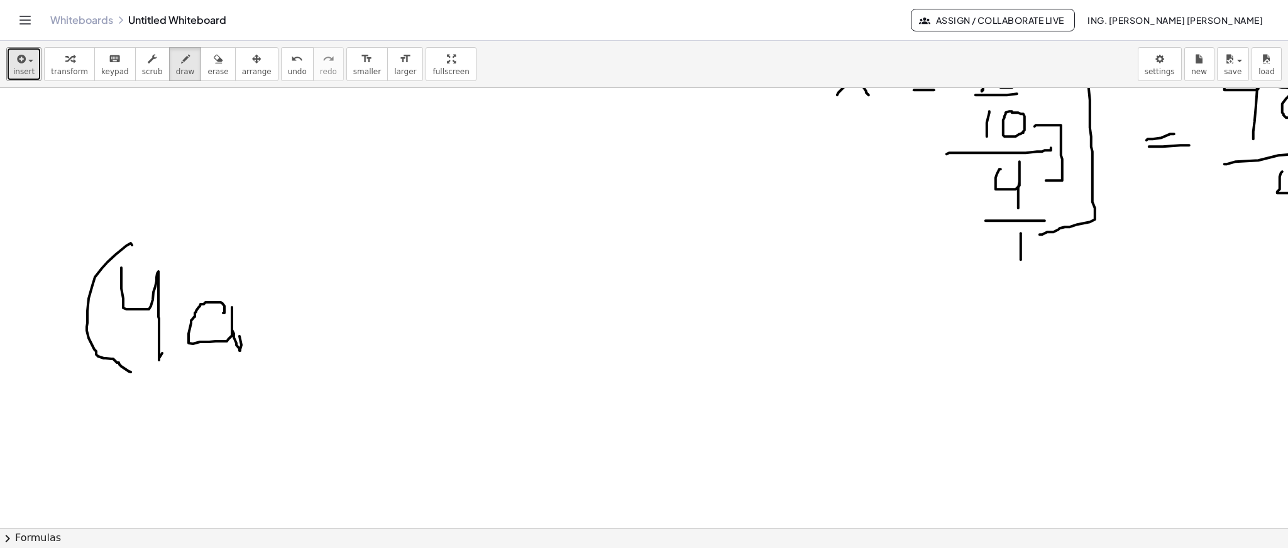
click at [132, 365] on div at bounding box center [644, 25] width 1288 height 1320
drag, startPoint x: 233, startPoint y: 240, endPoint x: 250, endPoint y: 349, distance: 110.1
click at [250, 349] on div at bounding box center [644, 25] width 1288 height 1320
click at [224, 270] on div at bounding box center [644, 25] width 1288 height 1320
drag, startPoint x: 260, startPoint y: 221, endPoint x: 279, endPoint y: 242, distance: 28.0
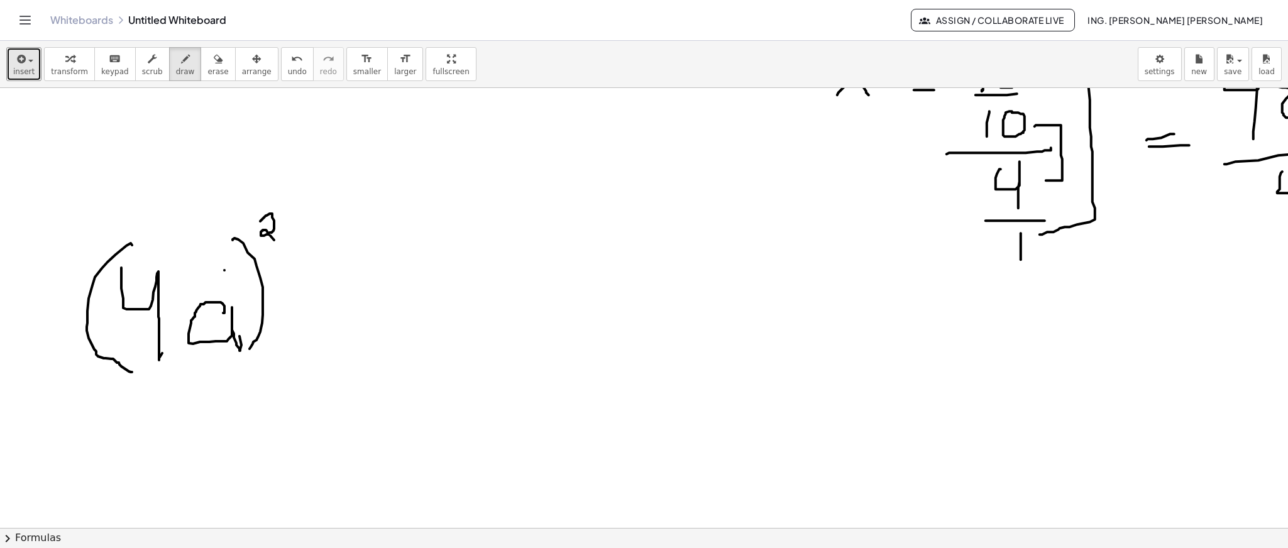
click at [279, 242] on div at bounding box center [644, 25] width 1288 height 1320
drag, startPoint x: 211, startPoint y: 260, endPoint x: 227, endPoint y: 295, distance: 38.0
click at [227, 295] on div at bounding box center [644, 25] width 1288 height 1320
click at [290, 289] on div at bounding box center [644, 25] width 1288 height 1320
drag, startPoint x: 289, startPoint y: 289, endPoint x: 329, endPoint y: 289, distance: 40.2
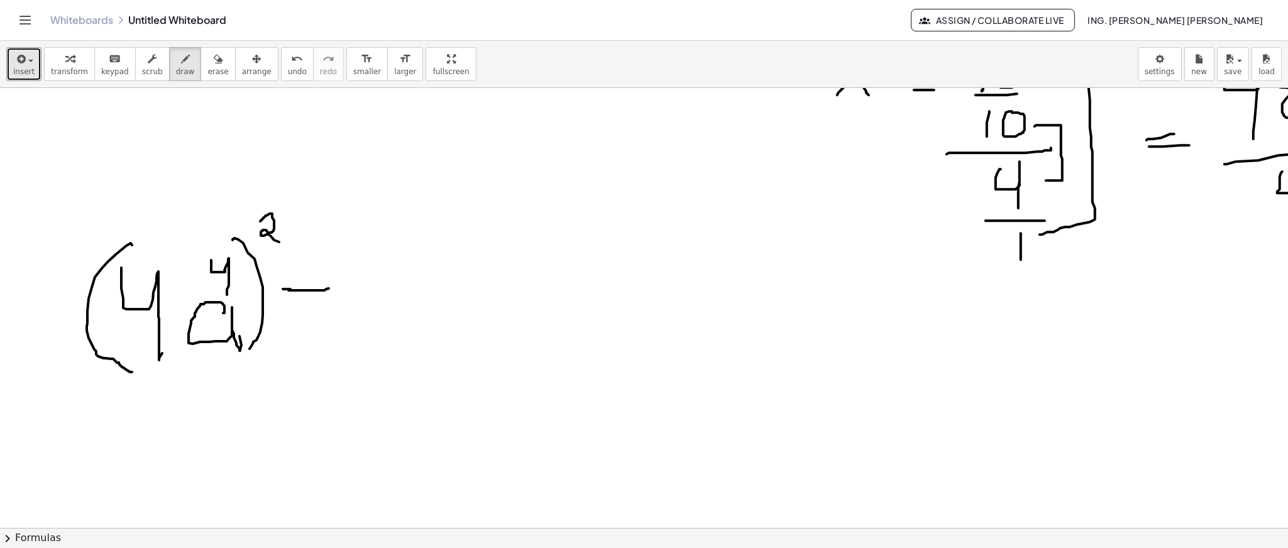
click at [329, 289] on div at bounding box center [644, 25] width 1288 height 1320
drag, startPoint x: 294, startPoint y: 317, endPoint x: 357, endPoint y: 317, distance: 62.9
click at [357, 317] on div at bounding box center [644, 25] width 1288 height 1320
click at [201, 48] on button "erase" at bounding box center [218, 64] width 35 height 34
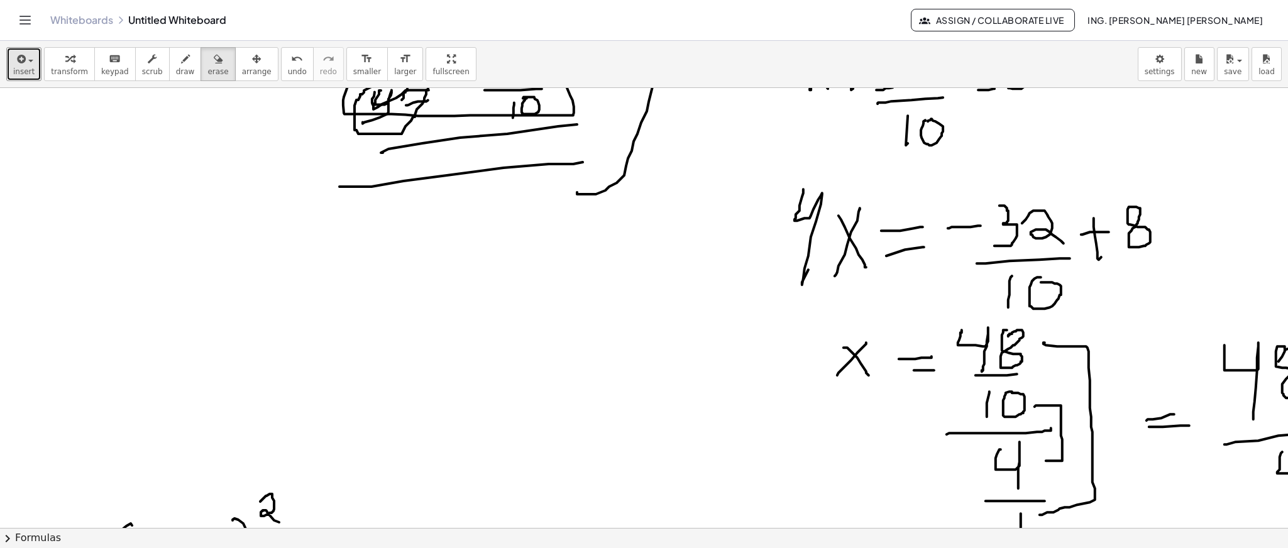
scroll to position [715, 0]
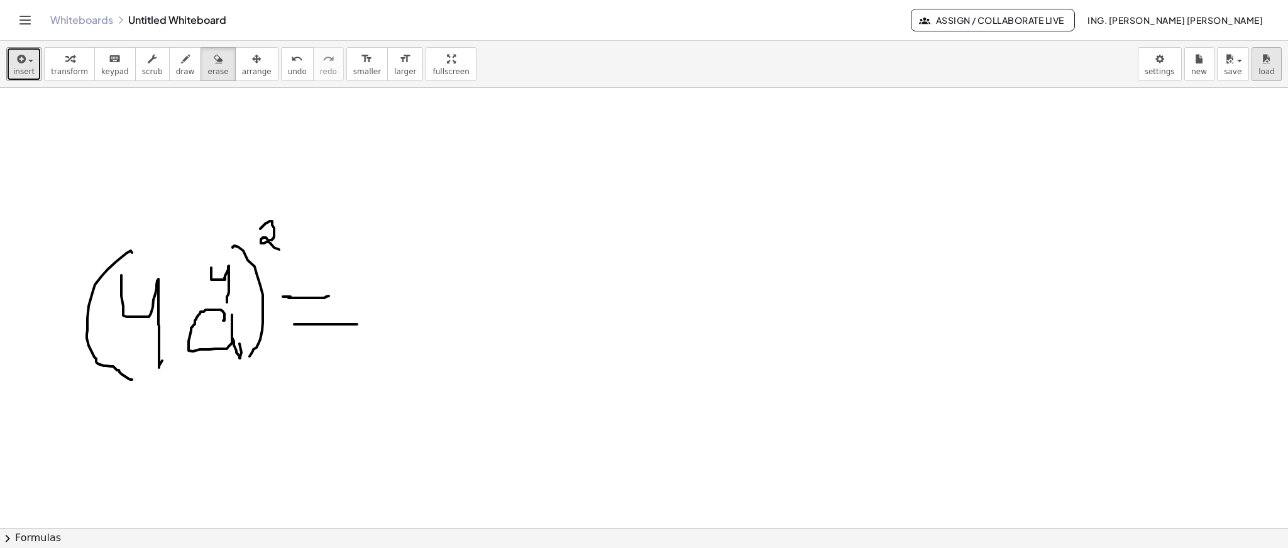
drag, startPoint x: 896, startPoint y: 212, endPoint x: 1279, endPoint y: 47, distance: 416.7
click at [858, 53] on div "insert select one: Math Expression Function Text Youtube Video Graphing Geometr…" at bounding box center [644, 294] width 1288 height 507
drag, startPoint x: 527, startPoint y: 313, endPoint x: 407, endPoint y: 292, distance: 121.2
click at [461, 334] on div at bounding box center [681, 33] width 1363 height 1320
click at [179, 72] on button "draw" at bounding box center [185, 64] width 33 height 34
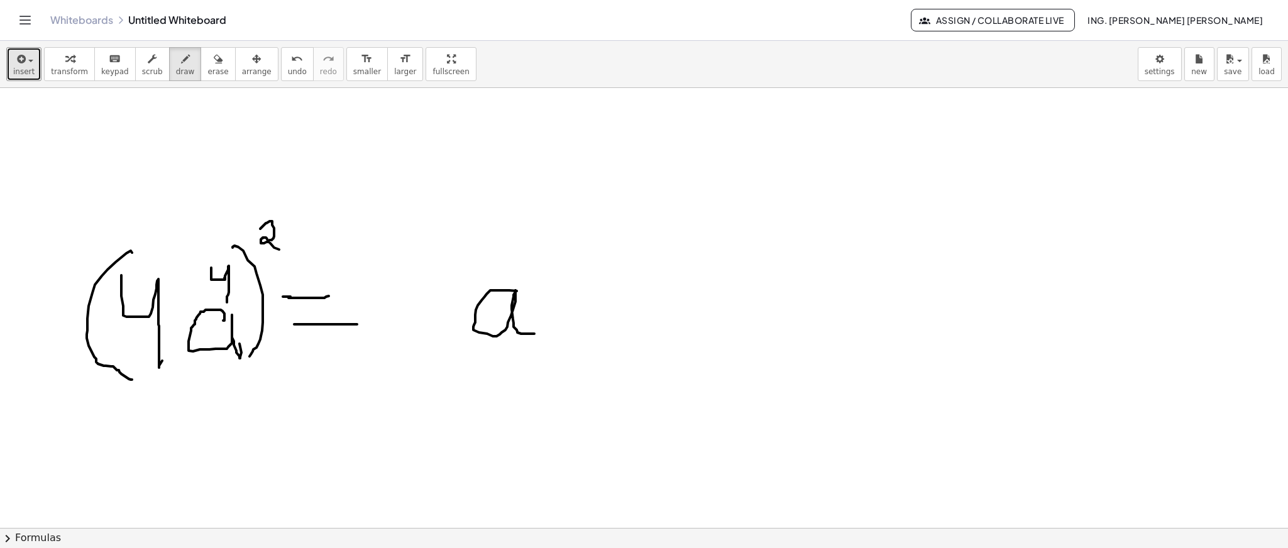
drag, startPoint x: 517, startPoint y: 291, endPoint x: 541, endPoint y: 332, distance: 47.6
click at [541, 332] on div at bounding box center [681, 33] width 1363 height 1320
drag, startPoint x: 230, startPoint y: 283, endPoint x: 267, endPoint y: 231, distance: 64.2
click at [267, 231] on div at bounding box center [681, 33] width 1363 height 1320
drag, startPoint x: 547, startPoint y: 236, endPoint x: 539, endPoint y: 245, distance: 11.6
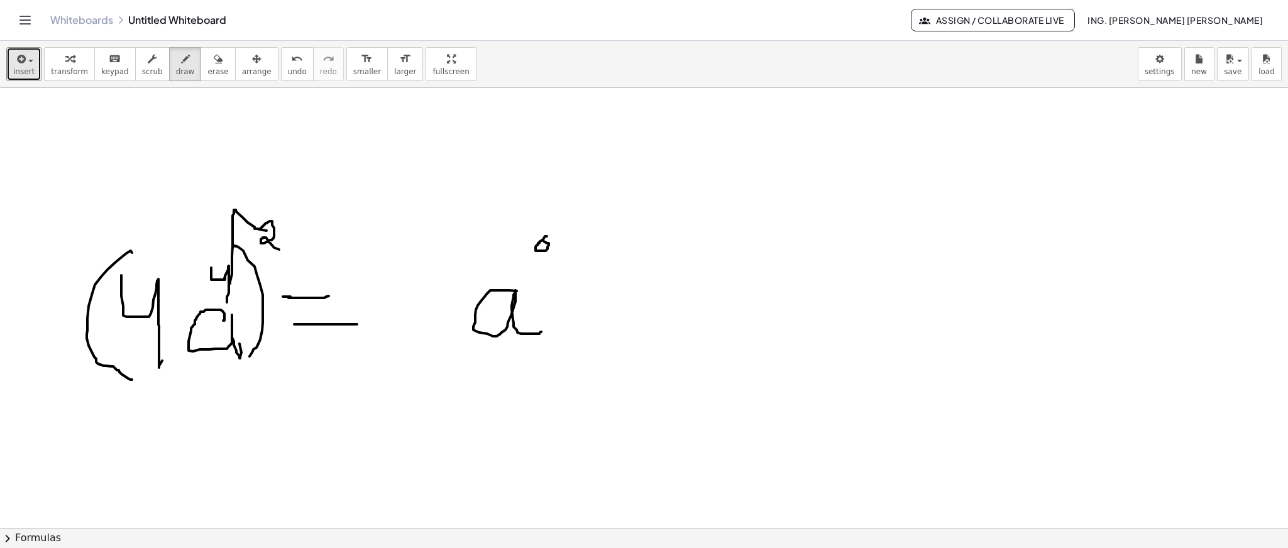
click at [543, 241] on div at bounding box center [681, 33] width 1363 height 1320
click at [539, 248] on div at bounding box center [681, 33] width 1363 height 1320
drag, startPoint x: 539, startPoint y: 251, endPoint x: 409, endPoint y: 270, distance: 131.5
click at [536, 259] on div at bounding box center [681, 33] width 1363 height 1320
drag, startPoint x: 124, startPoint y: 289, endPoint x: 256, endPoint y: 238, distance: 141.7
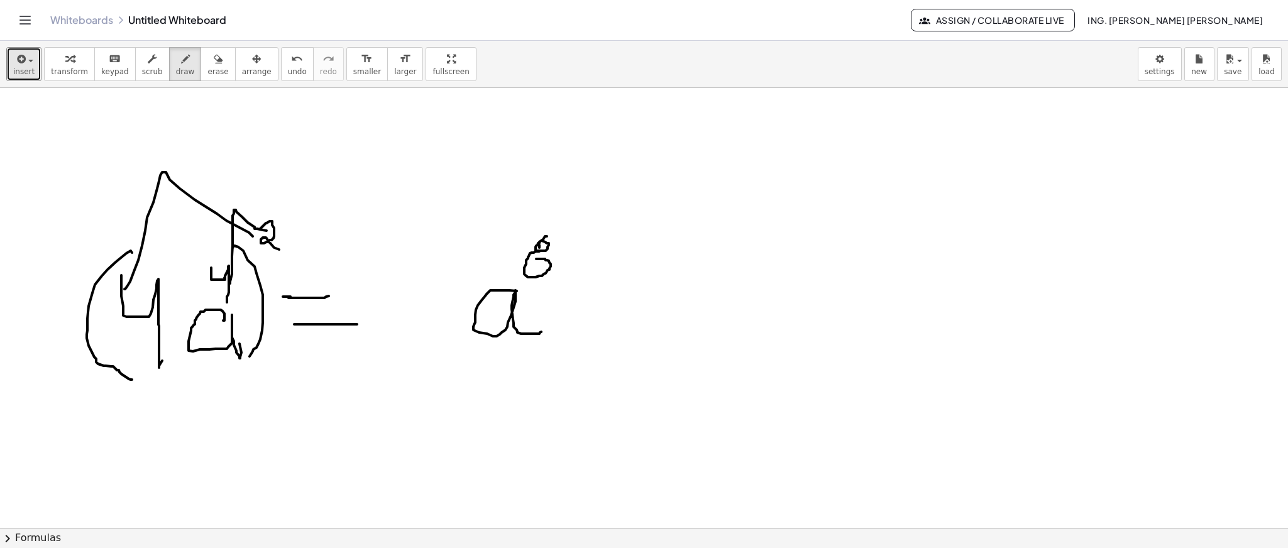
click at [256, 238] on div at bounding box center [681, 33] width 1363 height 1320
drag, startPoint x: 424, startPoint y: 228, endPoint x: 442, endPoint y: 282, distance: 56.3
click at [412, 326] on div at bounding box center [681, 33] width 1363 height 1320
drag, startPoint x: 459, startPoint y: 257, endPoint x: 445, endPoint y: 308, distance: 52.8
click at [445, 308] on div at bounding box center [681, 33] width 1363 height 1320
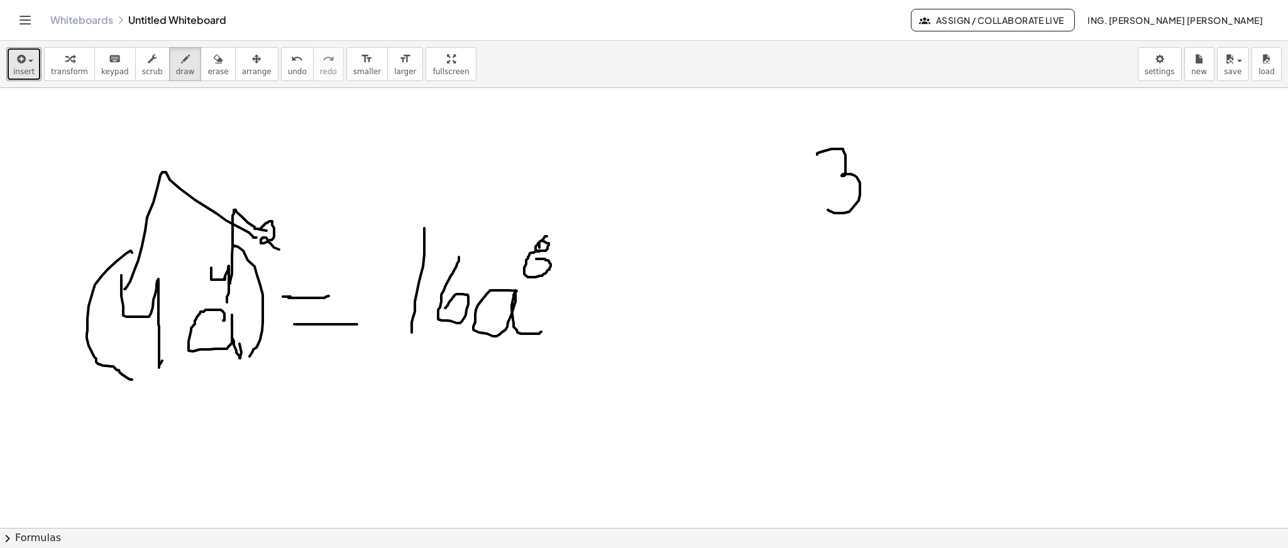
drag, startPoint x: 817, startPoint y: 155, endPoint x: 840, endPoint y: 204, distance: 54.6
click at [832, 206] on div at bounding box center [681, 33] width 1363 height 1320
drag, startPoint x: 898, startPoint y: 183, endPoint x: 876, endPoint y: 209, distance: 34.4
click at [858, 221] on div at bounding box center [681, 33] width 1363 height 1320
drag, startPoint x: 875, startPoint y: 191, endPoint x: 913, endPoint y: 190, distance: 38.3
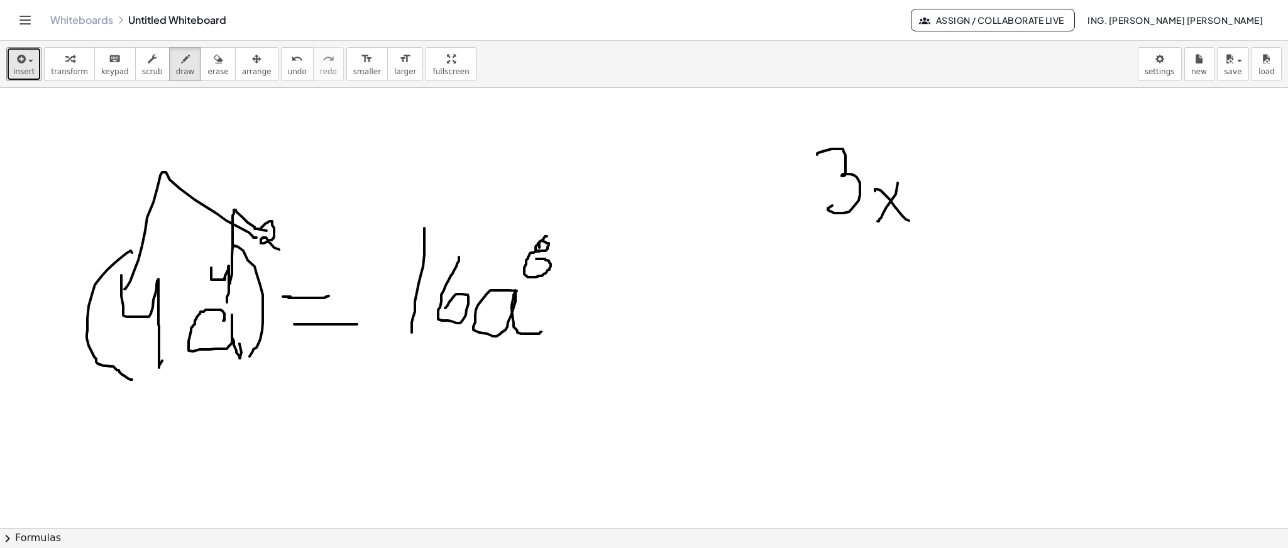
click at [858, 219] on div at bounding box center [681, 33] width 1363 height 1320
click at [858, 243] on div at bounding box center [681, 33] width 1363 height 1320
drag, startPoint x: 896, startPoint y: 157, endPoint x: 916, endPoint y: 170, distance: 24.6
click at [858, 170] on div at bounding box center [681, 33] width 1363 height 1320
drag, startPoint x: 935, startPoint y: 153, endPoint x: 943, endPoint y: 174, distance: 22.1
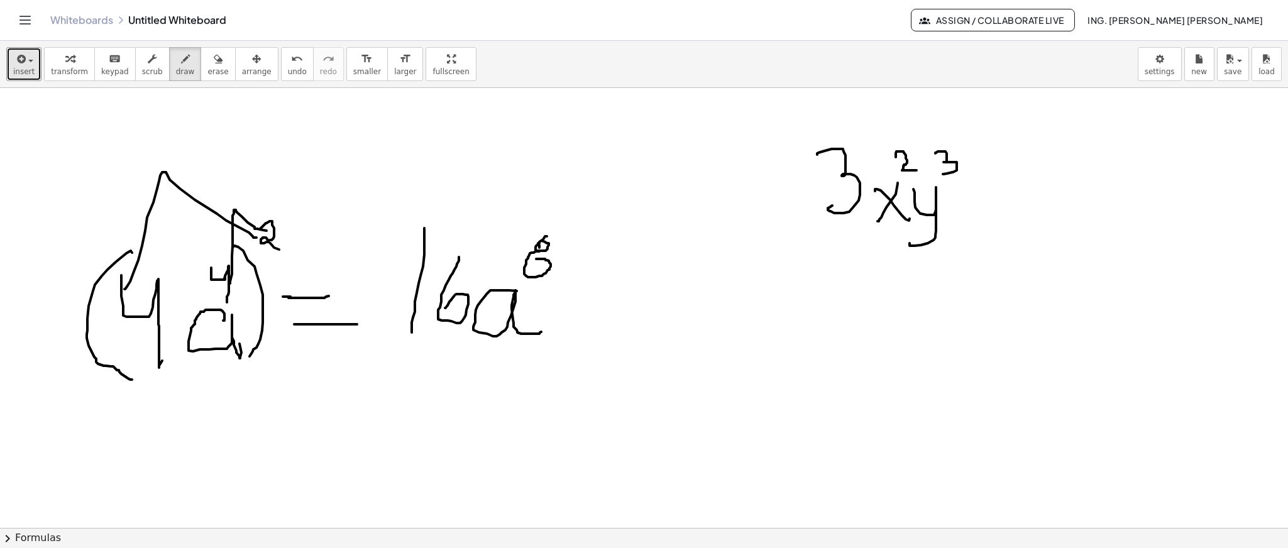
click at [858, 174] on div at bounding box center [681, 33] width 1363 height 1320
drag, startPoint x: 981, startPoint y: 179, endPoint x: 1015, endPoint y: 187, distance: 35.5
click at [858, 204] on div at bounding box center [681, 33] width 1363 height 1320
drag, startPoint x: 1016, startPoint y: 151, endPoint x: 1028, endPoint y: 177, distance: 29.0
click at [858, 178] on div at bounding box center [681, 33] width 1363 height 1320
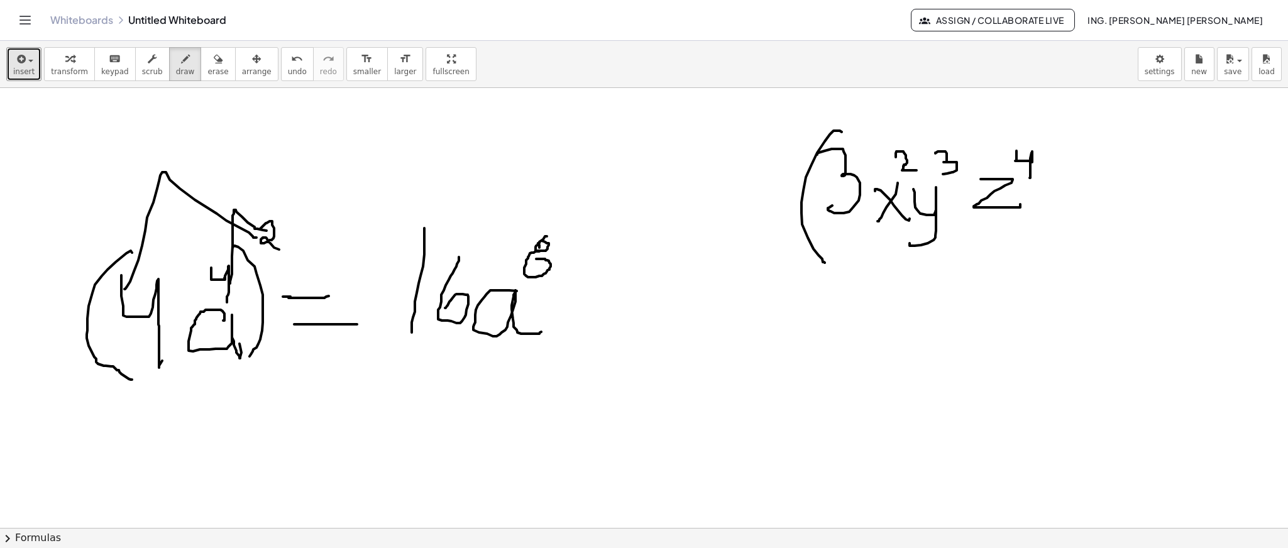
drag, startPoint x: 840, startPoint y: 131, endPoint x: 990, endPoint y: 207, distance: 168.7
click at [844, 253] on div at bounding box center [681, 33] width 1363 height 1320
drag, startPoint x: 1037, startPoint y: 125, endPoint x: 1052, endPoint y: 149, distance: 28.3
click at [858, 223] on div at bounding box center [681, 33] width 1363 height 1320
drag, startPoint x: 1052, startPoint y: 109, endPoint x: 894, endPoint y: 193, distance: 179.1
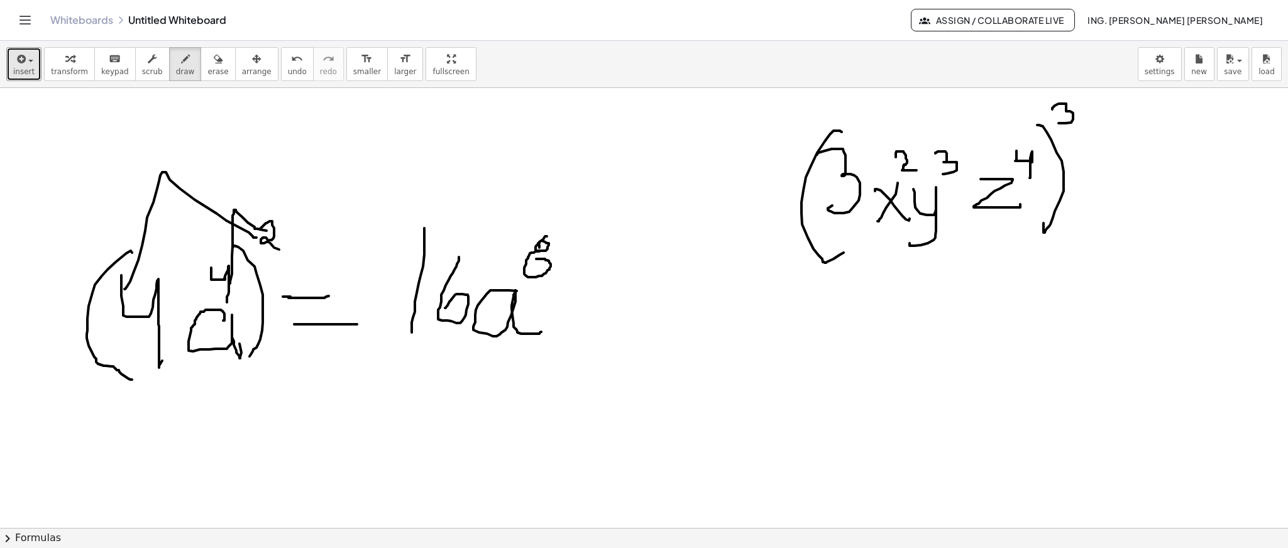
click at [858, 123] on div at bounding box center [681, 33] width 1363 height 1320
drag, startPoint x: 813, startPoint y: 187, endPoint x: 834, endPoint y: 187, distance: 21.4
click at [834, 187] on div at bounding box center [681, 33] width 1363 height 1320
drag, startPoint x: 685, startPoint y: 350, endPoint x: 724, endPoint y: 338, distance: 41.4
click at [717, 346] on div at bounding box center [681, 33] width 1363 height 1320
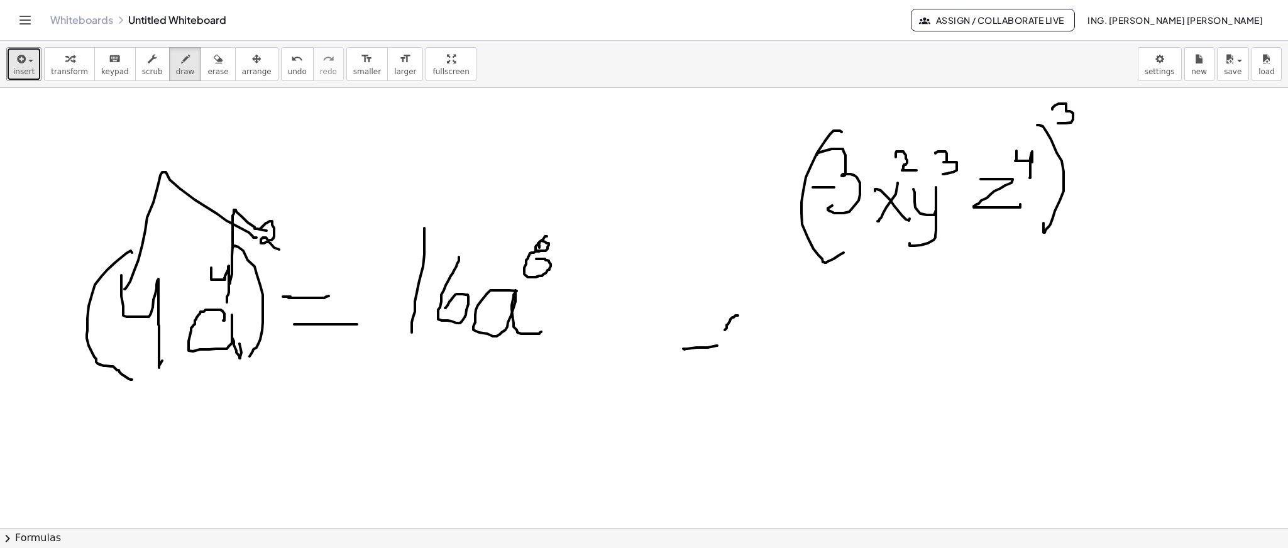
drag, startPoint x: 726, startPoint y: 329, endPoint x: 738, endPoint y: 316, distance: 17.8
click at [738, 316] on div at bounding box center [681, 33] width 1363 height 1320
drag, startPoint x: 739, startPoint y: 314, endPoint x: 749, endPoint y: 321, distance: 12.6
click at [749, 365] on div at bounding box center [681, 33] width 1363 height 1320
drag, startPoint x: 749, startPoint y: 316, endPoint x: 773, endPoint y: 372, distance: 60.8
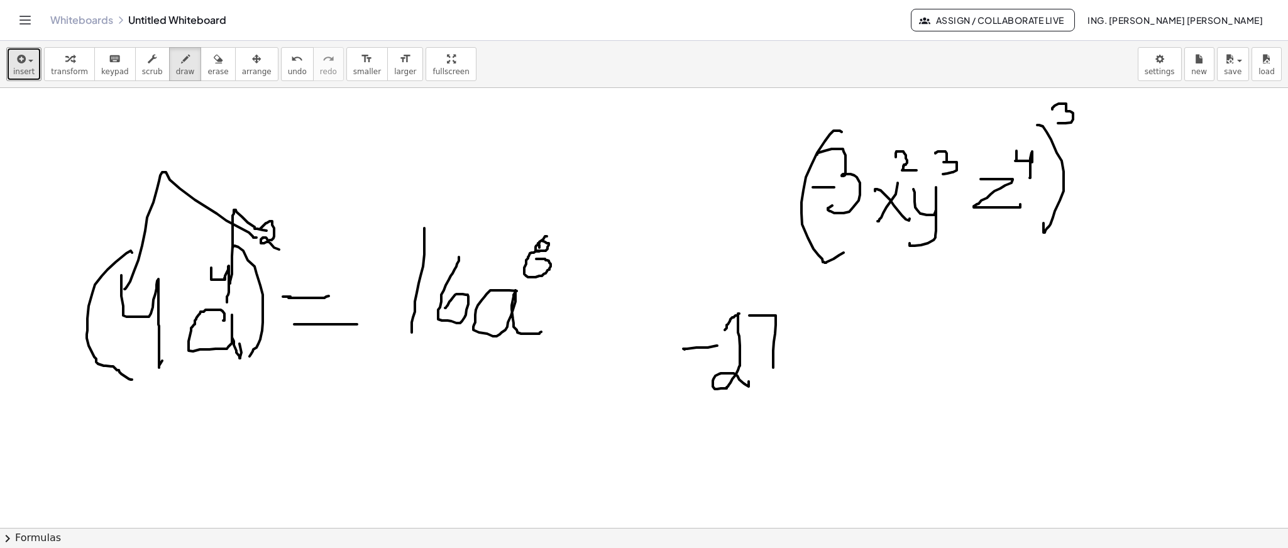
click at [773, 365] on div at bounding box center [681, 33] width 1363 height 1320
drag, startPoint x: 757, startPoint y: 355, endPoint x: 792, endPoint y: 350, distance: 35.6
click at [792, 350] on div at bounding box center [681, 33] width 1363 height 1320
click at [858, 147] on div at bounding box center [681, 33] width 1363 height 1320
drag, startPoint x: 1069, startPoint y: 102, endPoint x: 1070, endPoint y: 109, distance: 6.9
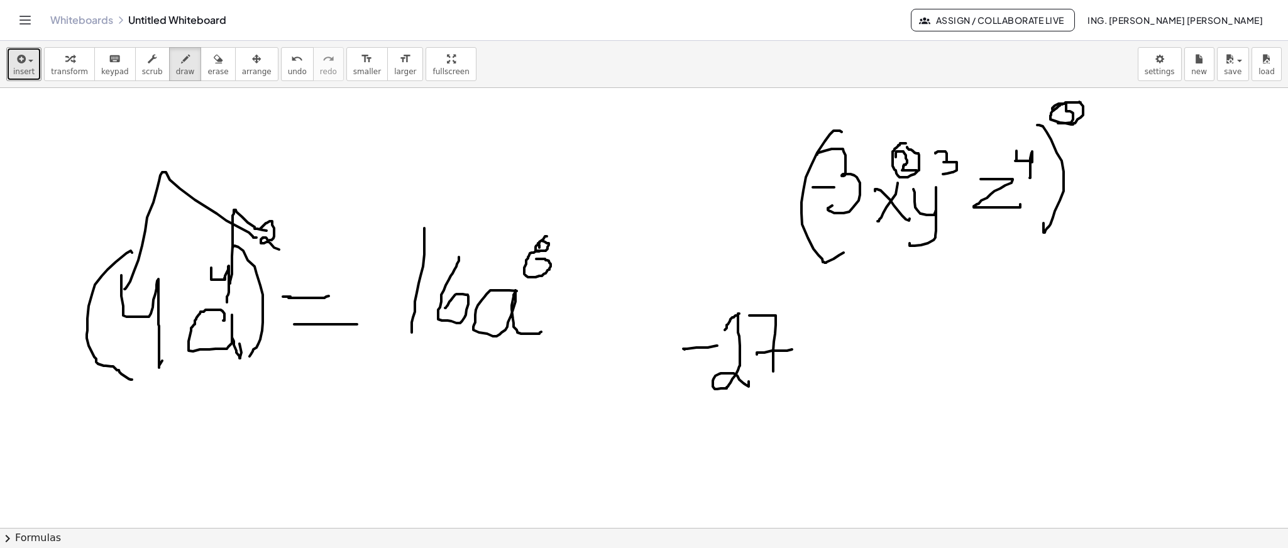
click at [858, 106] on div at bounding box center [681, 33] width 1363 height 1320
drag, startPoint x: 810, startPoint y: 336, endPoint x: 828, endPoint y: 395, distance: 61.8
click at [823, 365] on div at bounding box center [681, 33] width 1363 height 1320
drag, startPoint x: 867, startPoint y: 282, endPoint x: 856, endPoint y: 319, distance: 38.8
click at [856, 319] on div at bounding box center [681, 33] width 1363 height 1320
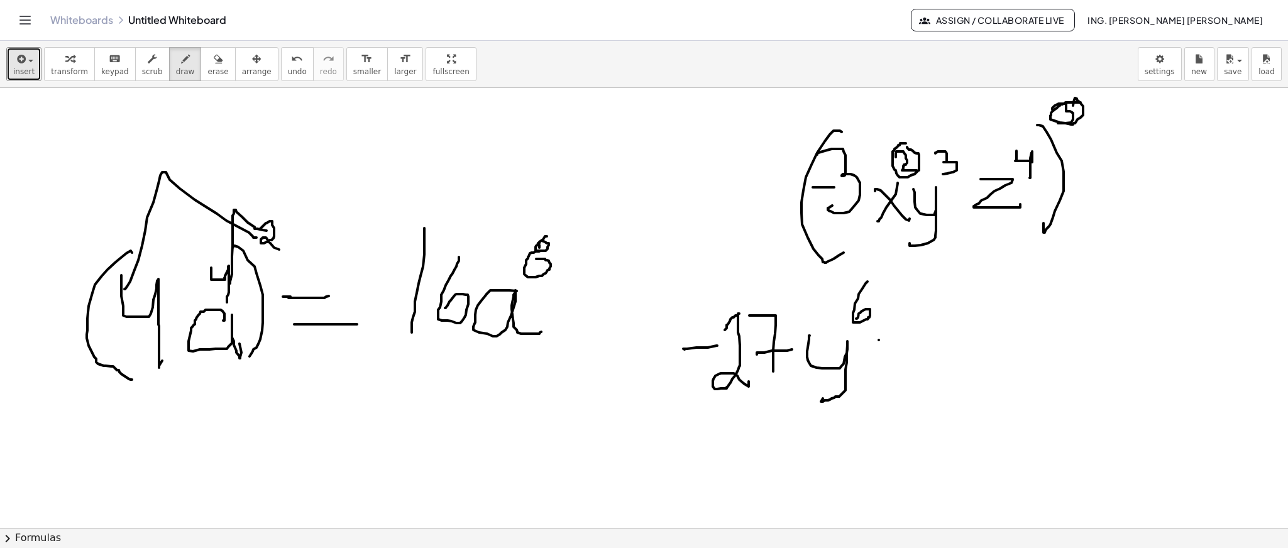
click at [858, 340] on div at bounding box center [681, 33] width 1363 height 1320
click at [283, 57] on button "undo undo" at bounding box center [297, 64] width 33 height 34
drag, startPoint x: 813, startPoint y: 330, endPoint x: 852, endPoint y: 338, distance: 40.4
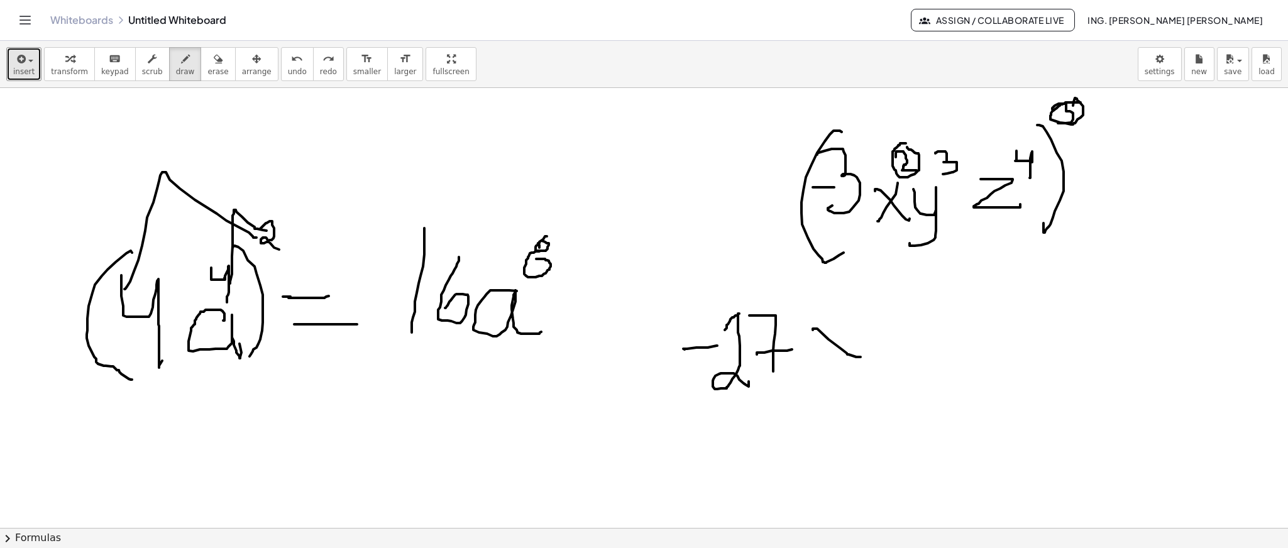
click at [858, 358] on div at bounding box center [681, 33] width 1363 height 1320
drag, startPoint x: 847, startPoint y: 331, endPoint x: 820, endPoint y: 370, distance: 47.9
click at [820, 365] on div at bounding box center [681, 33] width 1363 height 1320
drag, startPoint x: 864, startPoint y: 289, endPoint x: 862, endPoint y: 313, distance: 24.0
click at [858, 313] on div at bounding box center [681, 33] width 1363 height 1320
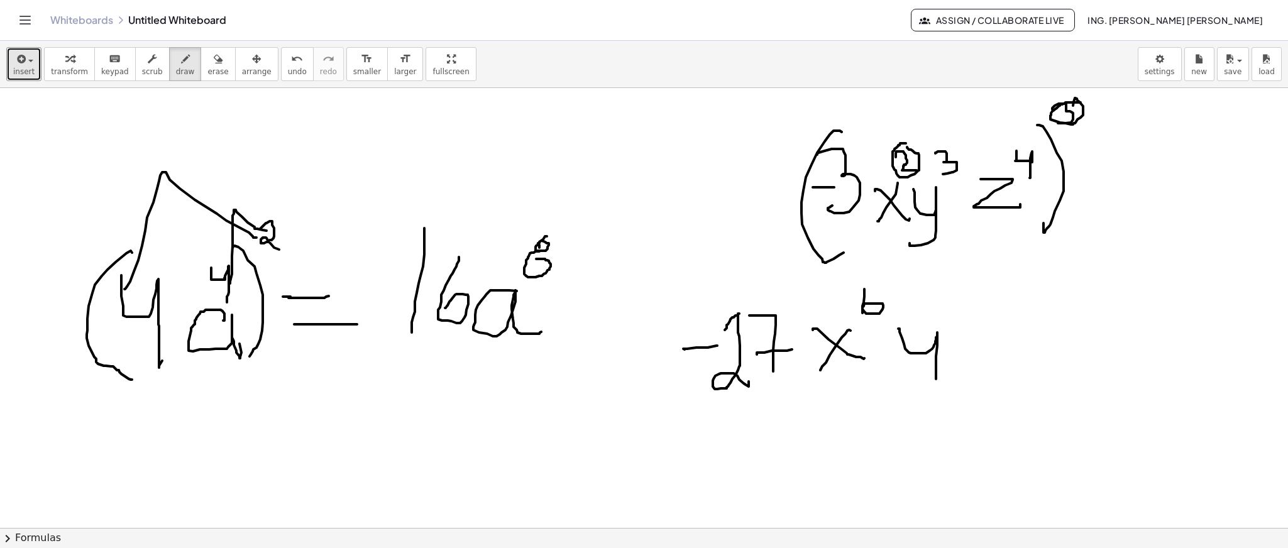
drag, startPoint x: 898, startPoint y: 329, endPoint x: 900, endPoint y: 389, distance: 60.4
click at [858, 365] on div at bounding box center [681, 33] width 1363 height 1320
drag, startPoint x: 964, startPoint y: 275, endPoint x: 994, endPoint y: 317, distance: 51.8
click at [858, 300] on div at bounding box center [681, 33] width 1363 height 1320
drag, startPoint x: 996, startPoint y: 319, endPoint x: 1065, endPoint y: 355, distance: 78.4
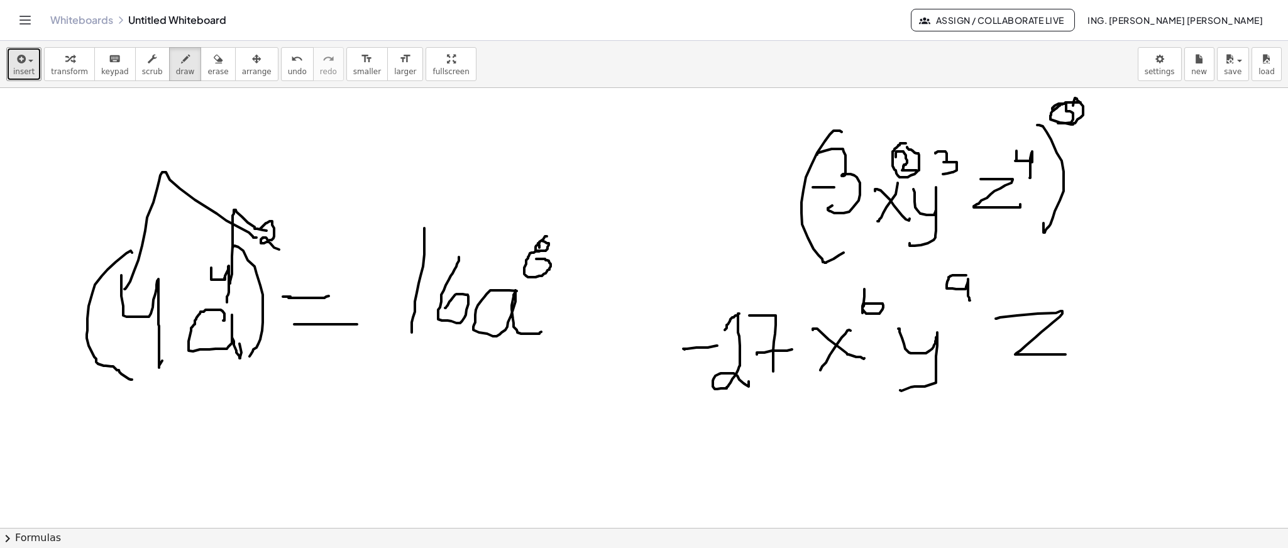
click at [858, 355] on div at bounding box center [681, 33] width 1363 height 1320
drag, startPoint x: 1024, startPoint y: 336, endPoint x: 1062, endPoint y: 333, distance: 38.5
click at [858, 333] on div at bounding box center [681, 33] width 1363 height 1320
drag, startPoint x: 1081, startPoint y: 287, endPoint x: 1081, endPoint y: 296, distance: 8.8
click at [858, 296] on div at bounding box center [681, 33] width 1363 height 1320
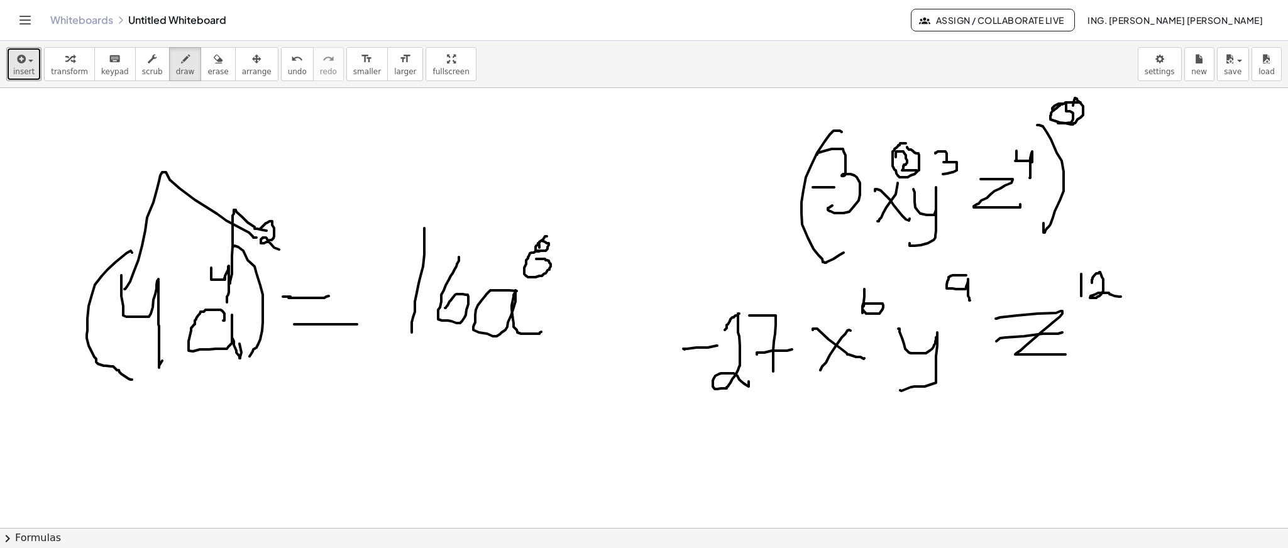
drag, startPoint x: 1092, startPoint y: 283, endPoint x: 1121, endPoint y: 297, distance: 32.1
click at [858, 297] on div at bounding box center [681, 33] width 1363 height 1320
click at [858, 115] on div at bounding box center [681, 33] width 1363 height 1320
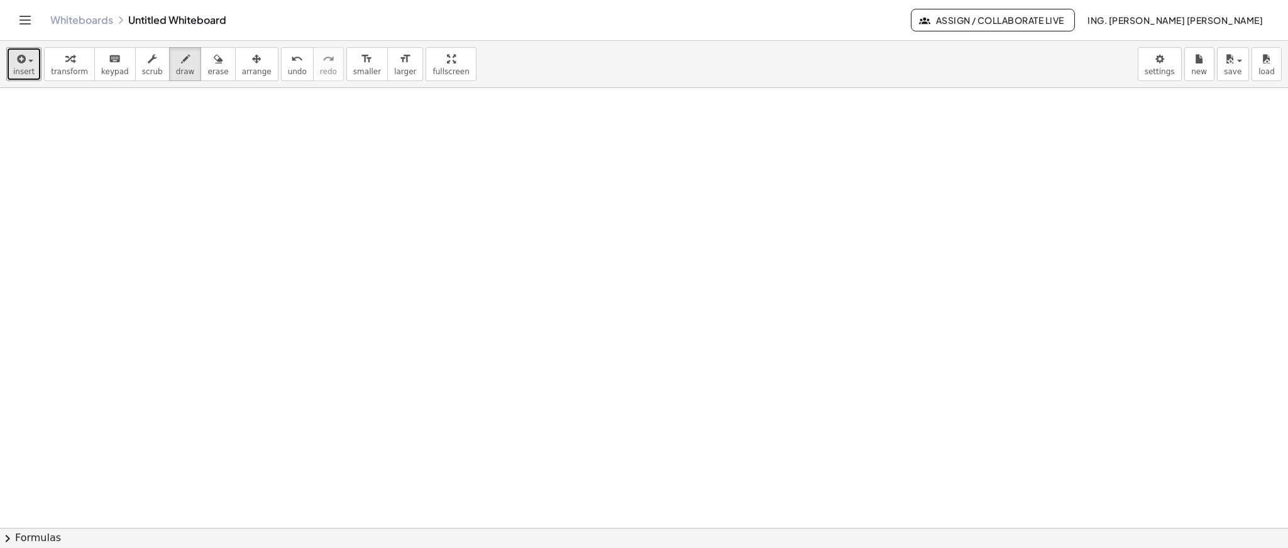
scroll to position [1083, 0]
drag, startPoint x: 282, startPoint y: 150, endPoint x: 256, endPoint y: 217, distance: 72.4
drag, startPoint x: 327, startPoint y: 165, endPoint x: 299, endPoint y: 228, distance: 69.5
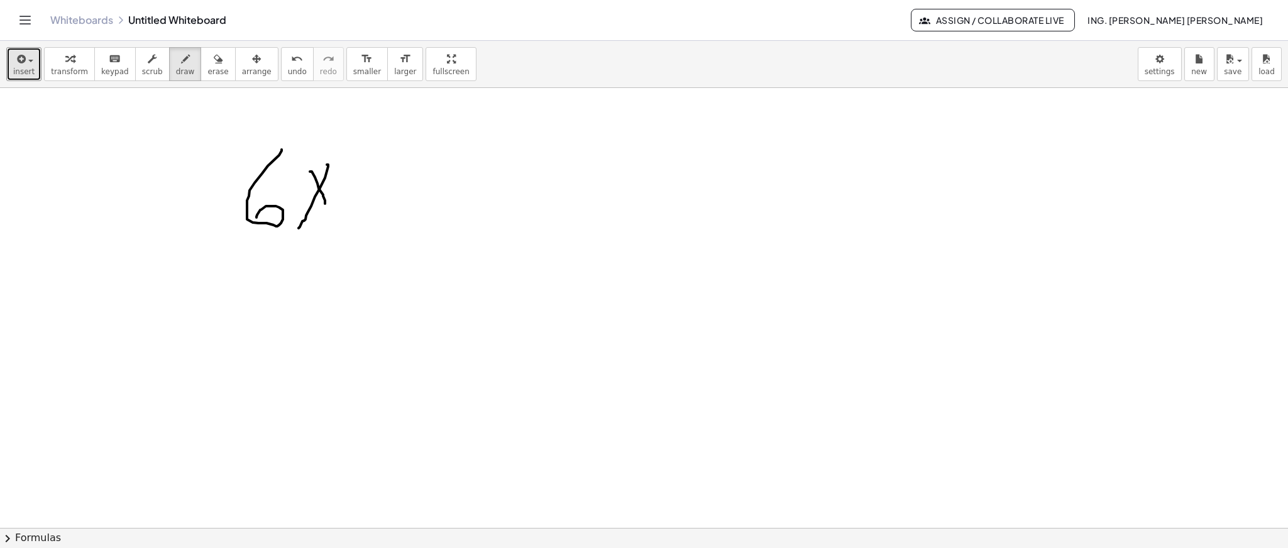
drag, startPoint x: 310, startPoint y: 172, endPoint x: 325, endPoint y: 204, distance: 35.4
drag, startPoint x: 340, startPoint y: 151, endPoint x: 363, endPoint y: 167, distance: 27.2
drag, startPoint x: 370, startPoint y: 164, endPoint x: 421, endPoint y: 163, distance: 51.6
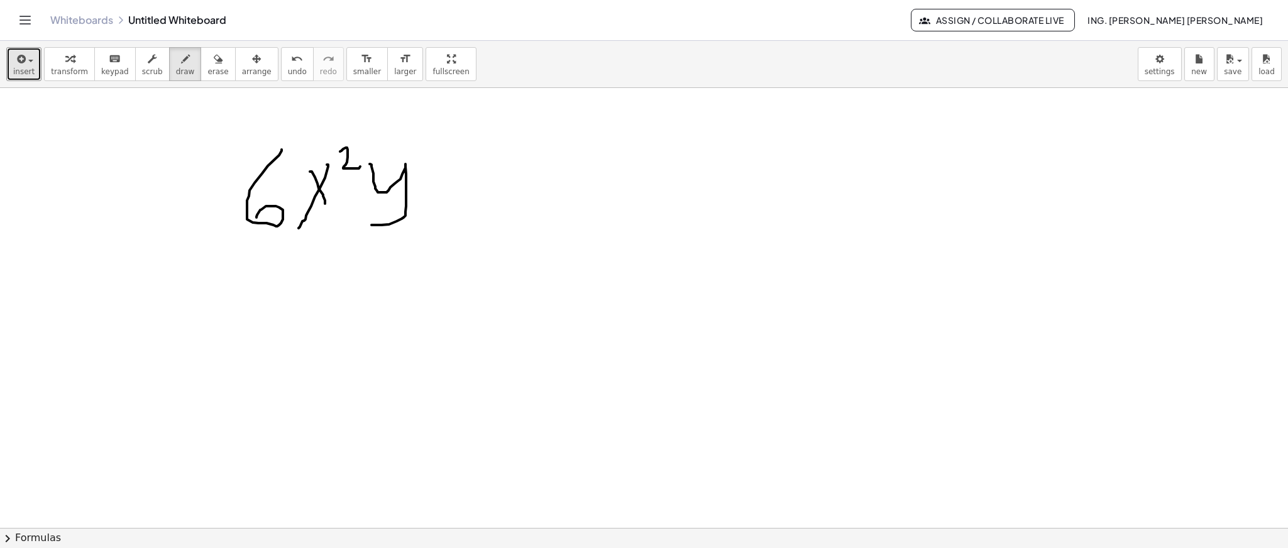
drag, startPoint x: 422, startPoint y: 149, endPoint x: 458, endPoint y: 160, distance: 37.6
drag, startPoint x: 458, startPoint y: 160, endPoint x: 487, endPoint y: 190, distance: 41.8
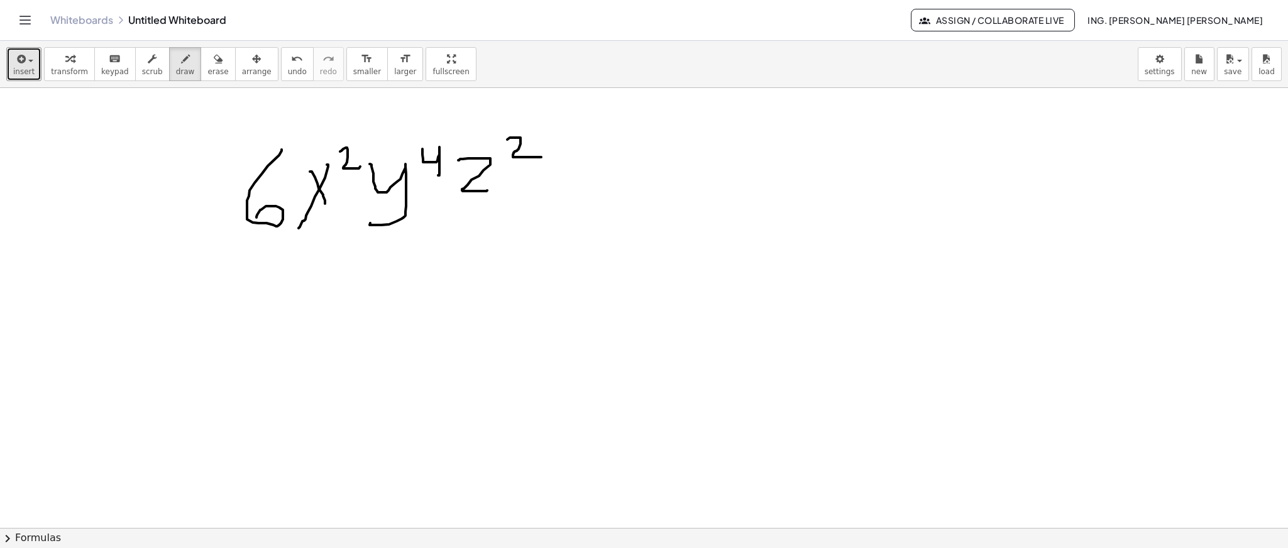
drag, startPoint x: 507, startPoint y: 140, endPoint x: 361, endPoint y: 228, distance: 171.2
drag, startPoint x: 208, startPoint y: 253, endPoint x: 366, endPoint y: 272, distance: 158.8
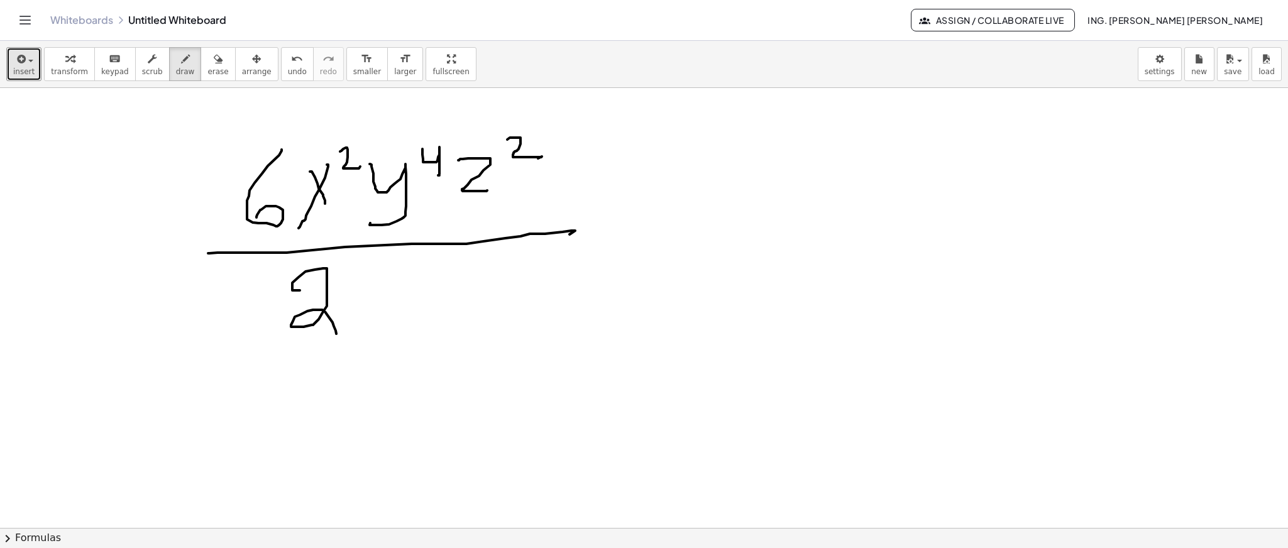
drag, startPoint x: 297, startPoint y: 290, endPoint x: 385, endPoint y: 277, distance: 89.6
drag, startPoint x: 393, startPoint y: 270, endPoint x: 355, endPoint y: 302, distance: 49.5
drag, startPoint x: 360, startPoint y: 278, endPoint x: 417, endPoint y: 291, distance: 58.1
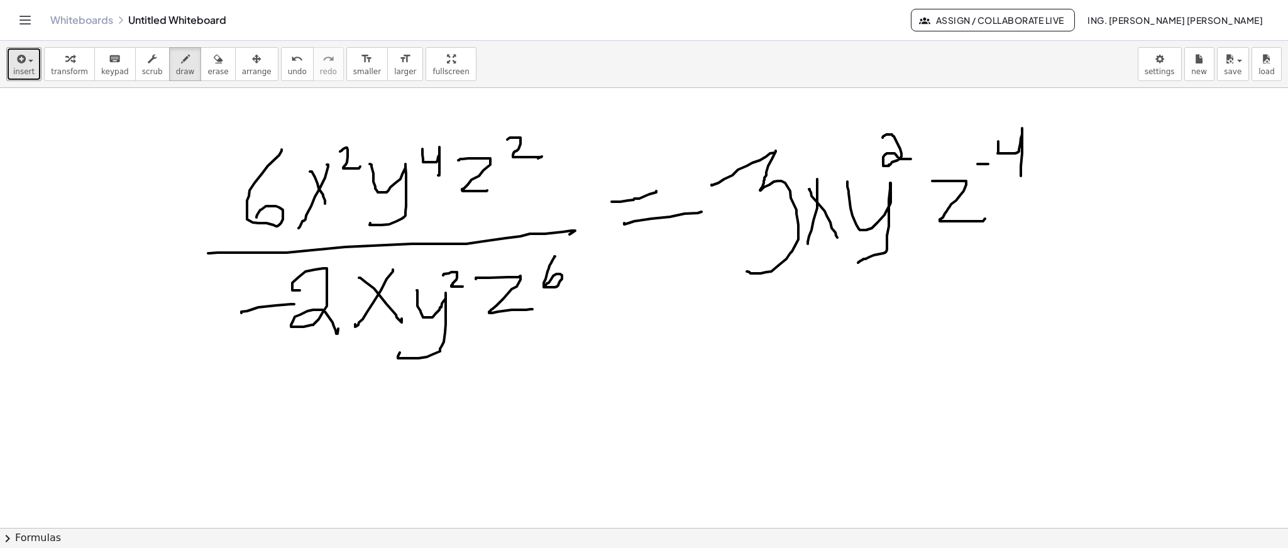
click at [27, 65] on button "insert" at bounding box center [23, 64] width 35 height 34
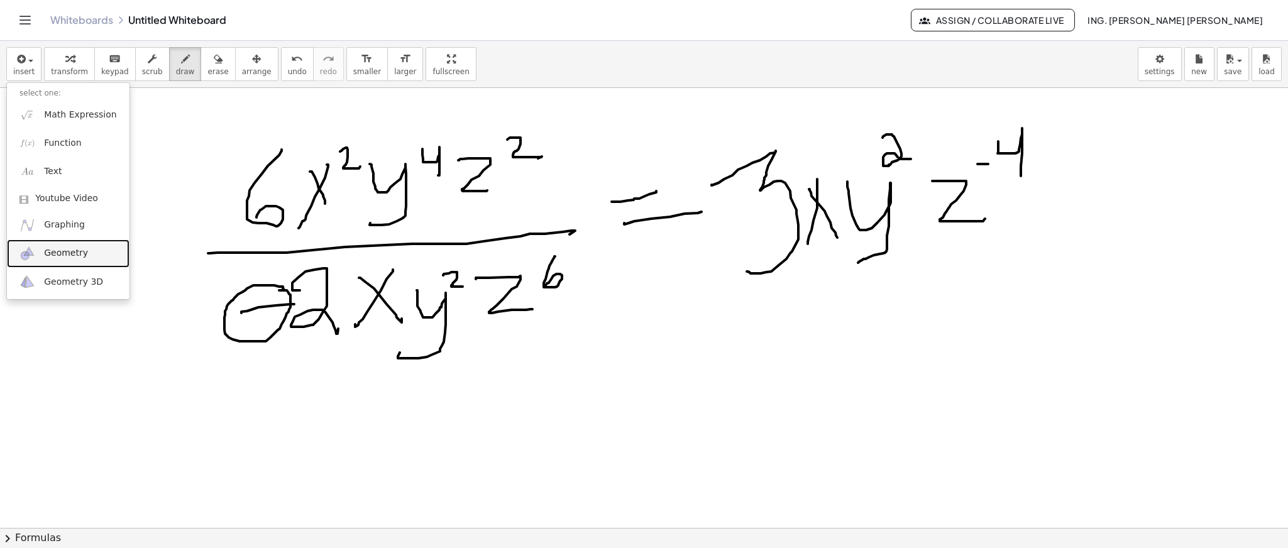
click at [93, 253] on link "Geometry" at bounding box center [68, 253] width 123 height 28
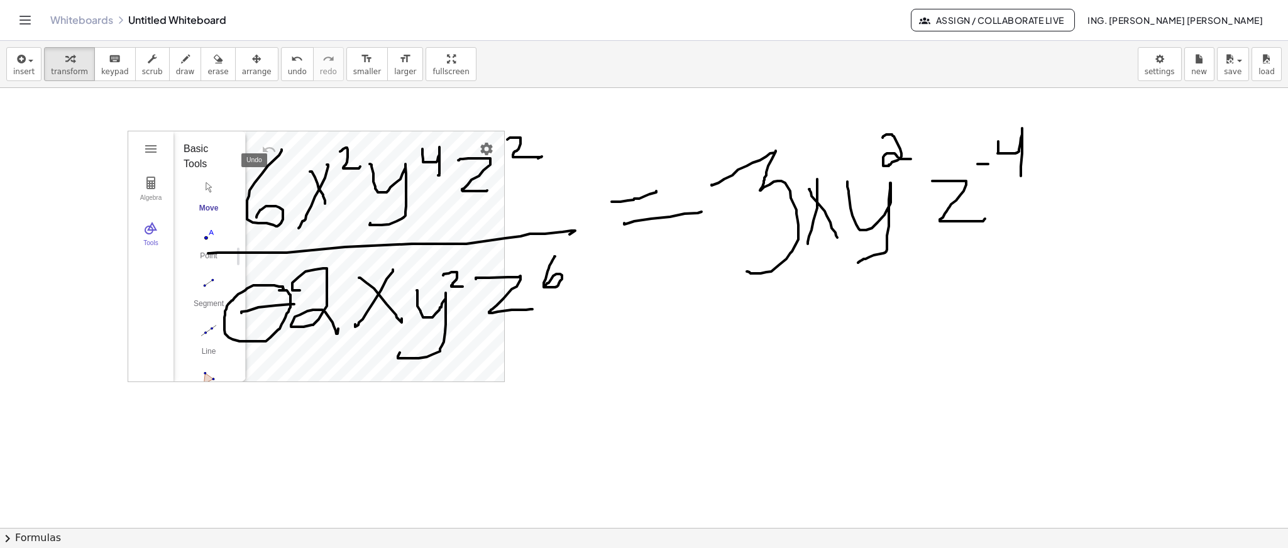
click at [430, 212] on div "Algebra Tools GeoGebra Geometry Basic Tools Move Point Segment Line Polygon Cir…" at bounding box center [316, 256] width 376 height 250
click at [38, 55] on button "insert" at bounding box center [23, 64] width 35 height 34
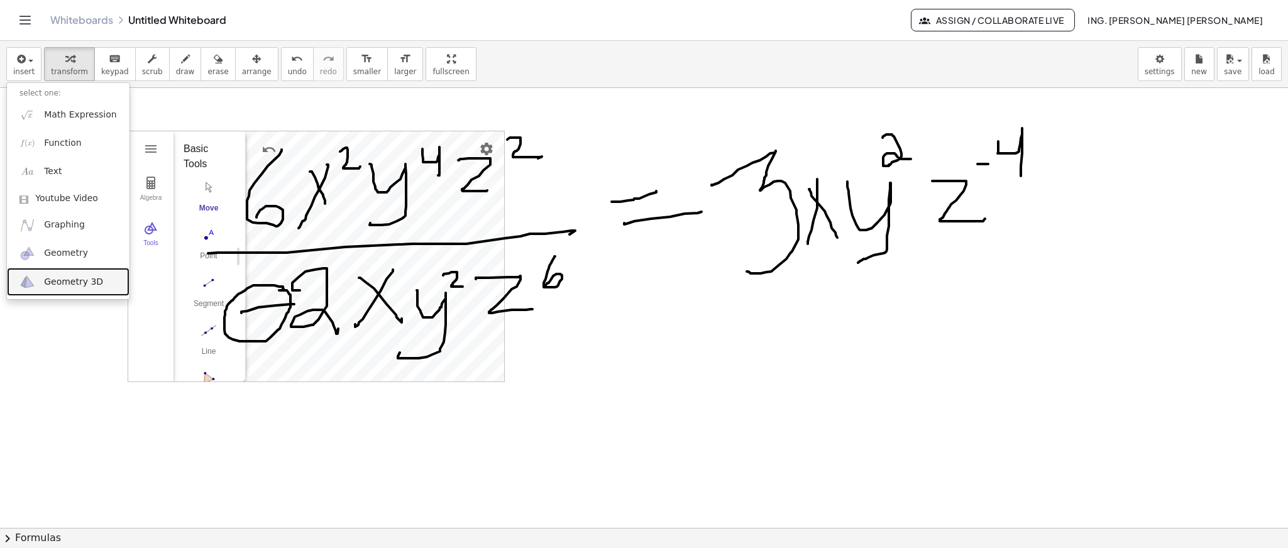
click at [87, 277] on span "Geometry 3D" at bounding box center [73, 282] width 59 height 13
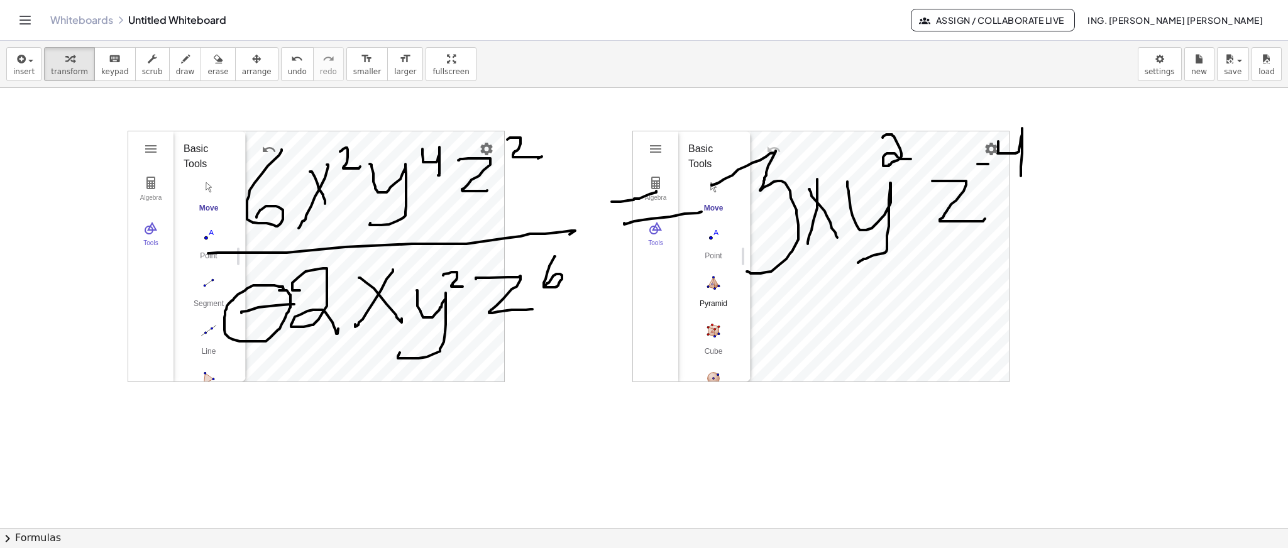
click at [718, 291] on img "Pyramid. Select a polygon for bottom, then select top point" at bounding box center [713, 283] width 50 height 20
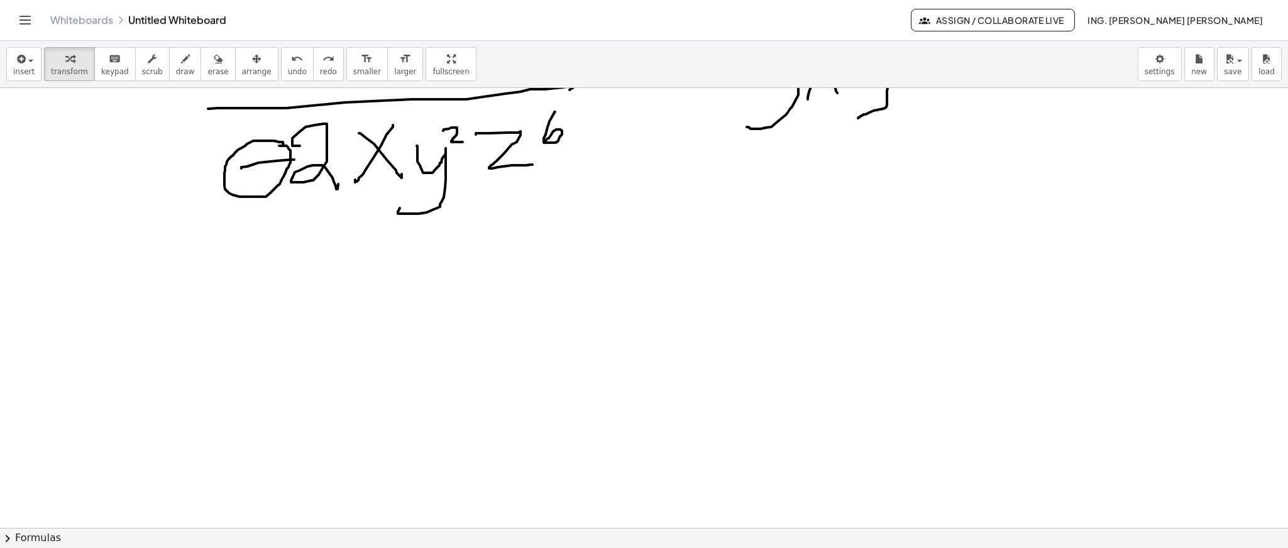
scroll to position [1335, 0]
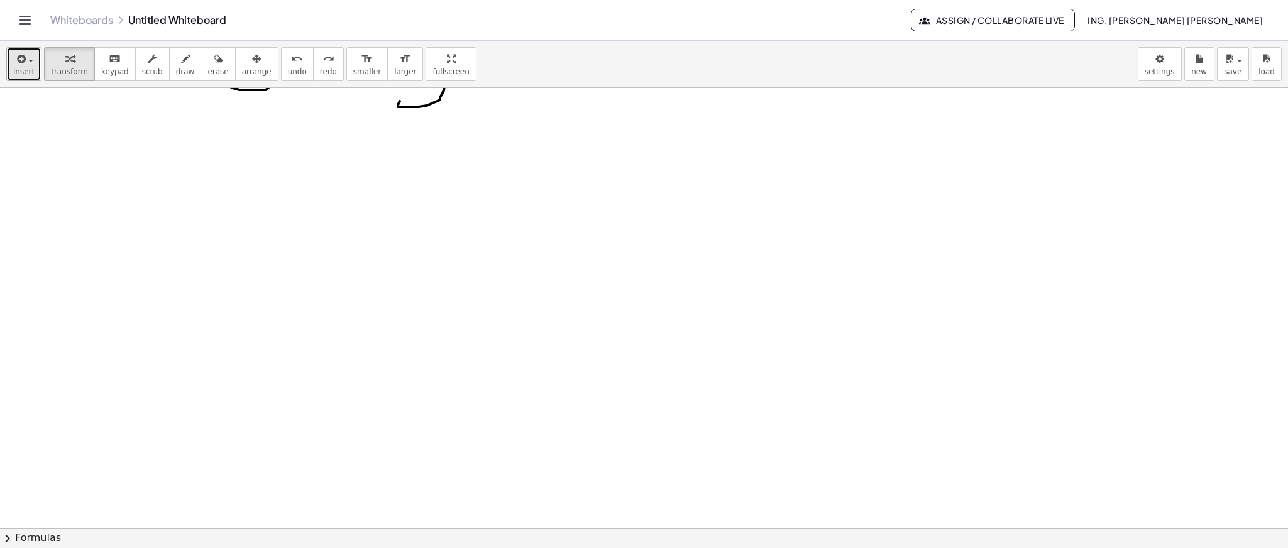
click at [19, 74] on span "insert" at bounding box center [23, 71] width 21 height 9
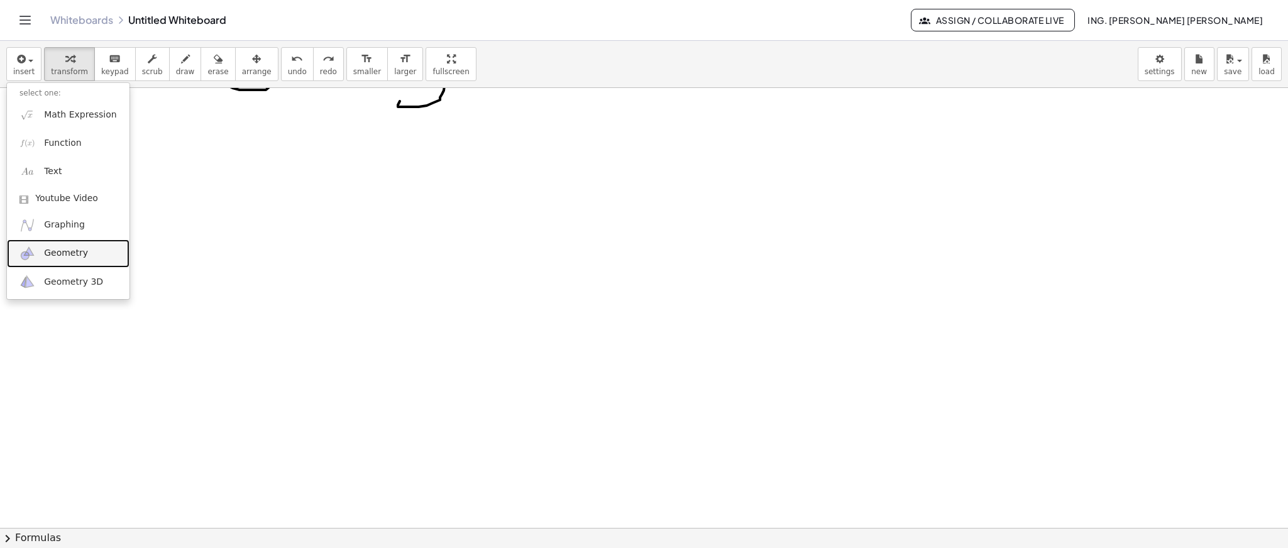
click at [83, 242] on link "Geometry" at bounding box center [68, 253] width 123 height 28
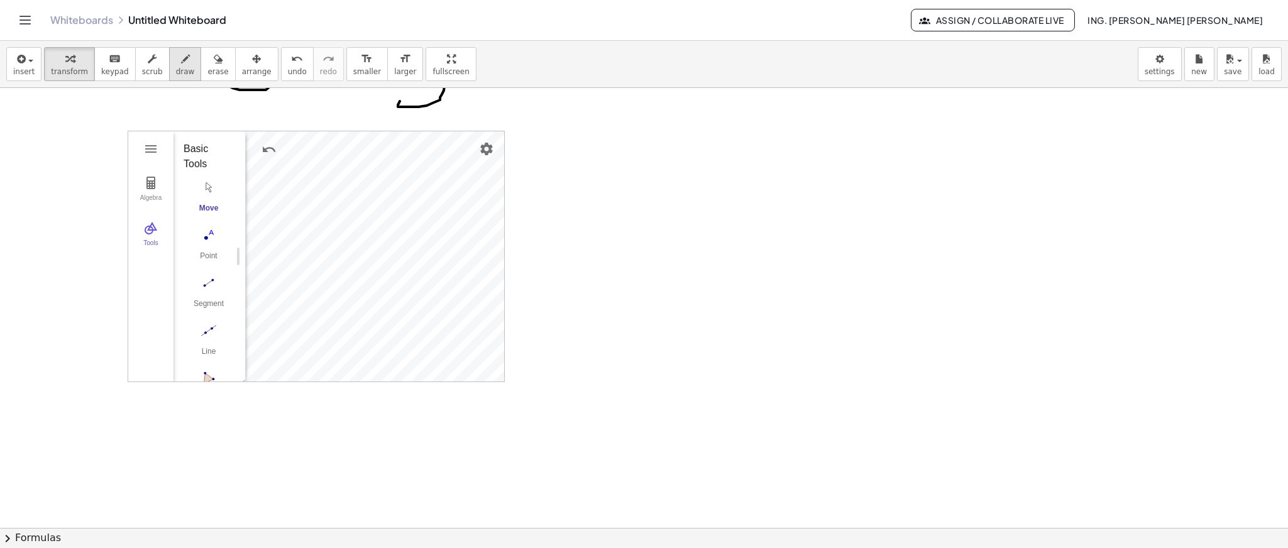
click at [176, 69] on span "draw" at bounding box center [185, 71] width 19 height 9
drag, startPoint x: 690, startPoint y: 145, endPoint x: 673, endPoint y: 162, distance: 24.0
drag, startPoint x: 651, startPoint y: 172, endPoint x: 735, endPoint y: 241, distance: 109.9
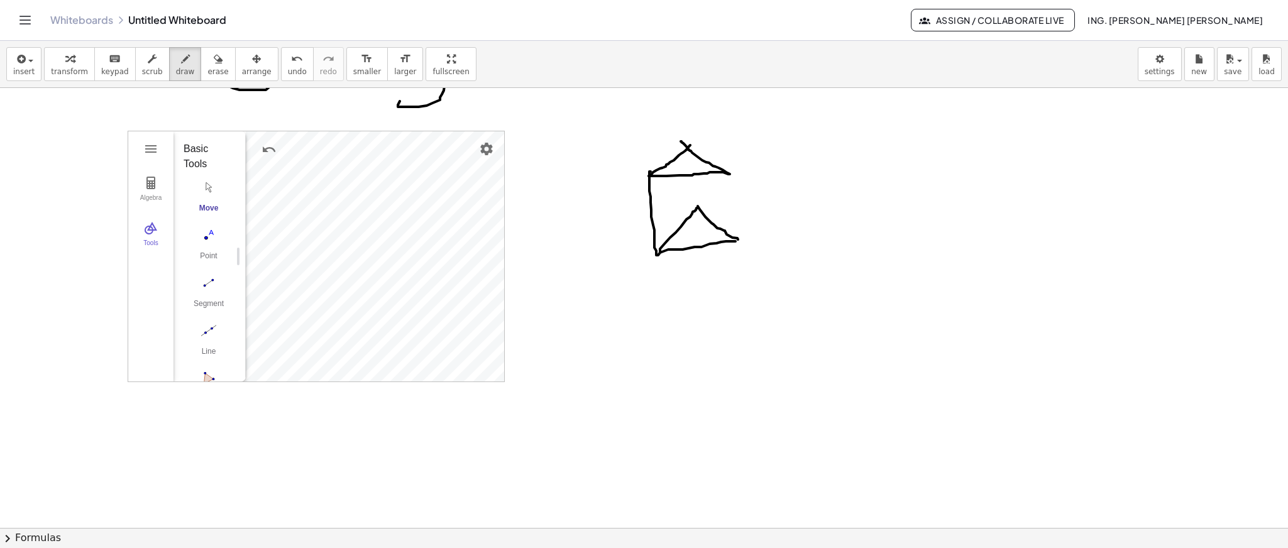
drag, startPoint x: 660, startPoint y: 251, endPoint x: 738, endPoint y: 239, distance: 78.9
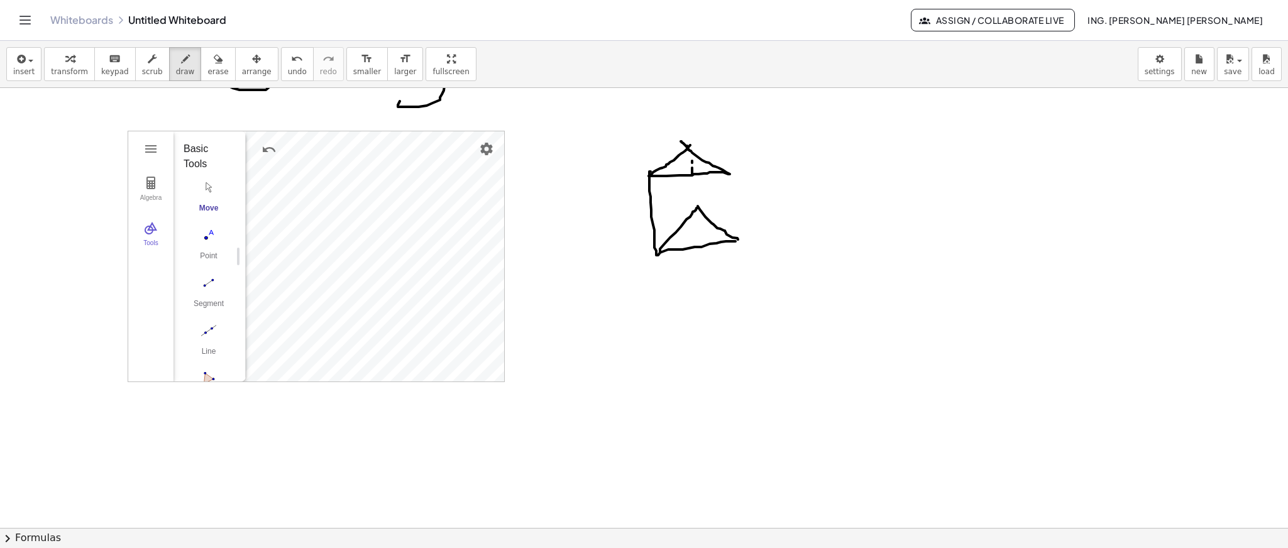
drag, startPoint x: 692, startPoint y: 177, endPoint x: 692, endPoint y: 185, distance: 7.5
drag, startPoint x: 692, startPoint y: 185, endPoint x: 691, endPoint y: 197, distance: 12.0
drag, startPoint x: 691, startPoint y: 197, endPoint x: 691, endPoint y: 210, distance: 13.2
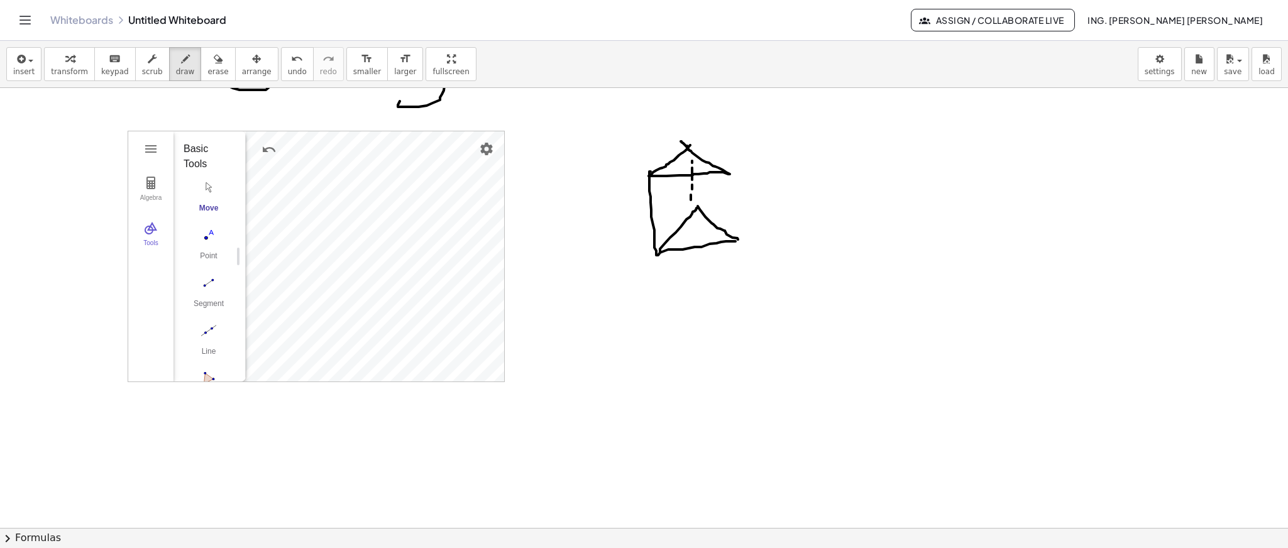
drag, startPoint x: 691, startPoint y: 210, endPoint x: 692, endPoint y: 221, distance: 10.8
drag, startPoint x: 728, startPoint y: 170, endPoint x: 729, endPoint y: 184, distance: 13.8
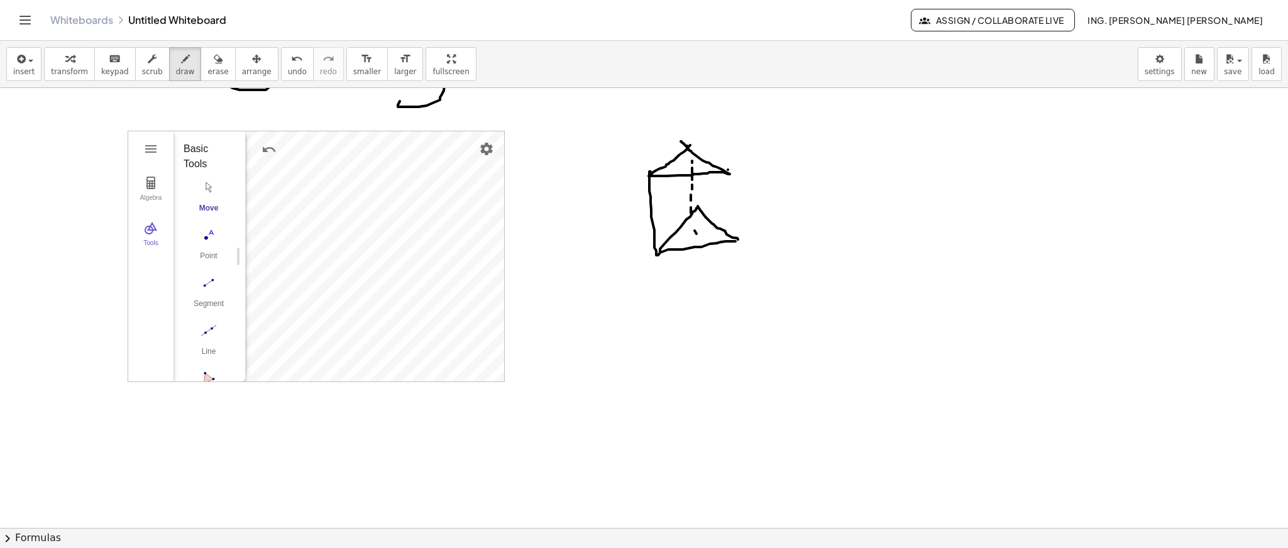
drag, startPoint x: 729, startPoint y: 184, endPoint x: 732, endPoint y: 193, distance: 9.9
drag, startPoint x: 732, startPoint y: 193, endPoint x: 732, endPoint y: 202, distance: 8.8
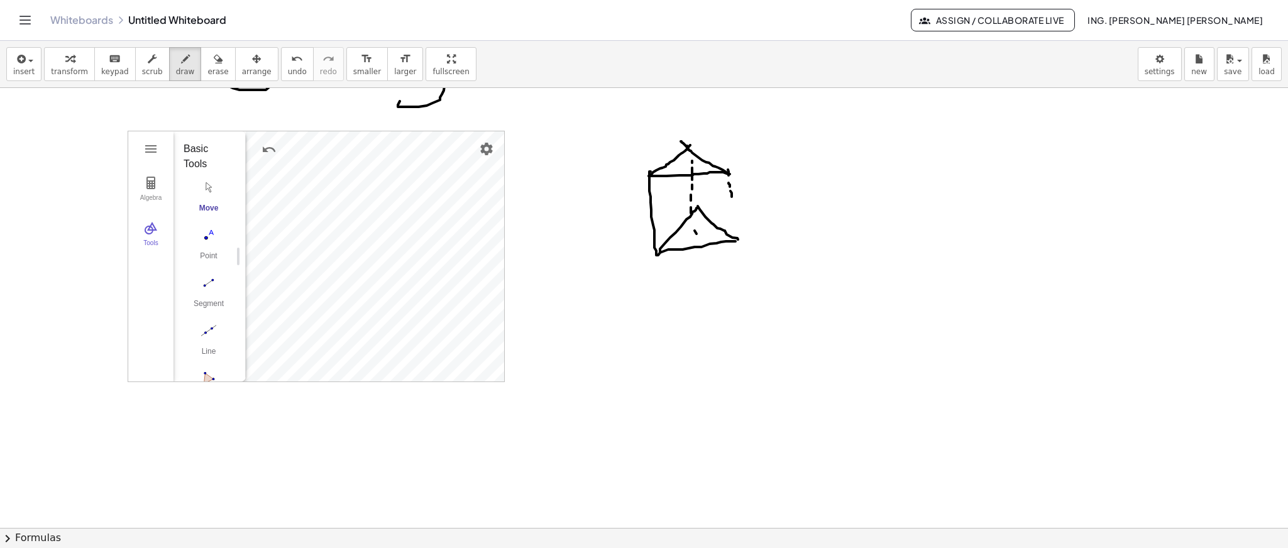
drag, startPoint x: 732, startPoint y: 202, endPoint x: 730, endPoint y: 215, distance: 12.6
drag, startPoint x: 730, startPoint y: 215, endPoint x: 730, endPoint y: 223, distance: 8.2
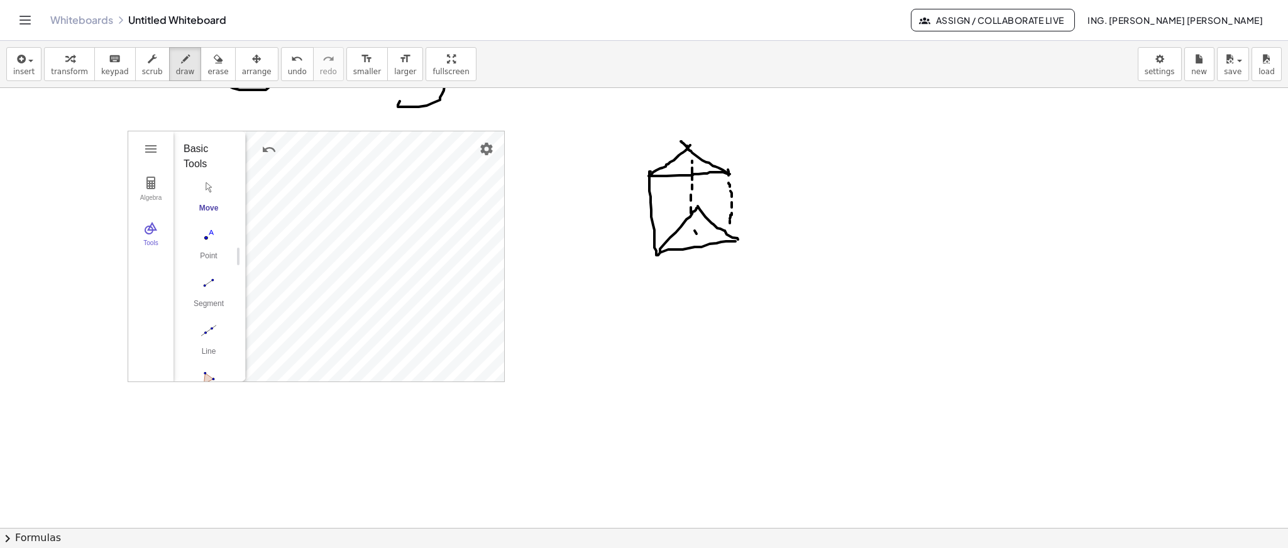
click at [25, 77] on button "insert" at bounding box center [23, 64] width 35 height 34
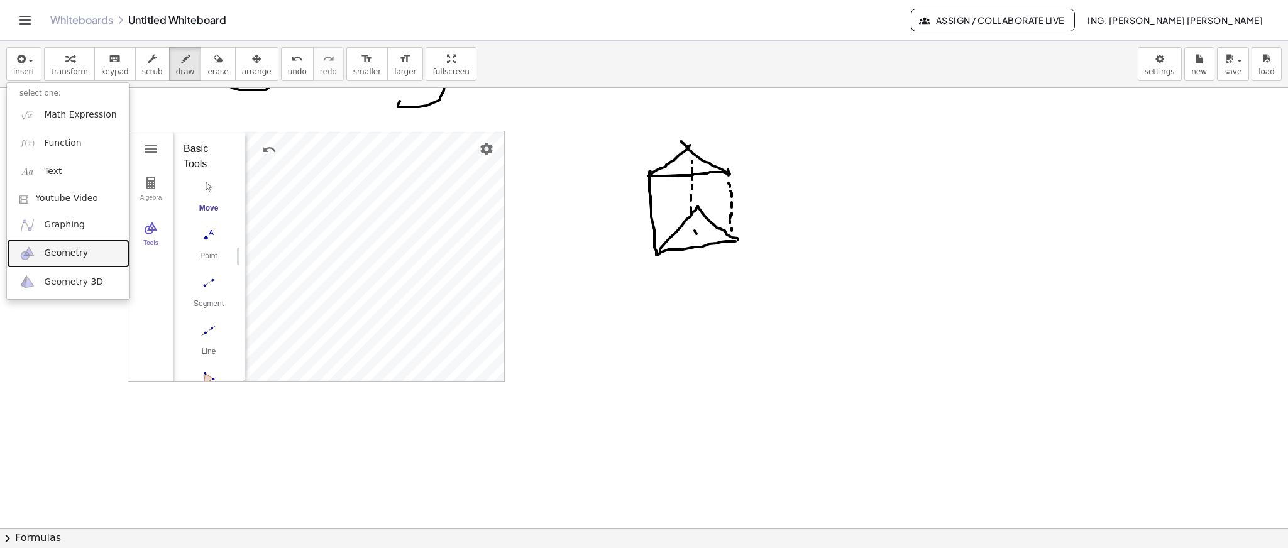
click at [79, 247] on span "Geometry" at bounding box center [66, 253] width 44 height 13
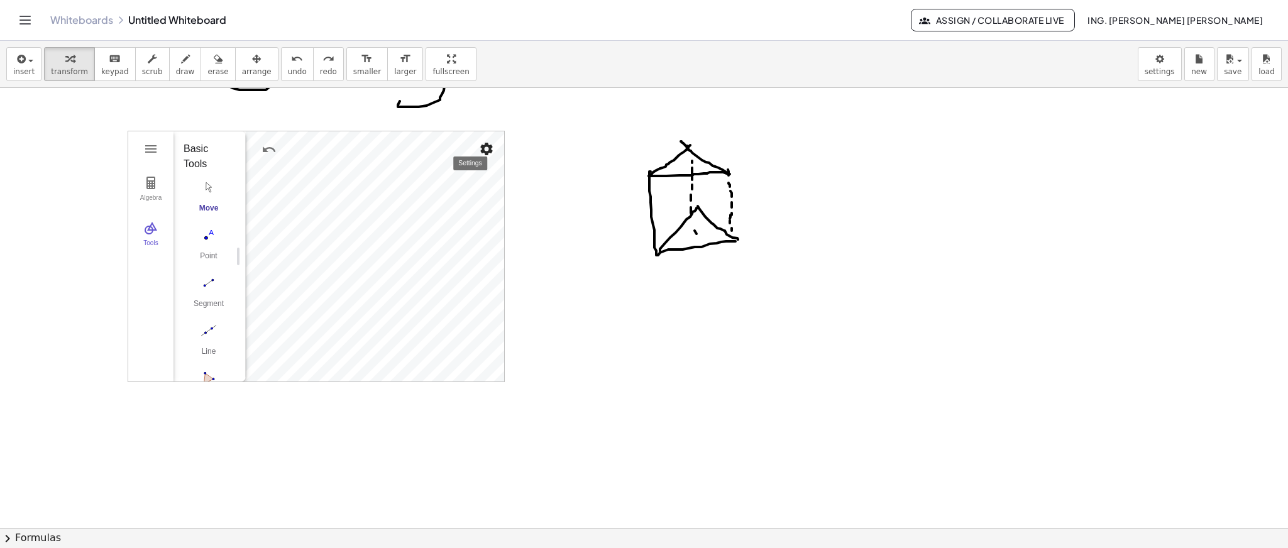
click at [489, 147] on img "Settings" at bounding box center [486, 148] width 15 height 15
drag, startPoint x: 904, startPoint y: 141, endPoint x: 862, endPoint y: 185, distance: 60.5
click at [176, 72] on span "draw" at bounding box center [185, 71] width 19 height 9
drag, startPoint x: 960, startPoint y: 129, endPoint x: 877, endPoint y: 163, distance: 89.6
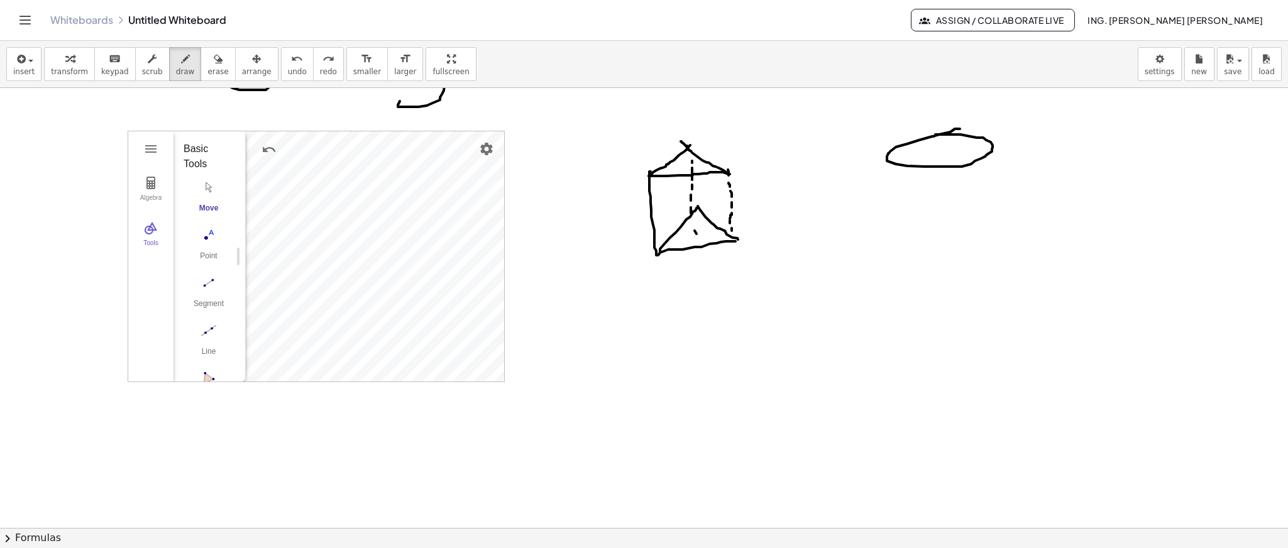
drag, startPoint x: 881, startPoint y: 157, endPoint x: 983, endPoint y: 146, distance: 101.8
drag, startPoint x: 915, startPoint y: 251, endPoint x: 925, endPoint y: 241, distance: 14.2
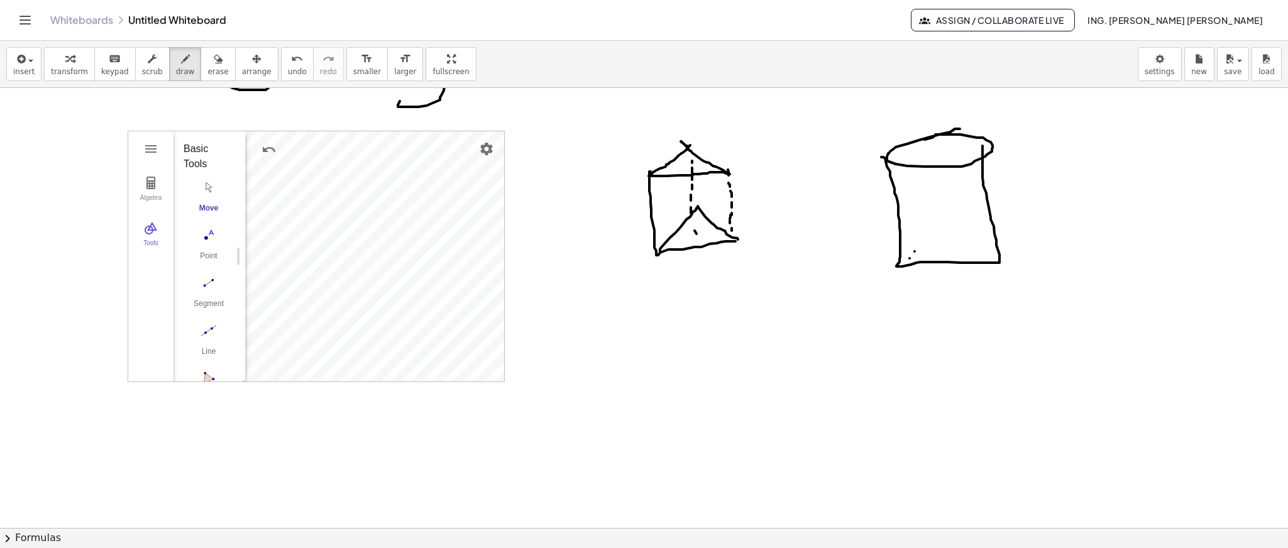
drag, startPoint x: 925, startPoint y: 241, endPoint x: 935, endPoint y: 236, distance: 12.1
drag, startPoint x: 940, startPoint y: 234, endPoint x: 964, endPoint y: 232, distance: 24.0
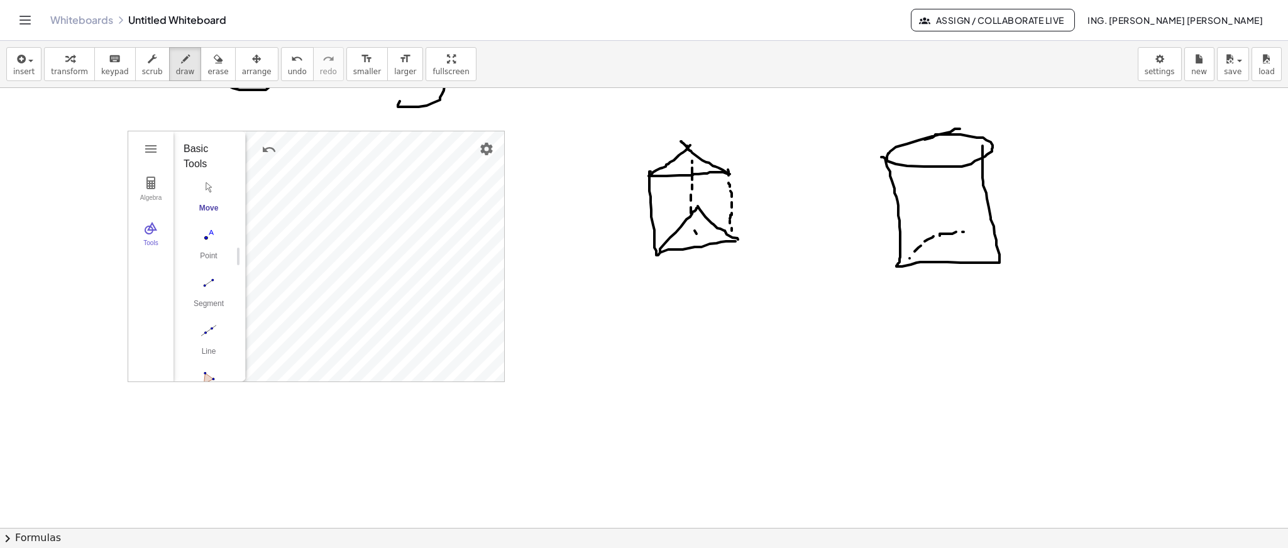
drag, startPoint x: 964, startPoint y: 232, endPoint x: 990, endPoint y: 236, distance: 26.7
drag, startPoint x: 990, startPoint y: 236, endPoint x: 1016, endPoint y: 244, distance: 27.6
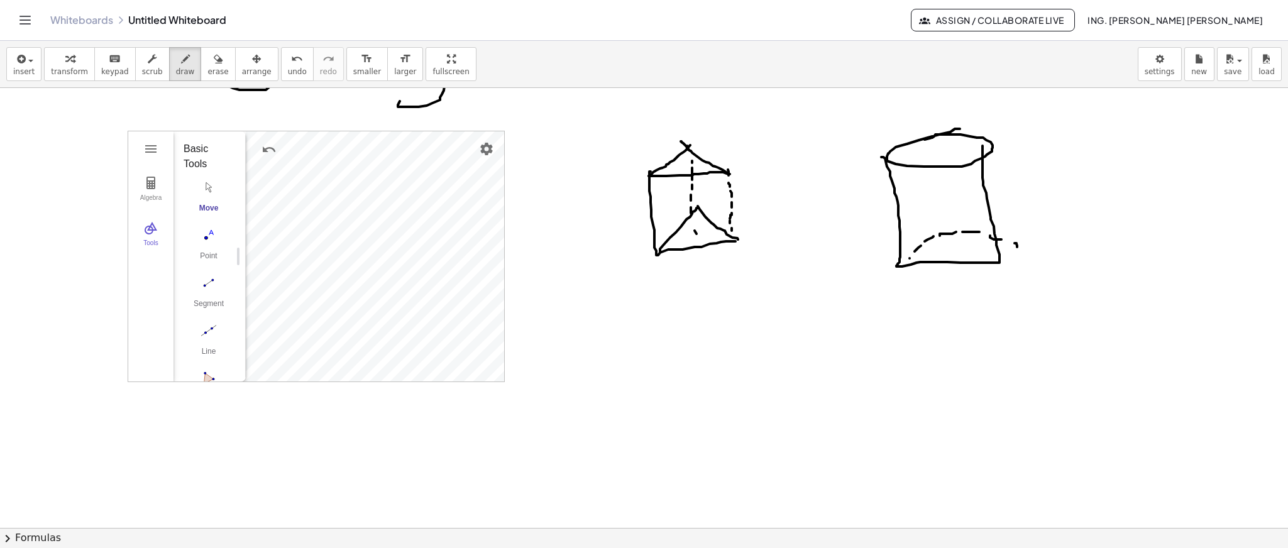
drag, startPoint x: 881, startPoint y: 376, endPoint x: 915, endPoint y: 368, distance: 34.9
drag, startPoint x: 913, startPoint y: 345, endPoint x: 941, endPoint y: 357, distance: 30.7
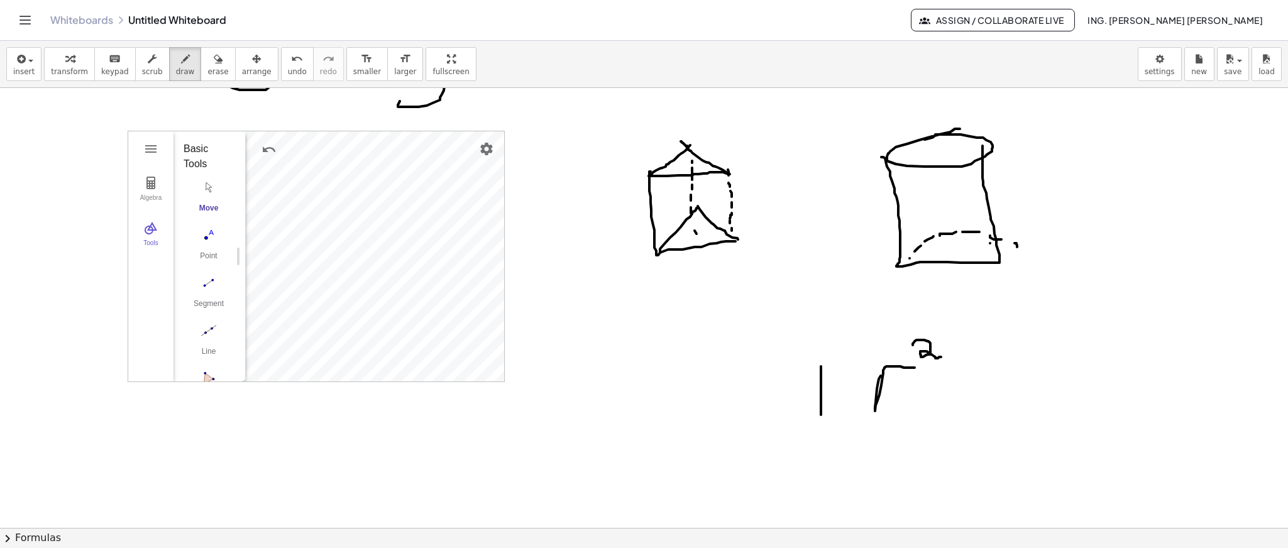
drag, startPoint x: 821, startPoint y: 366, endPoint x: 821, endPoint y: 415, distance: 48.4
drag, startPoint x: 847, startPoint y: 355, endPoint x: 849, endPoint y: 411, distance: 56.6
drag, startPoint x: 803, startPoint y: 379, endPoint x: 862, endPoint y: 322, distance: 81.8
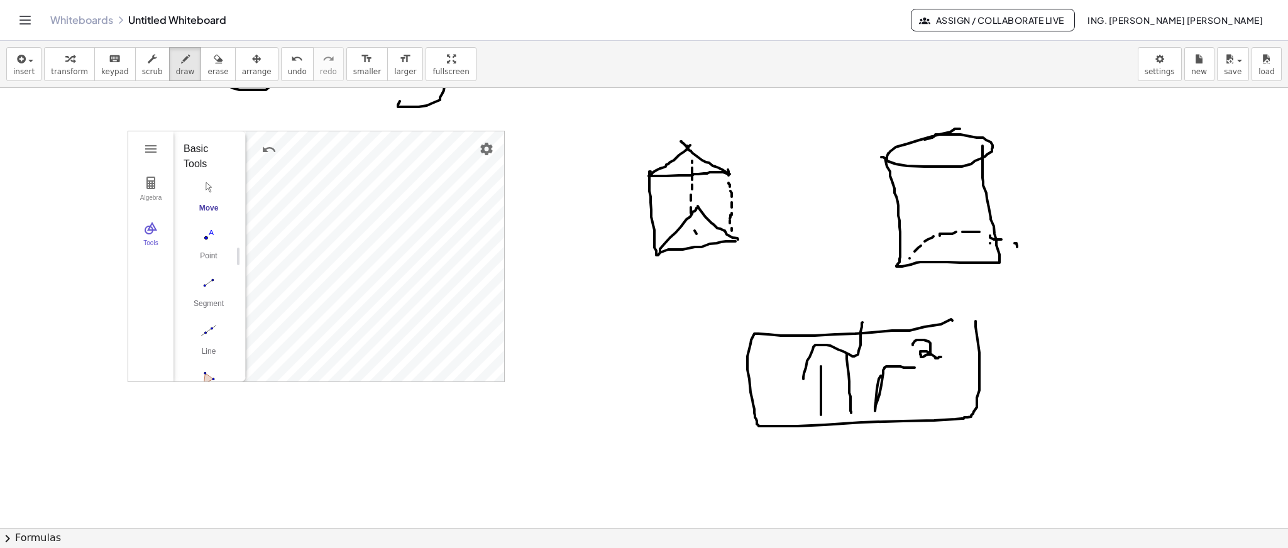
drag, startPoint x: 952, startPoint y: 321, endPoint x: 976, endPoint y: 321, distance: 23.3
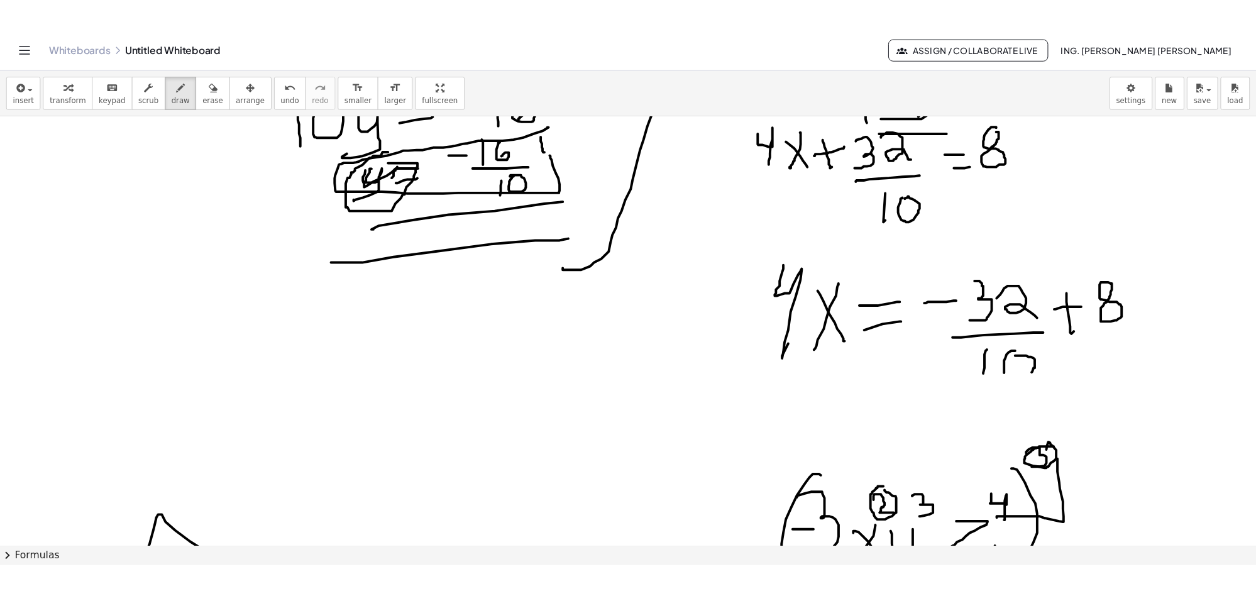
scroll to position [391, 0]
